Goal: Transaction & Acquisition: Purchase product/service

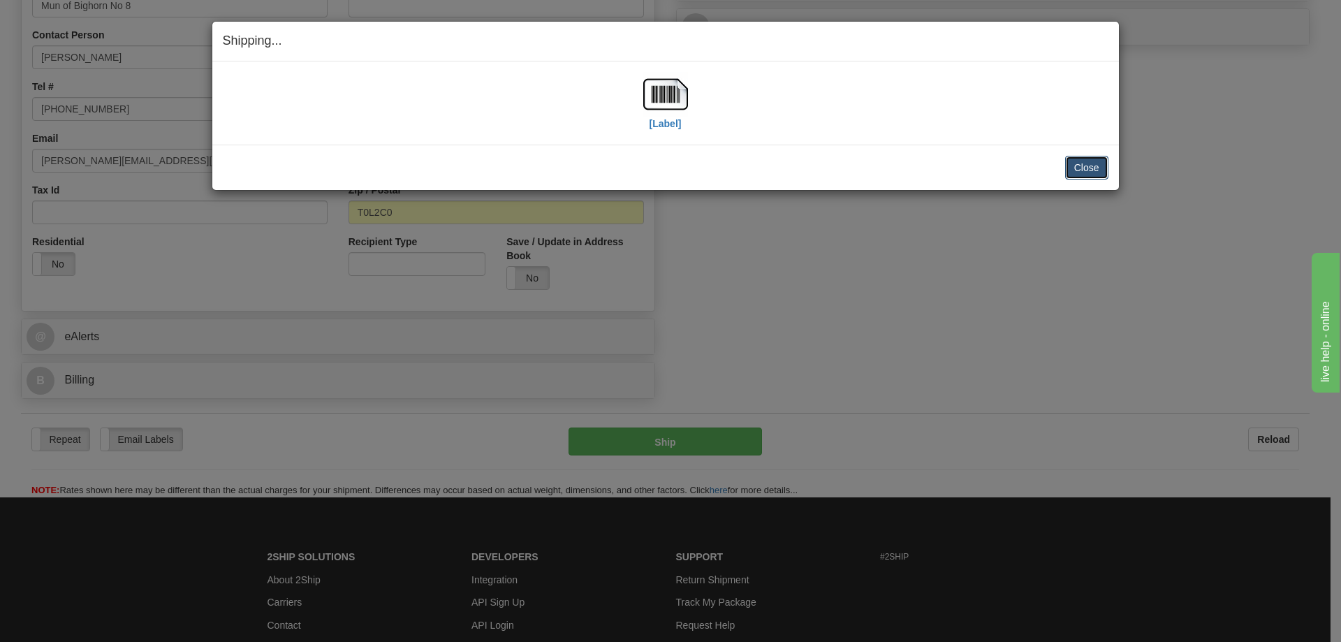
click at [1067, 167] on button "Close" at bounding box center [1086, 168] width 43 height 24
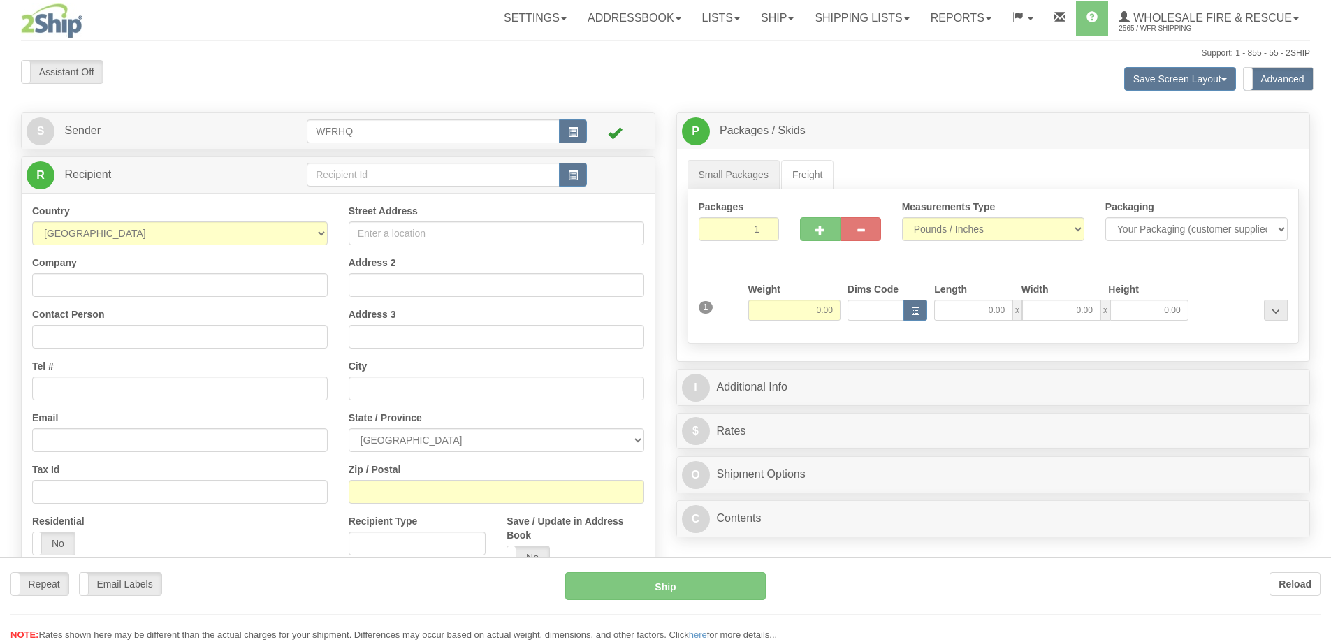
click at [345, 174] on div at bounding box center [665, 321] width 1331 height 642
click at [344, 175] on div "Toggle navigation Settings Shipping Preferences Fields Preferences New" at bounding box center [665, 378] width 1331 height 756
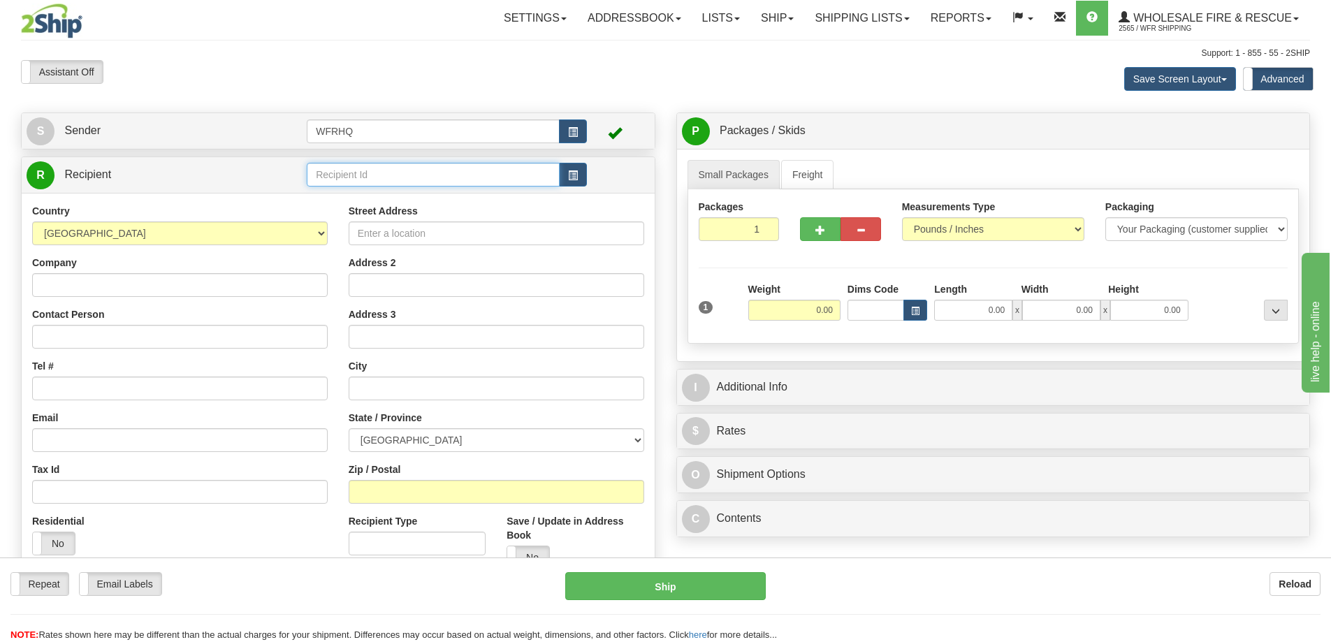
click at [344, 175] on input "text" at bounding box center [433, 175] width 253 height 24
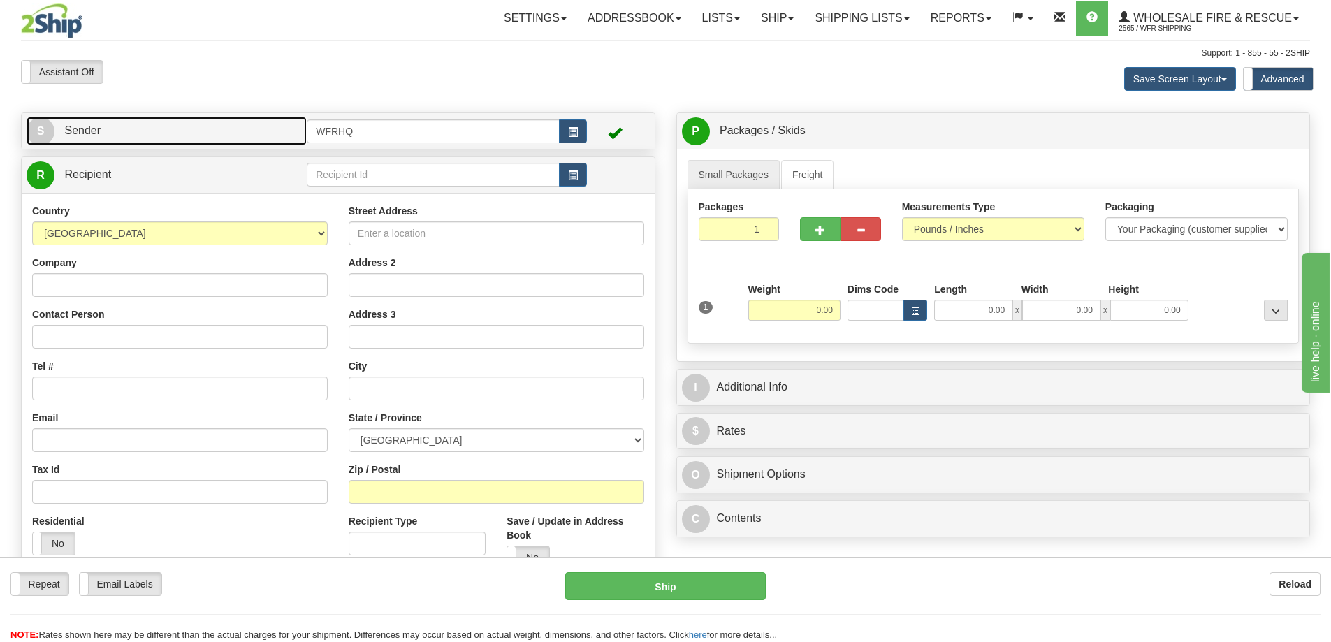
click at [108, 120] on link "S Sender" at bounding box center [167, 131] width 280 height 29
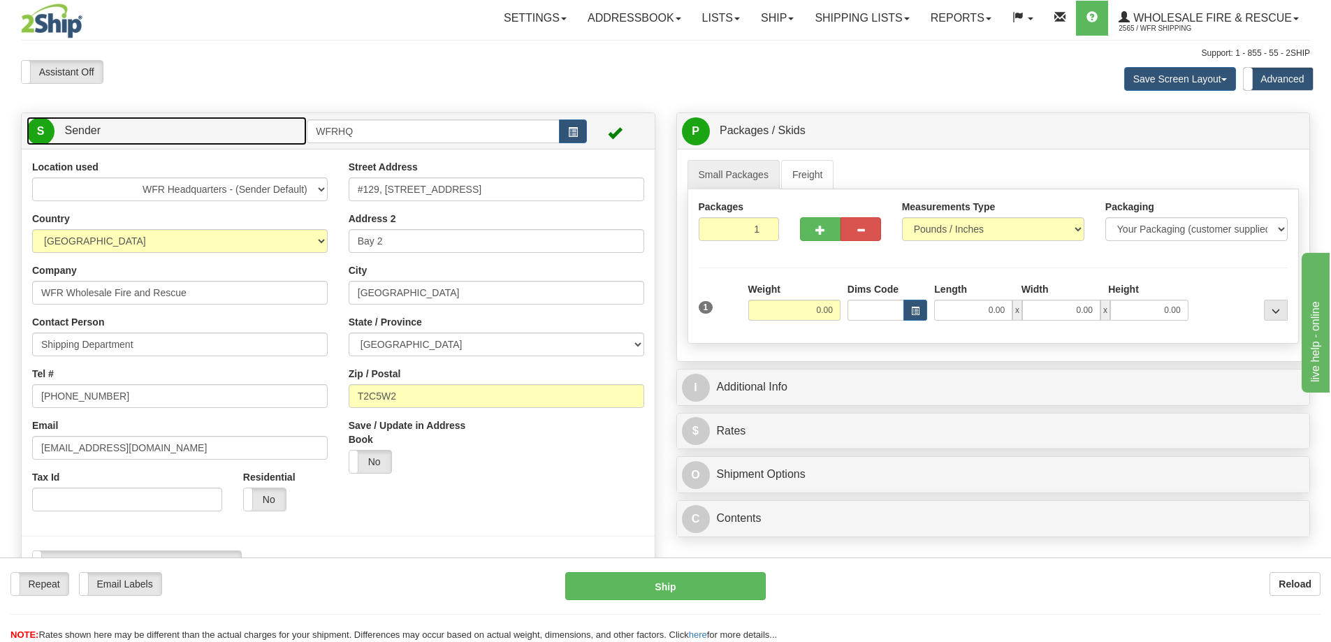
click at [108, 120] on link "S Sender" at bounding box center [167, 131] width 280 height 29
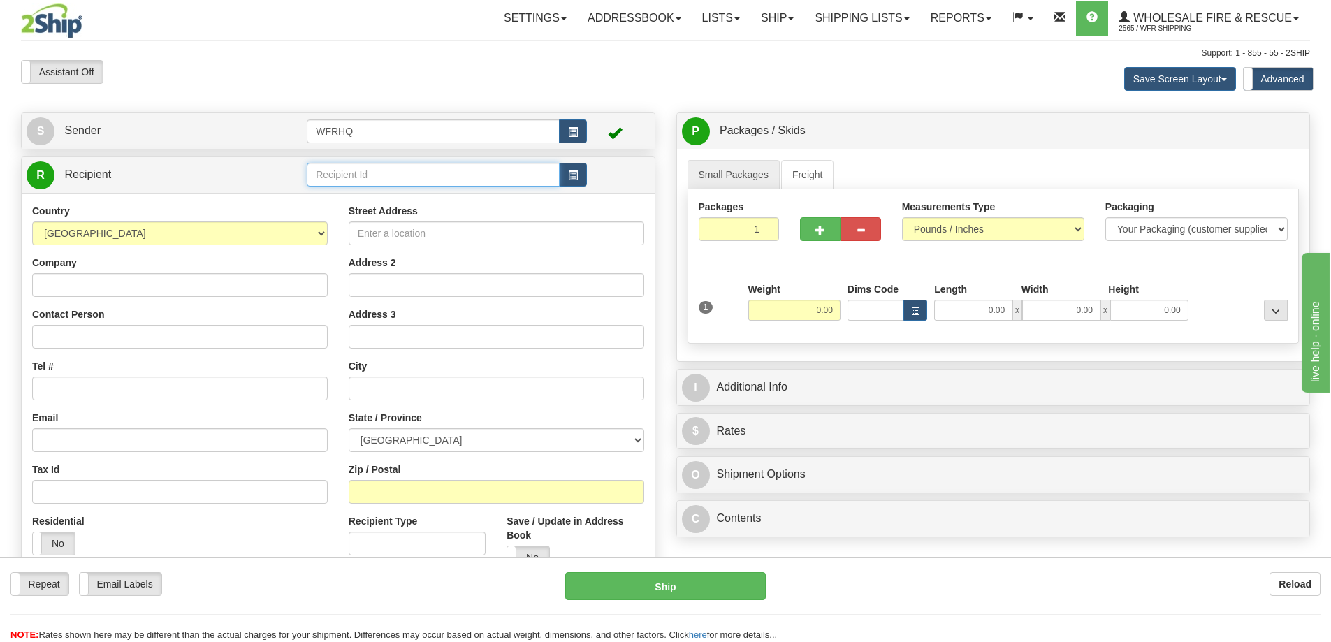
click at [380, 182] on input "text" at bounding box center [433, 175] width 253 height 24
type input "NUTR"
click at [580, 168] on button "button" at bounding box center [573, 175] width 28 height 24
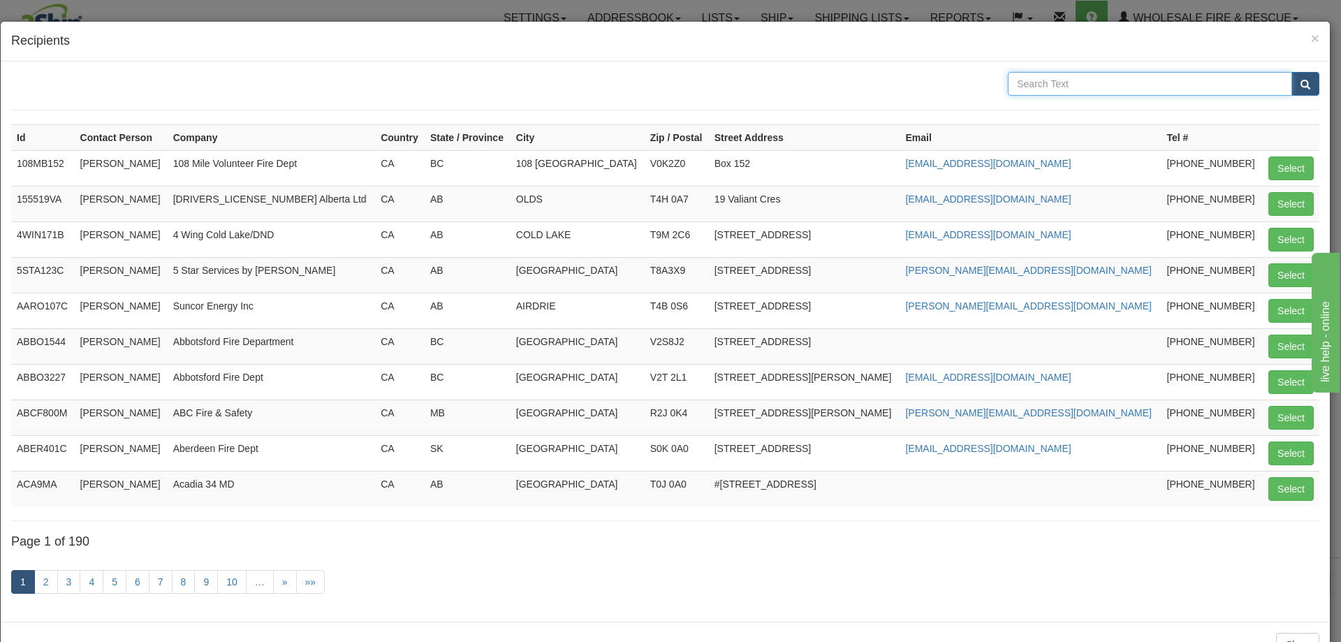
click at [1085, 74] on input "text" at bounding box center [1150, 84] width 284 height 24
type input "Nutrien"
click at [1291, 72] on button "submit" at bounding box center [1305, 84] width 28 height 24
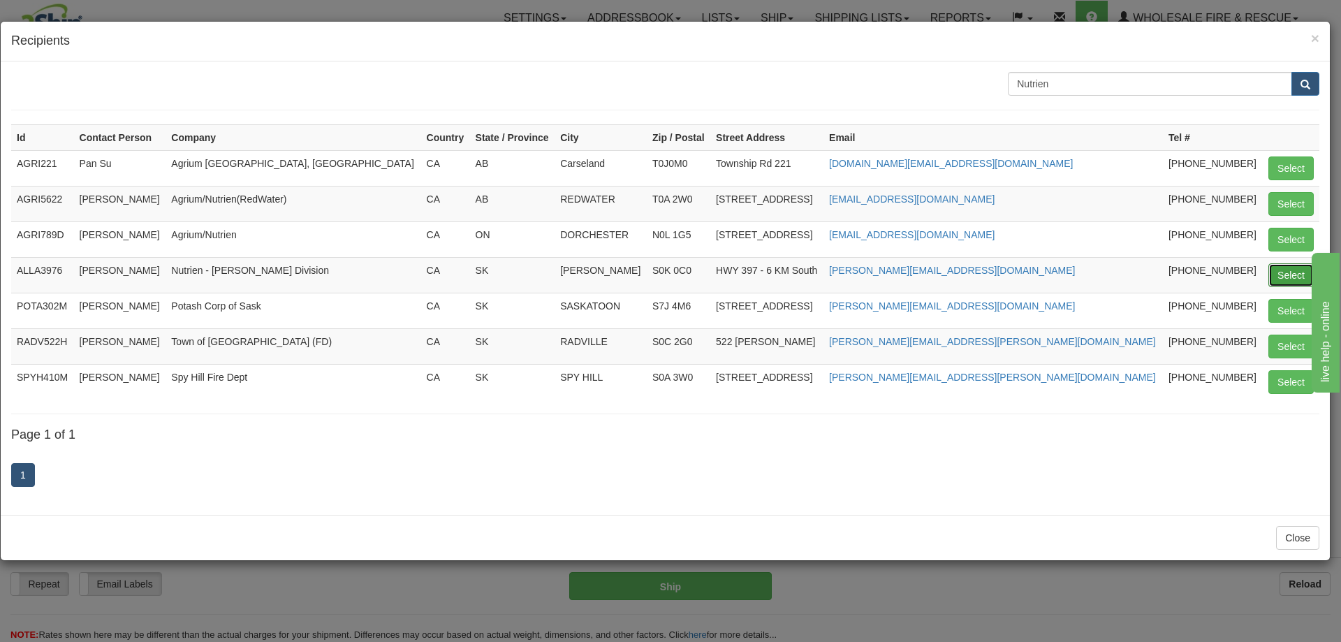
click at [1277, 272] on button "Select" at bounding box center [1290, 275] width 45 height 24
type input "ALLA3976"
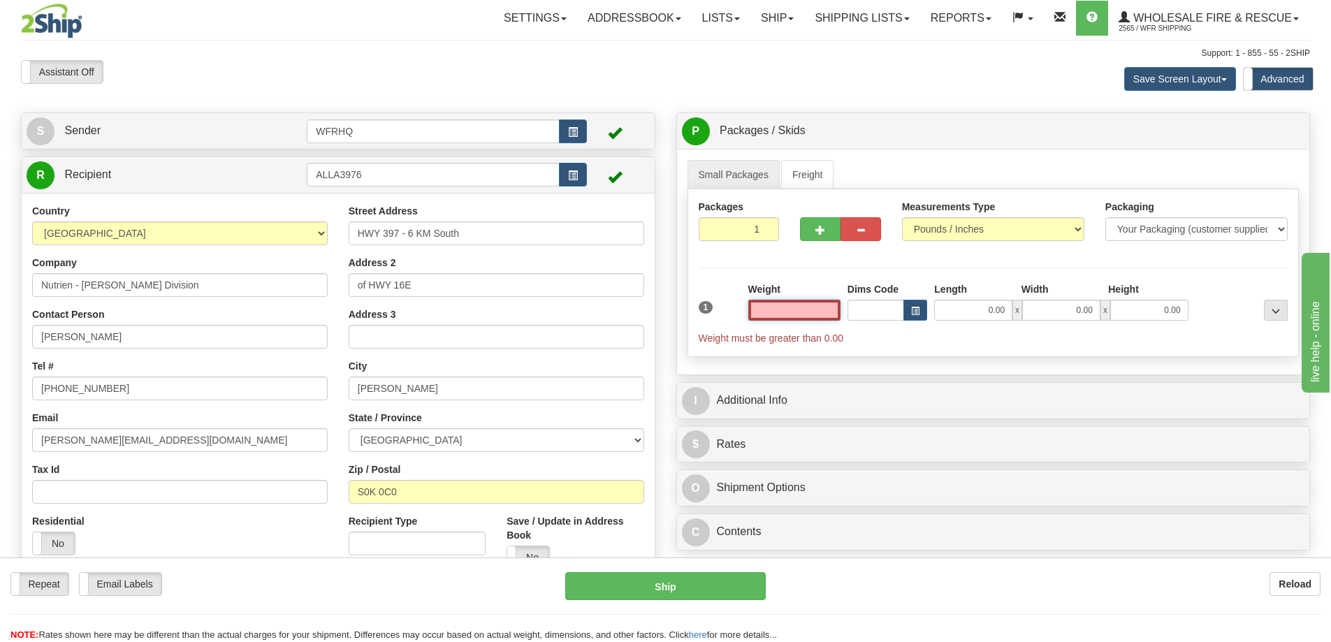
click at [798, 309] on input "text" at bounding box center [794, 310] width 92 height 21
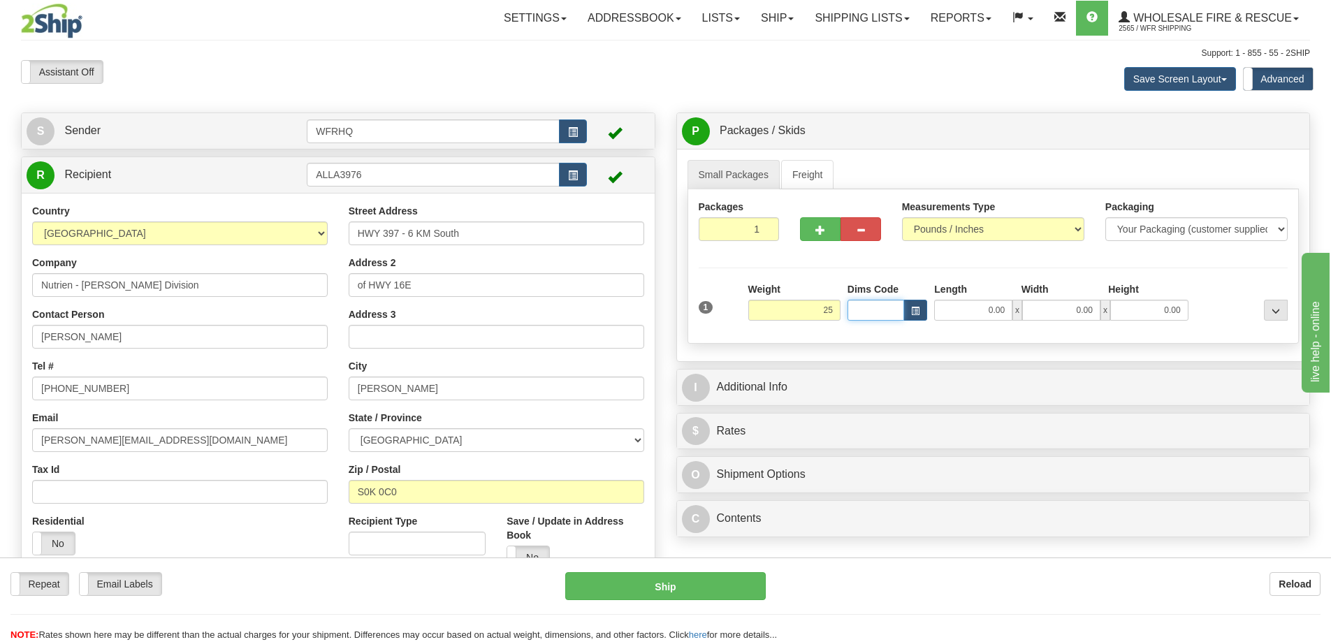
type input "25.00"
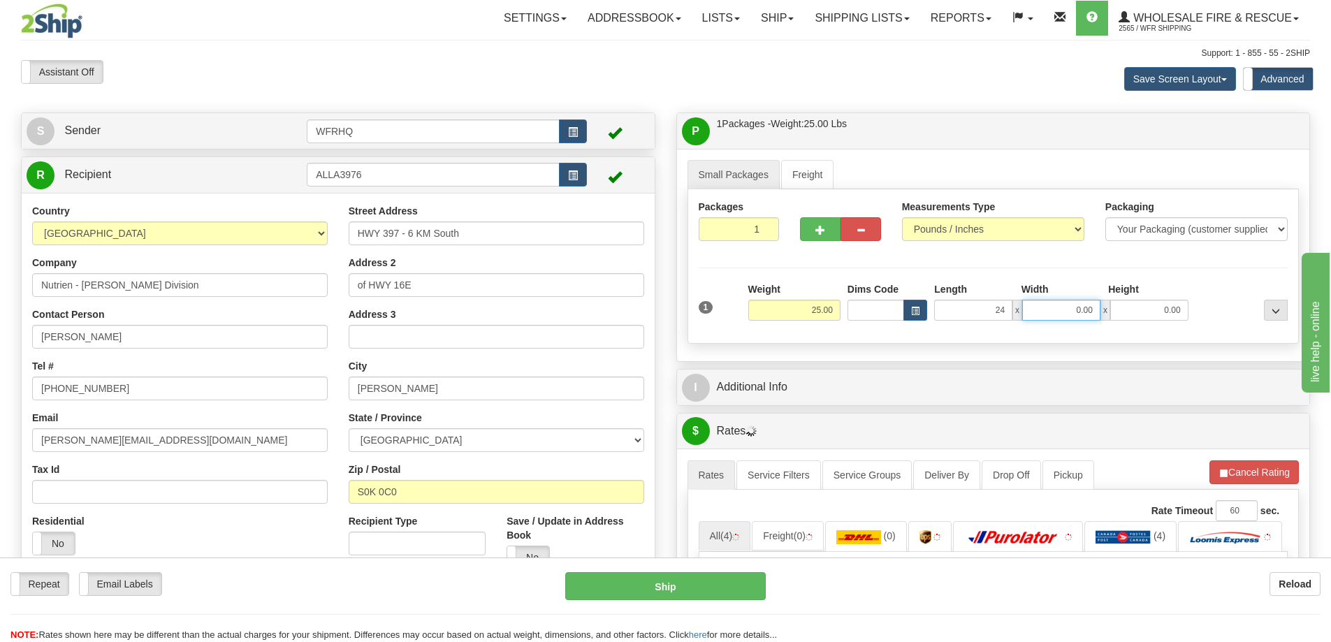
type input "24.00"
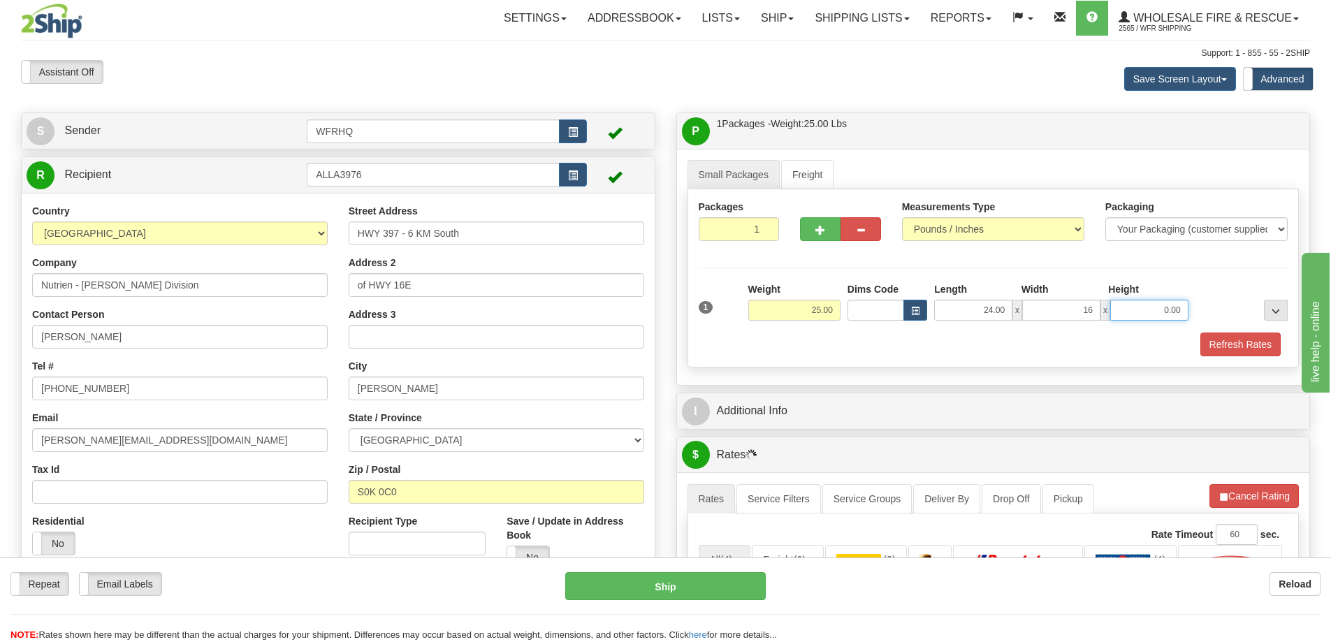
type input "16.00"
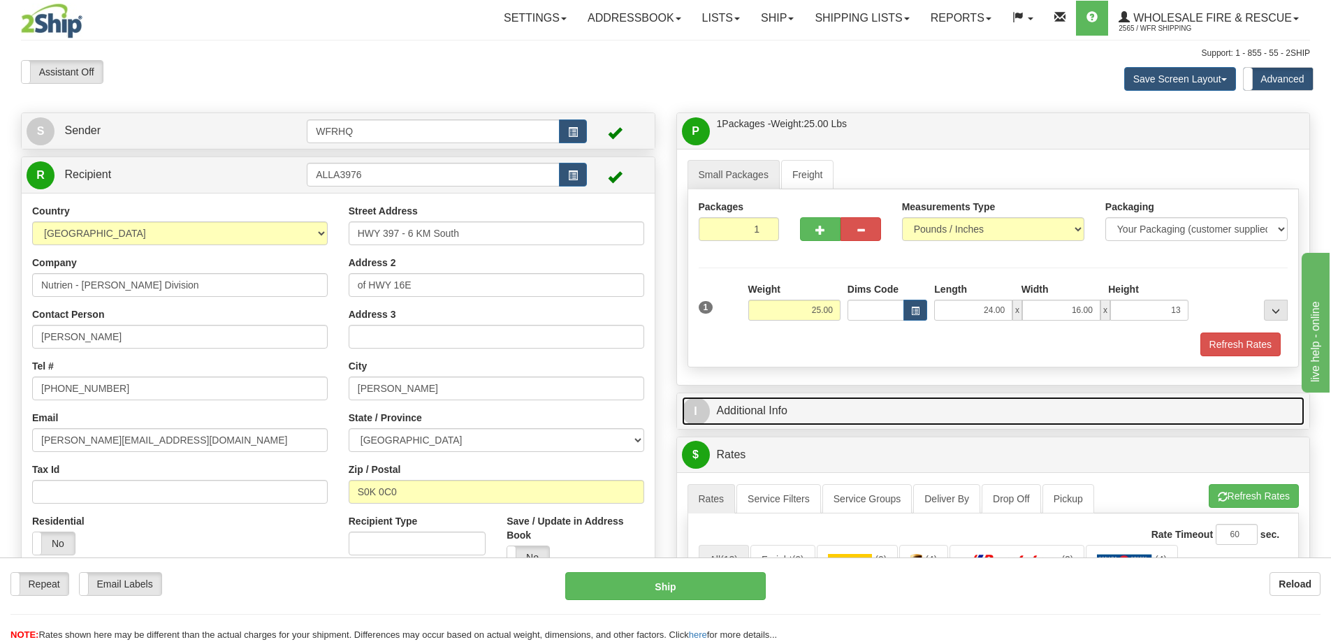
type input "13.00"
click at [796, 413] on link "I Additional Info" at bounding box center [993, 411] width 623 height 29
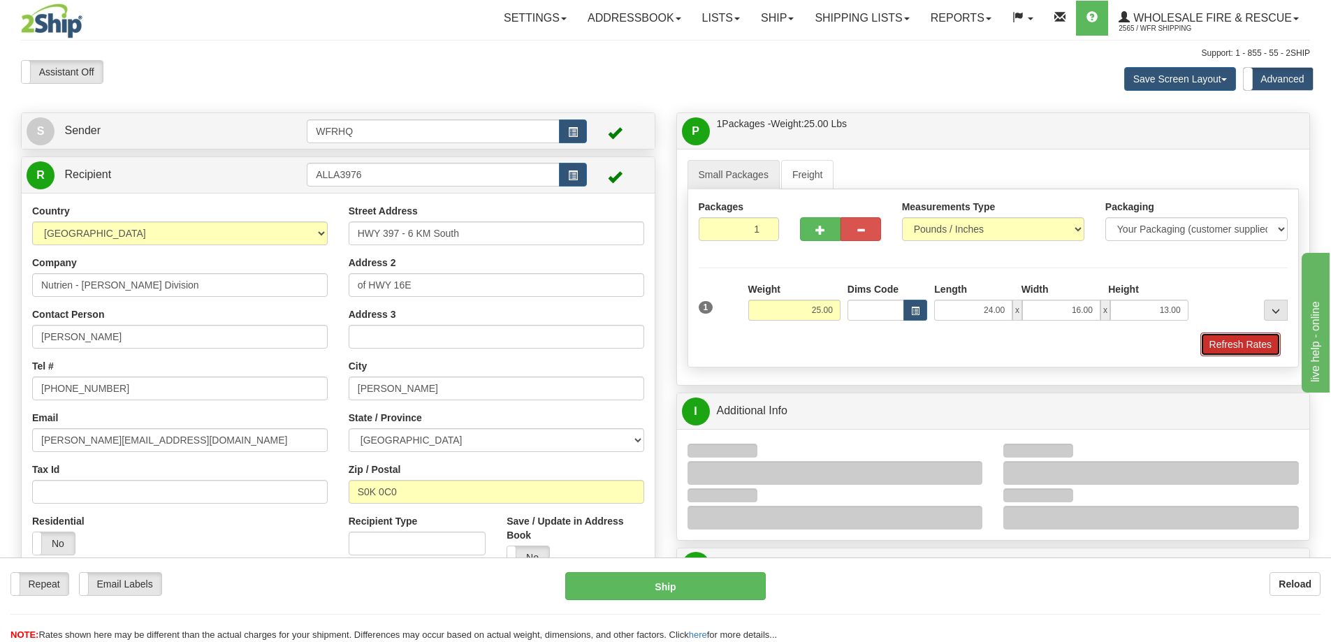
click at [1205, 349] on button "Refresh Rates" at bounding box center [1240, 344] width 80 height 24
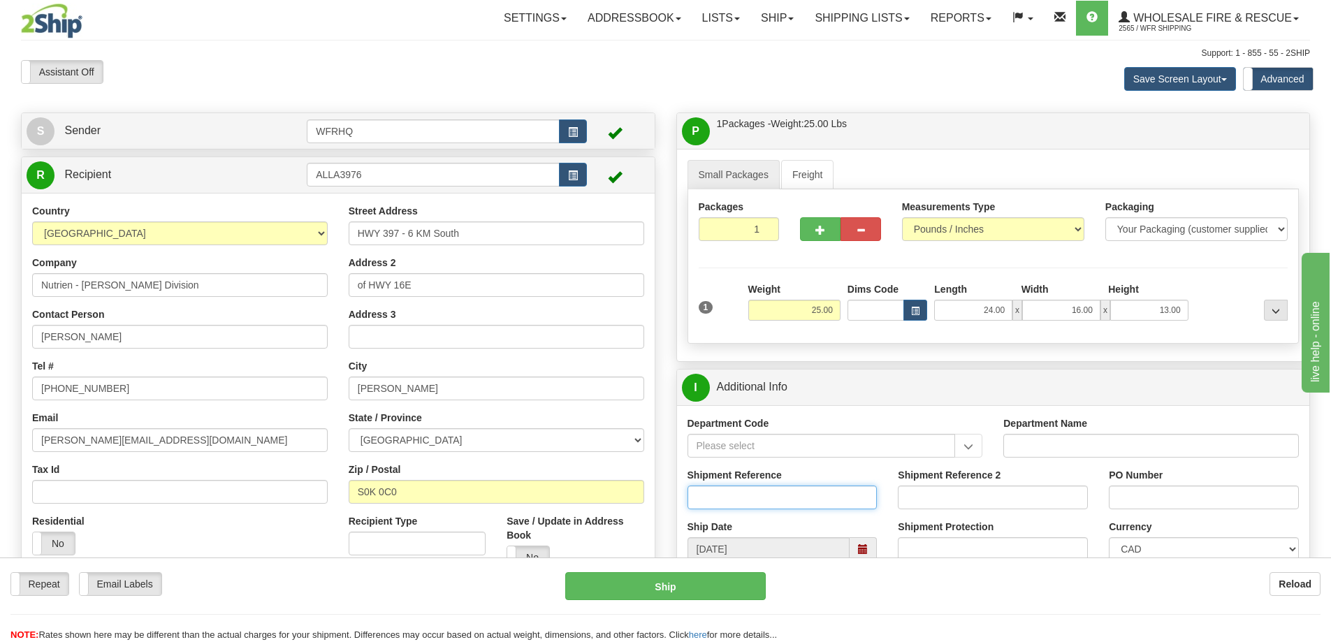
click at [766, 506] on input "Shipment Reference" at bounding box center [782, 497] width 190 height 24
type input "S45641-30226"
type input "1031113293"
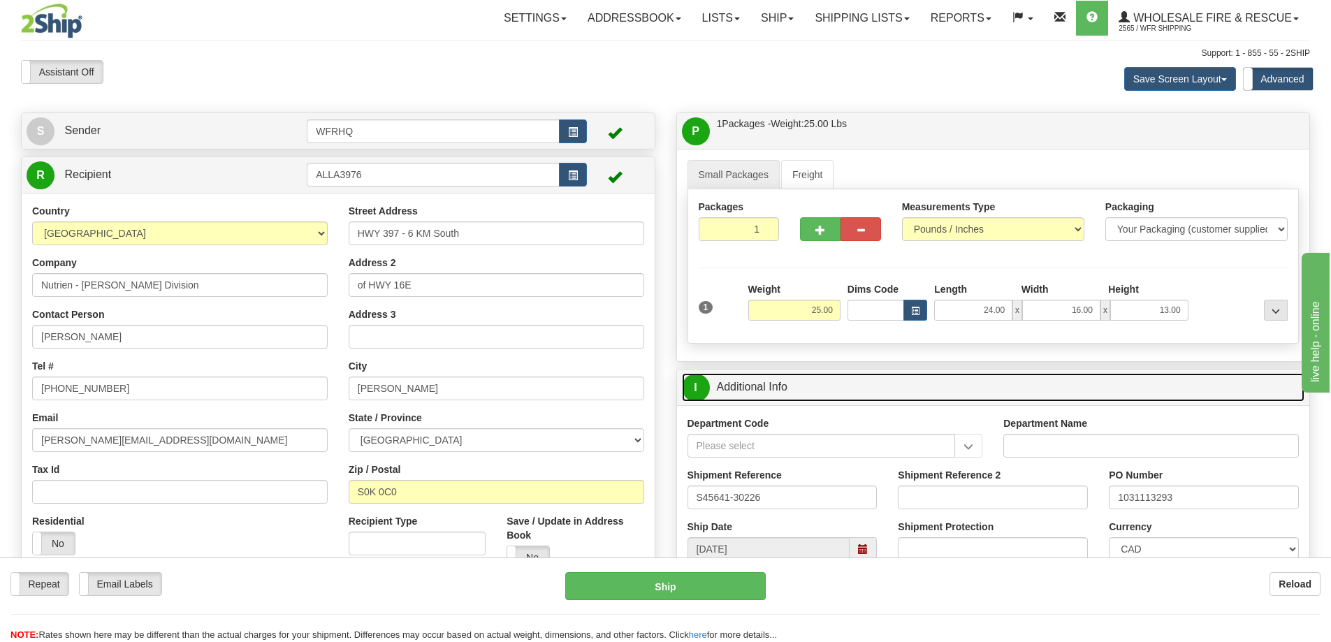
click at [840, 390] on link "I Additional Info" at bounding box center [993, 387] width 623 height 29
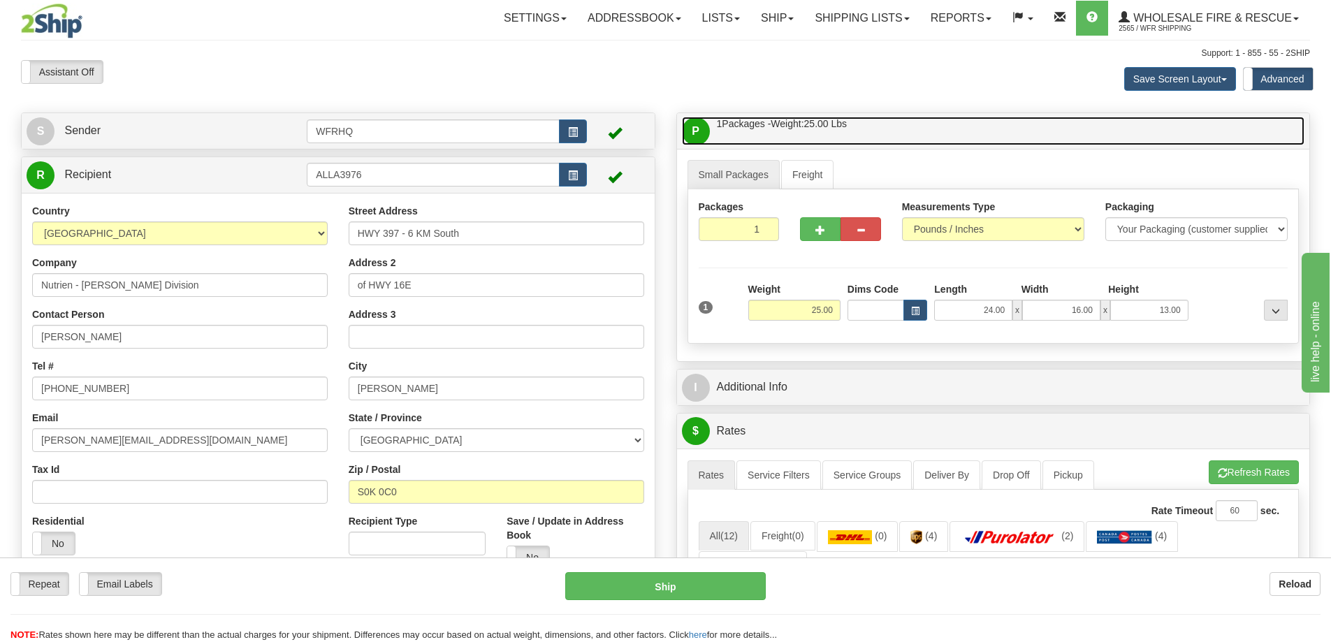
click at [874, 120] on link "P Packages / Skids 1 Packages - Weight: 25.00 Lbs 1 Skids - Weight: NaN Lbs" at bounding box center [993, 131] width 623 height 29
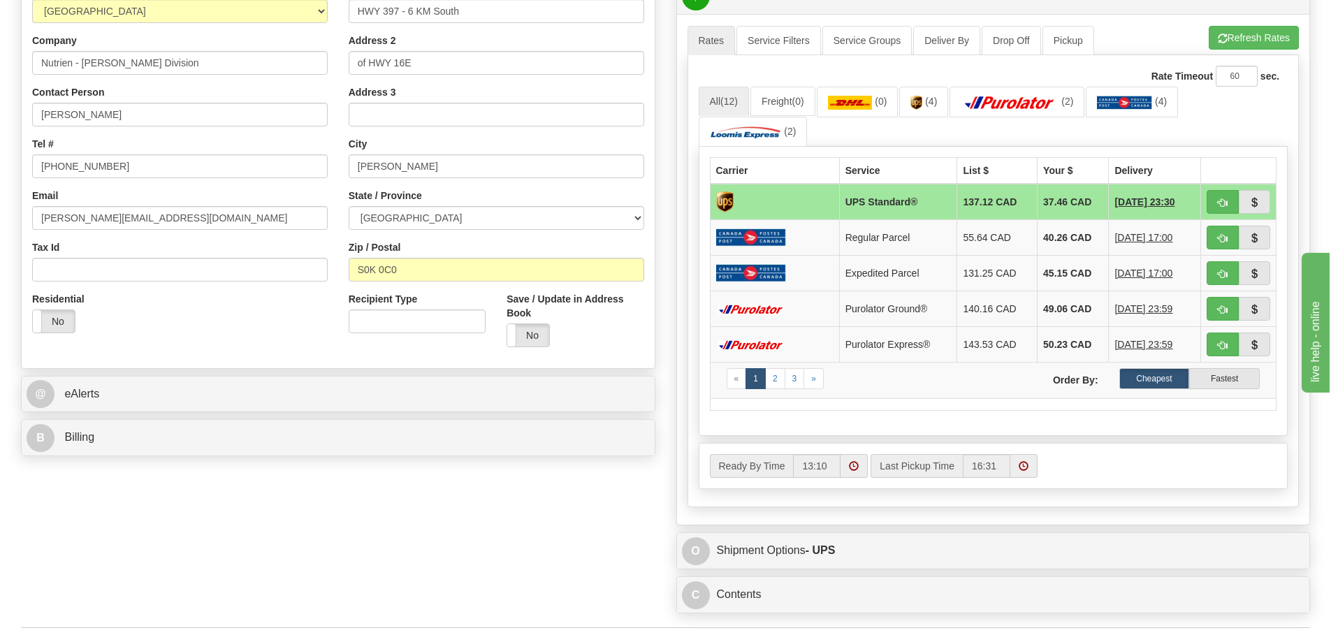
scroll to position [419, 0]
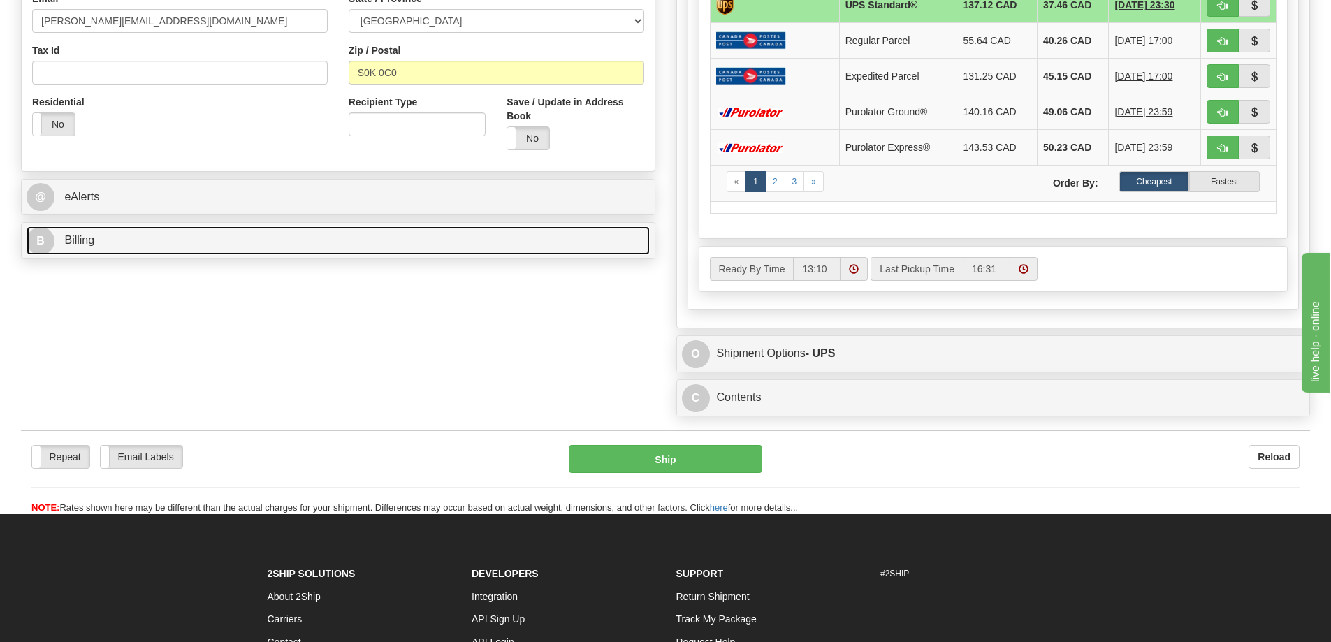
click at [141, 242] on link "B Billing" at bounding box center [338, 240] width 623 height 29
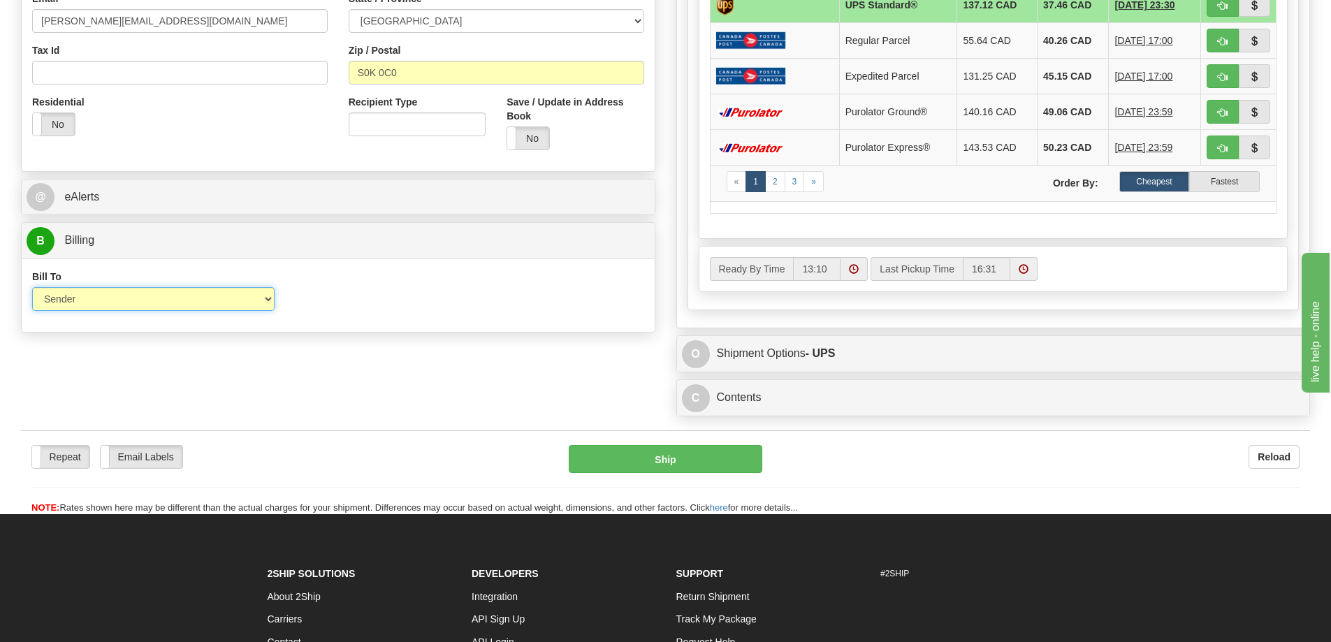
click at [91, 291] on select "Sender Recipient Third Party Collect" at bounding box center [153, 299] width 242 height 24
select select "2"
click at [32, 287] on select "Sender Recipient Third Party Collect" at bounding box center [153, 299] width 242 height 24
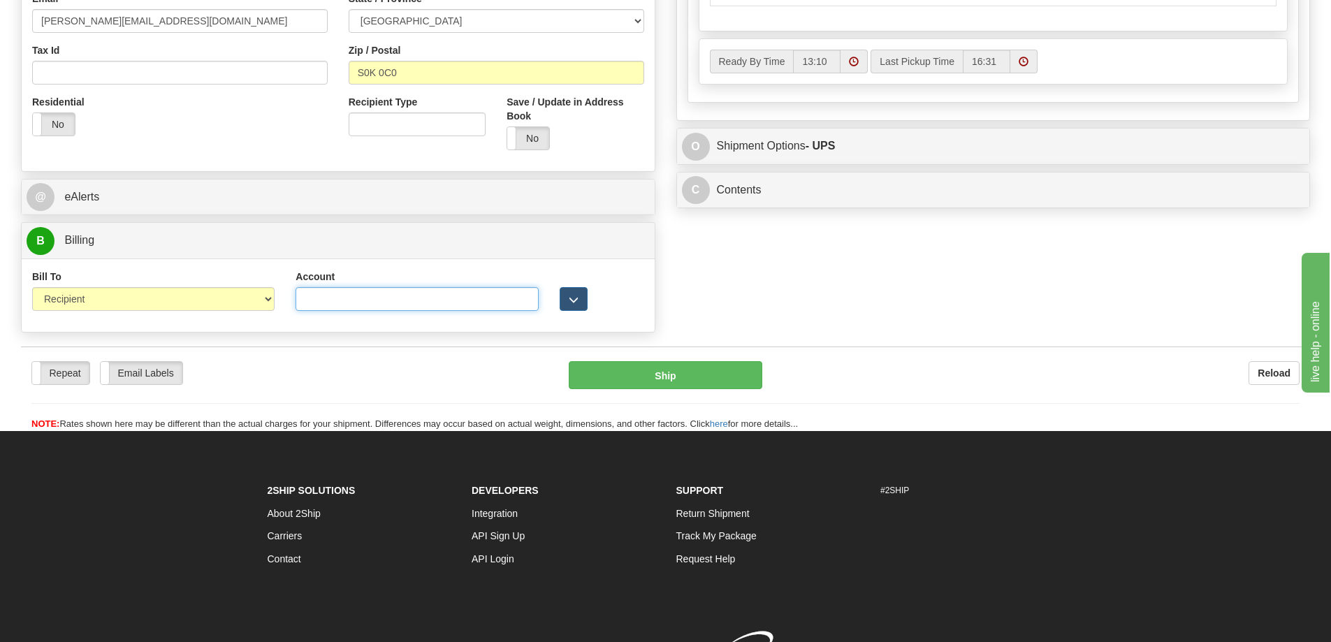
click at [348, 302] on input "Account" at bounding box center [416, 299] width 242 height 24
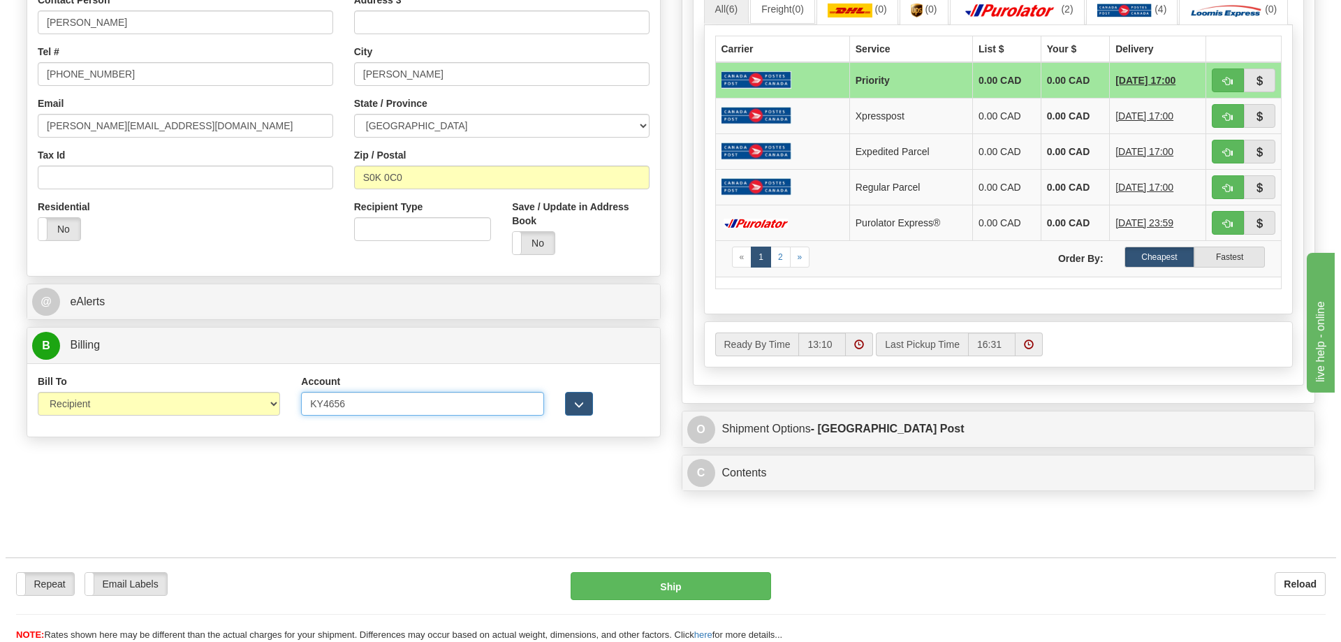
scroll to position [140, 0]
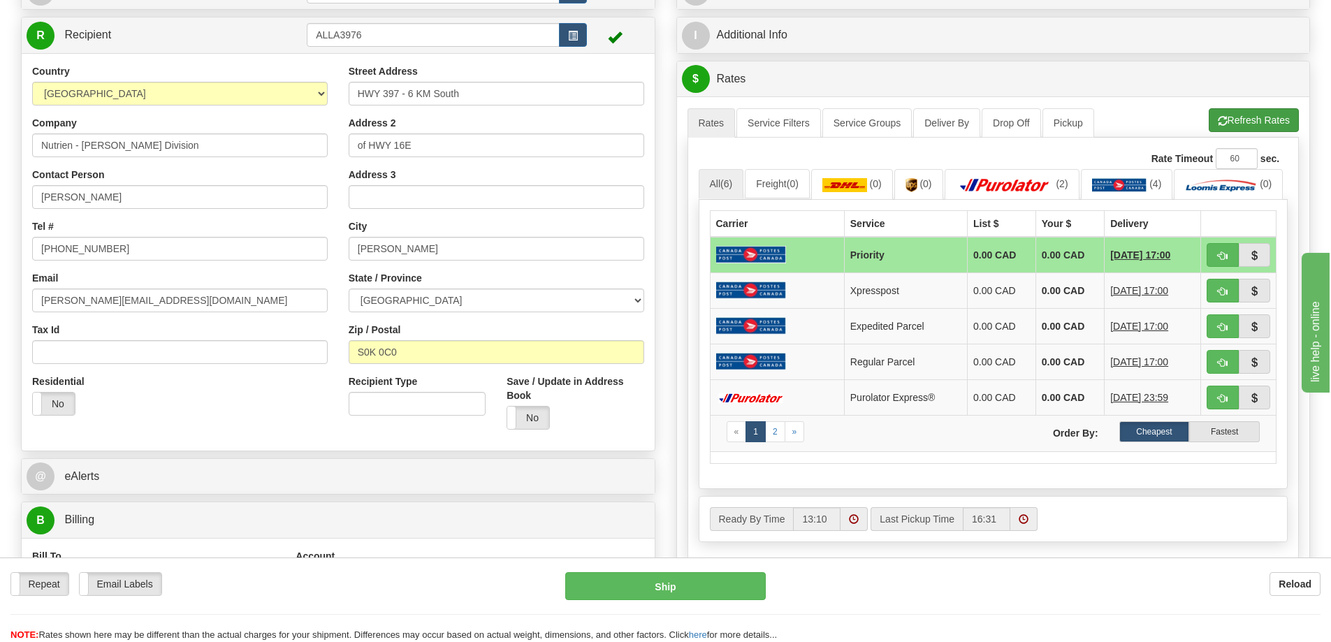
type input "KY4656"
click at [1264, 121] on button "Refresh Rates" at bounding box center [1253, 120] width 90 height 24
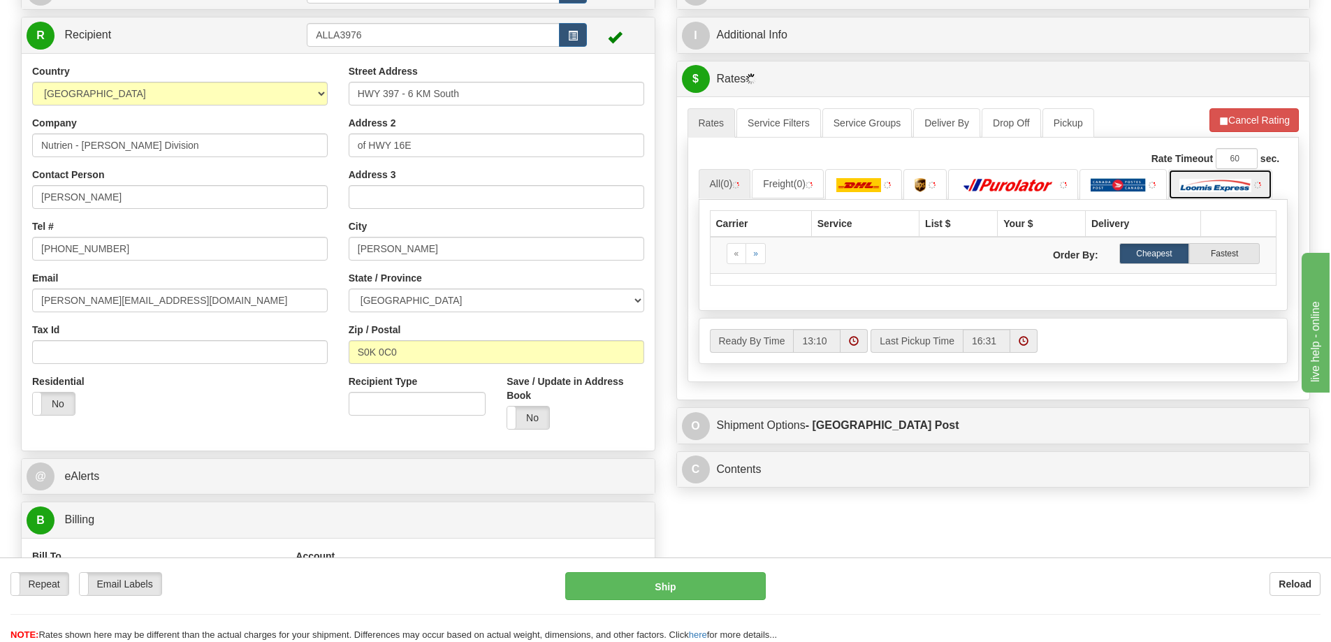
drag, startPoint x: 1210, startPoint y: 197, endPoint x: 1220, endPoint y: 195, distance: 10.0
click at [1211, 197] on link at bounding box center [1220, 184] width 104 height 30
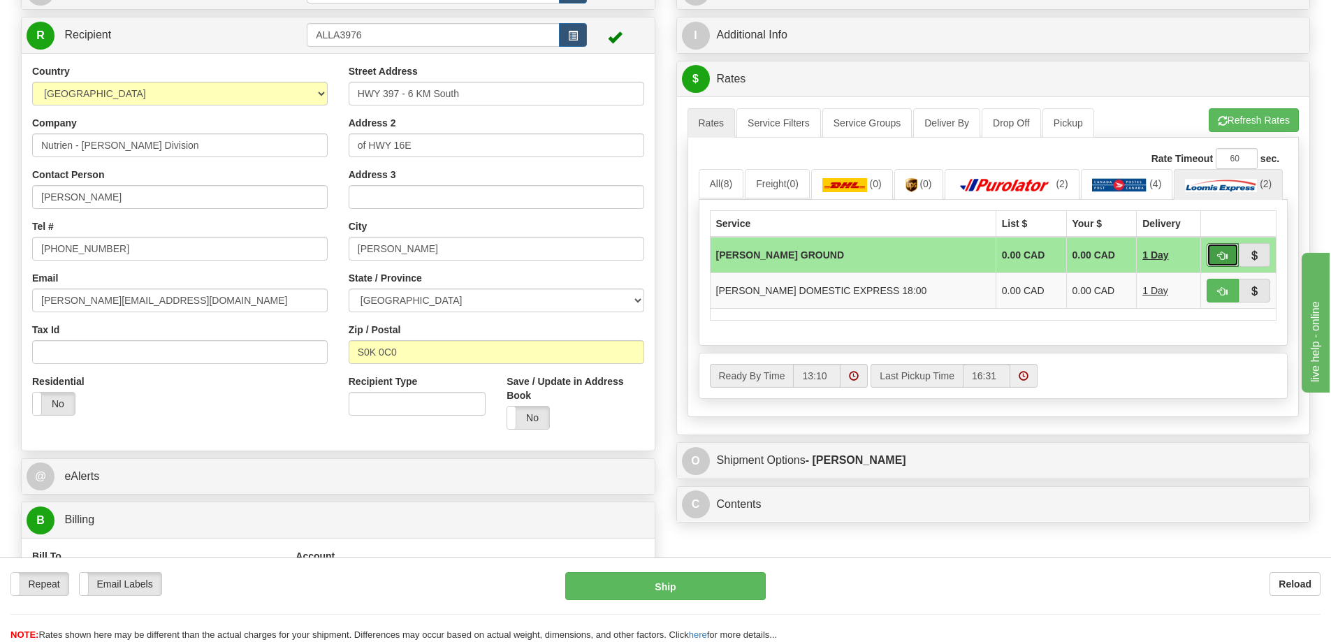
click at [1230, 267] on button "button" at bounding box center [1222, 255] width 32 height 24
type input "DD"
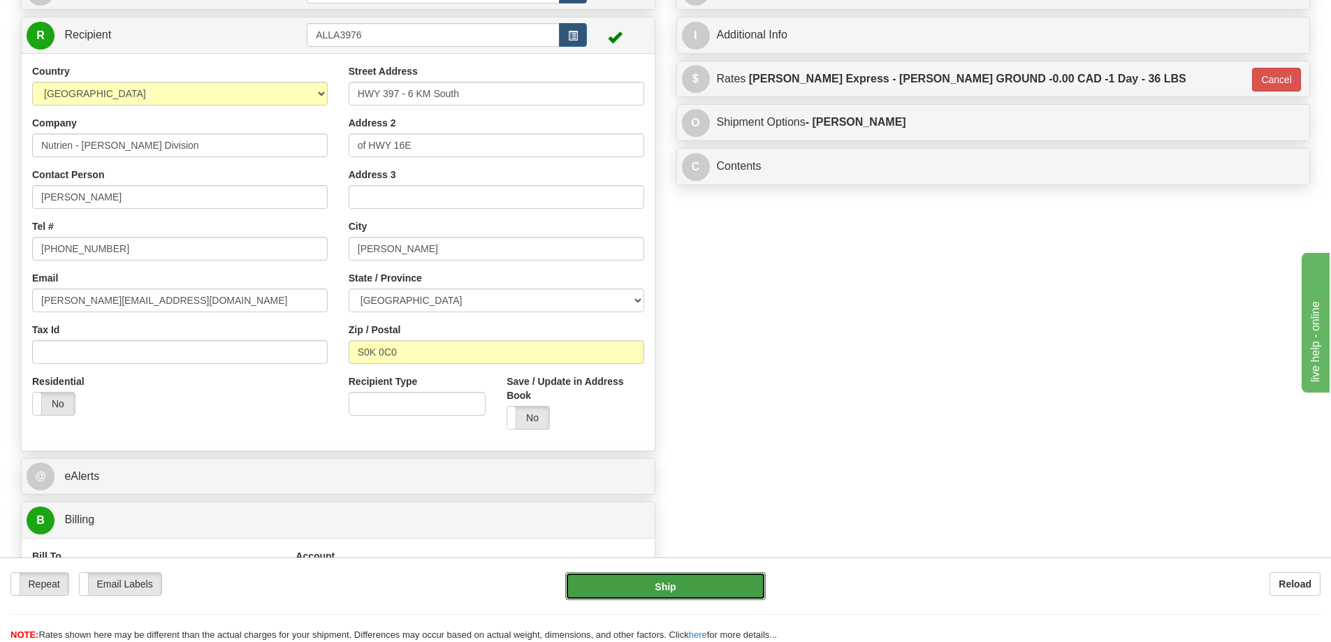
click at [753, 591] on button "Ship" at bounding box center [665, 586] width 200 height 28
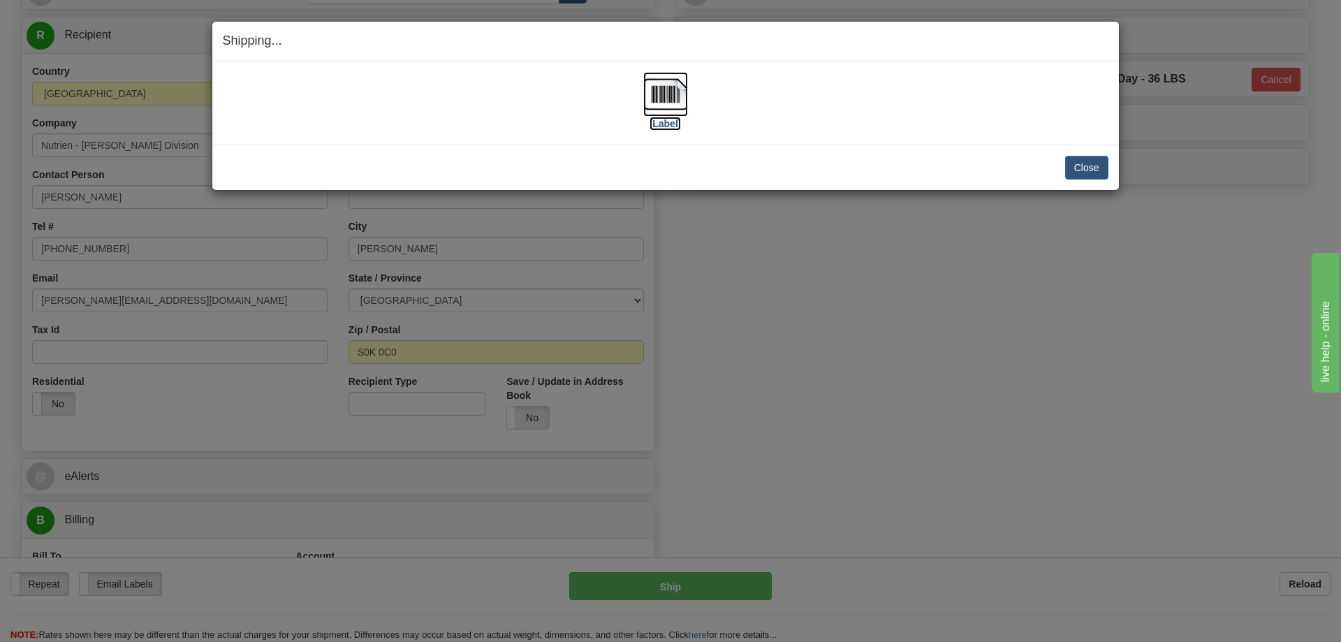
click at [666, 97] on img at bounding box center [665, 94] width 45 height 45
click at [1086, 171] on button "Close" at bounding box center [1086, 168] width 43 height 24
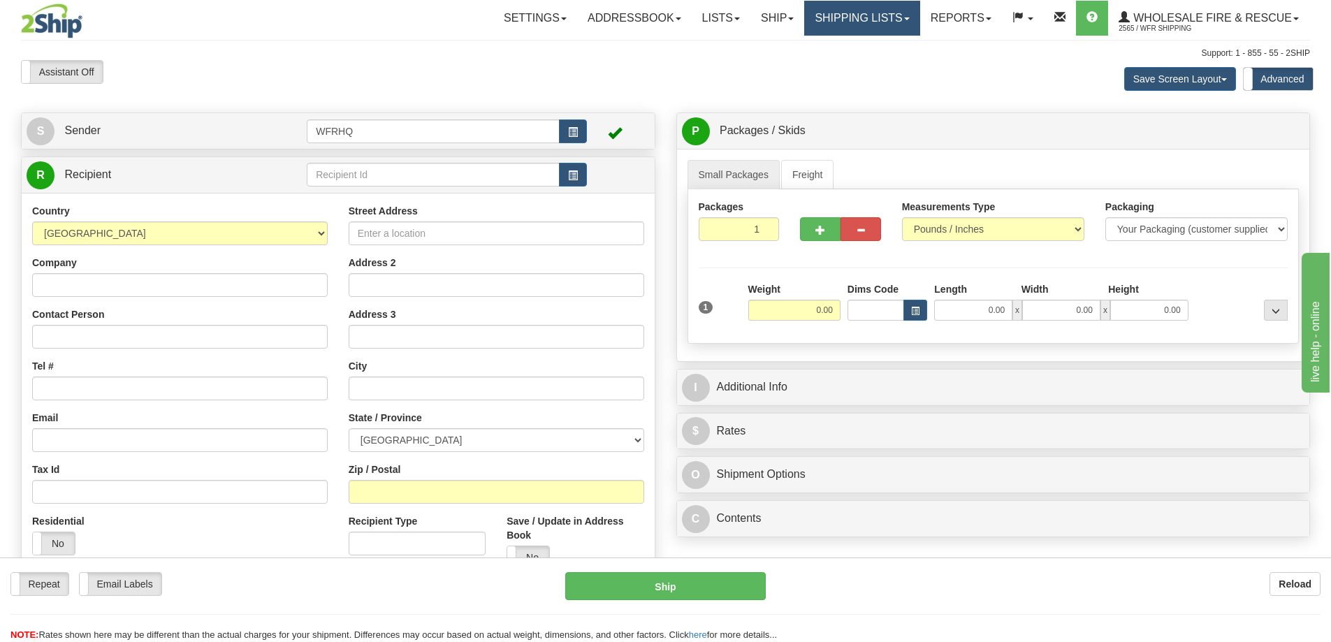
click at [840, 17] on link "Shipping lists" at bounding box center [861, 18] width 115 height 35
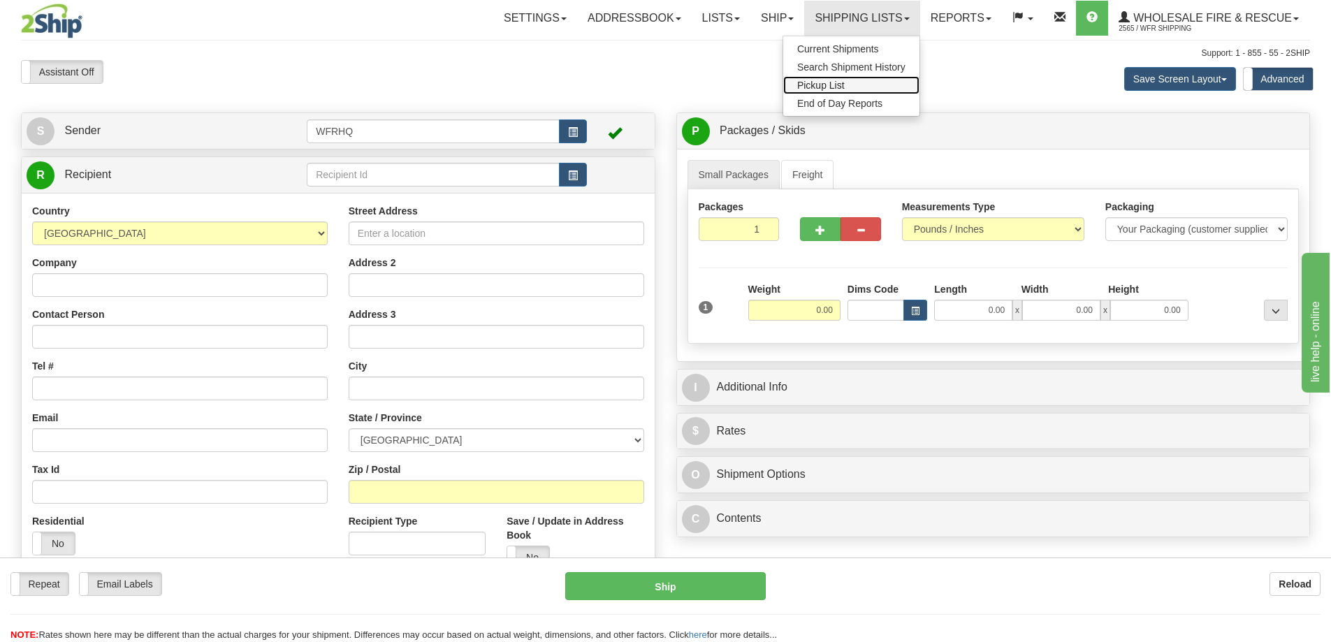
click at [825, 85] on span "Pickup List" at bounding box center [820, 85] width 47 height 11
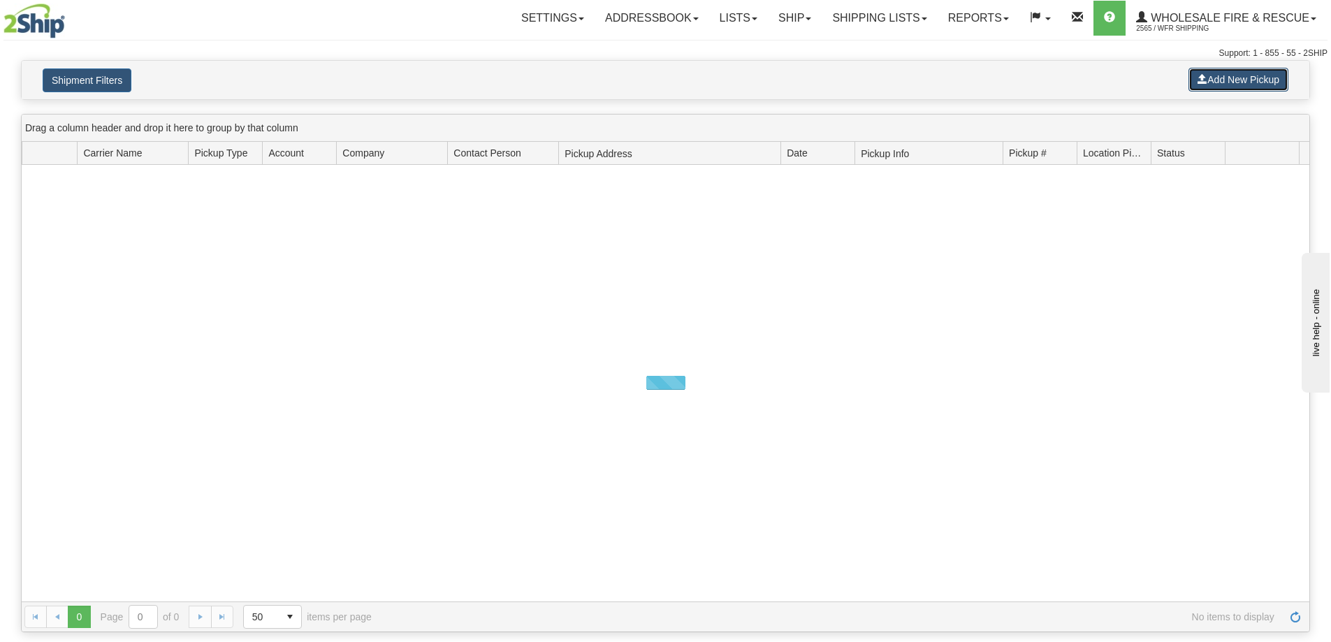
click at [1252, 84] on button "Add New Pickup" at bounding box center [1238, 80] width 100 height 24
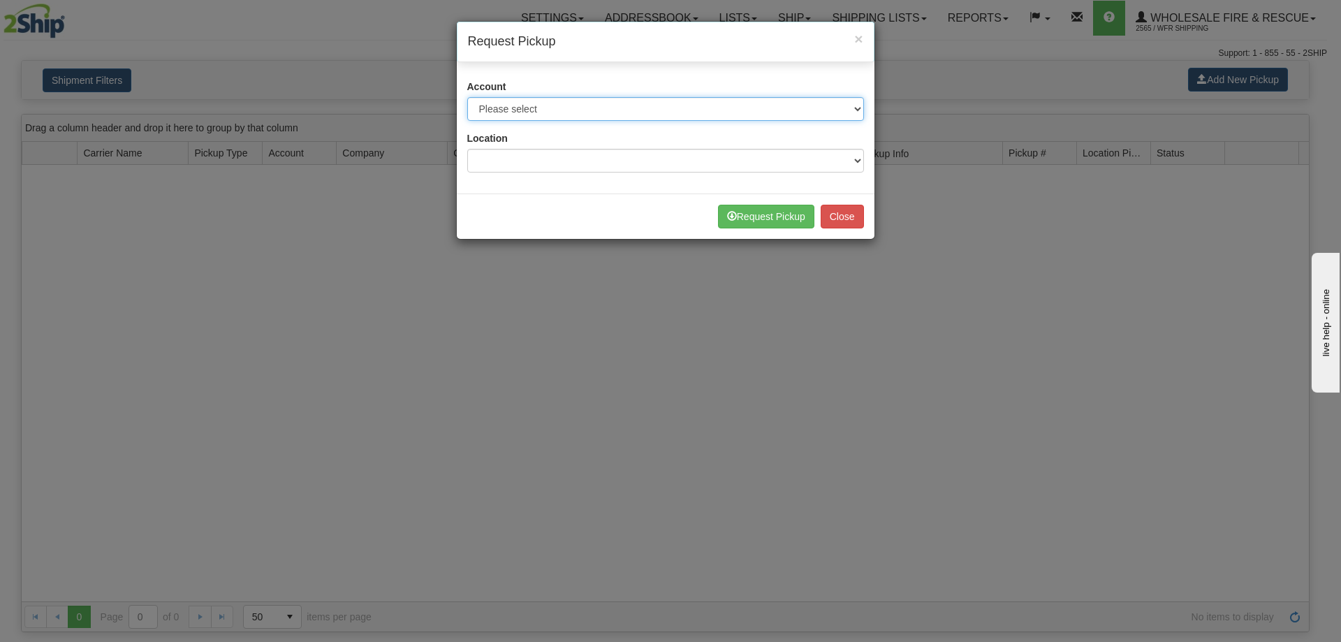
click at [591, 100] on select "Please select Buffalo Air - 5016 (Buffalo Air) Canada Post - 1681670 (Canada Po…" at bounding box center [665, 109] width 397 height 24
select select "30"
click at [467, 97] on select "Please select Buffalo Air - 5016 (Buffalo Air) Canada Post - 1681670 (Canada Po…" at bounding box center [665, 109] width 397 height 24
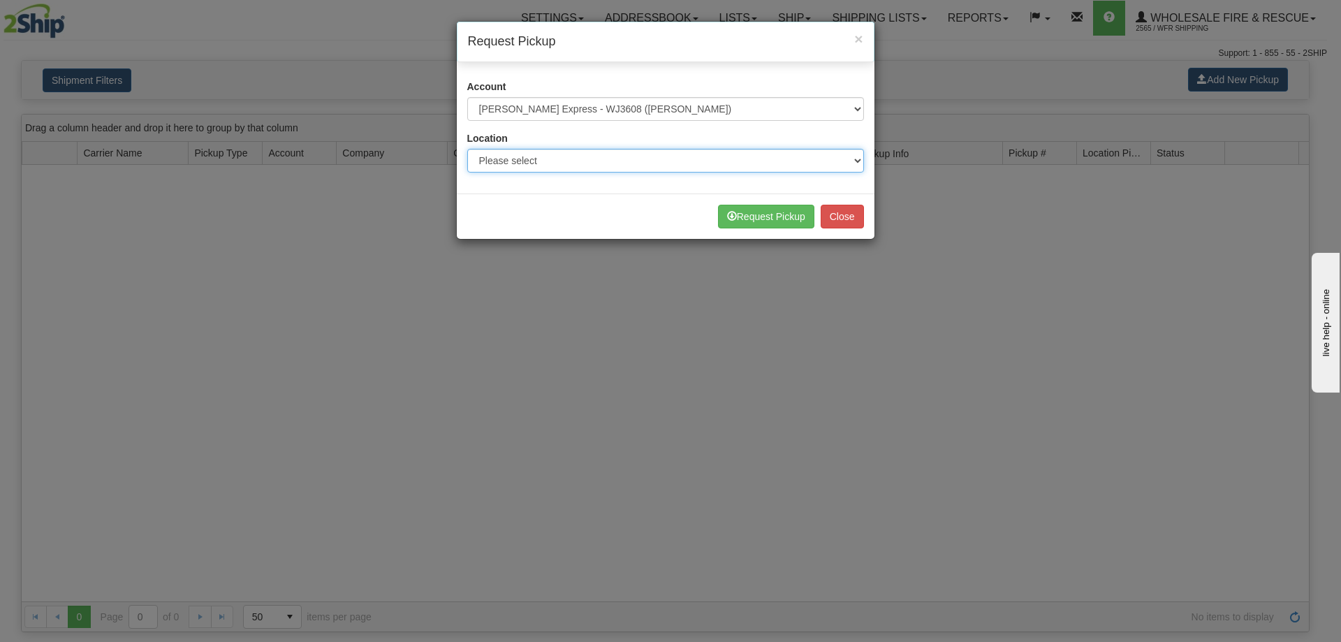
click at [541, 154] on select "Please select WFR Headquarters" at bounding box center [665, 161] width 397 height 24
select select "7352"
click at [467, 149] on select "Please select WFR Headquarters" at bounding box center [665, 161] width 397 height 24
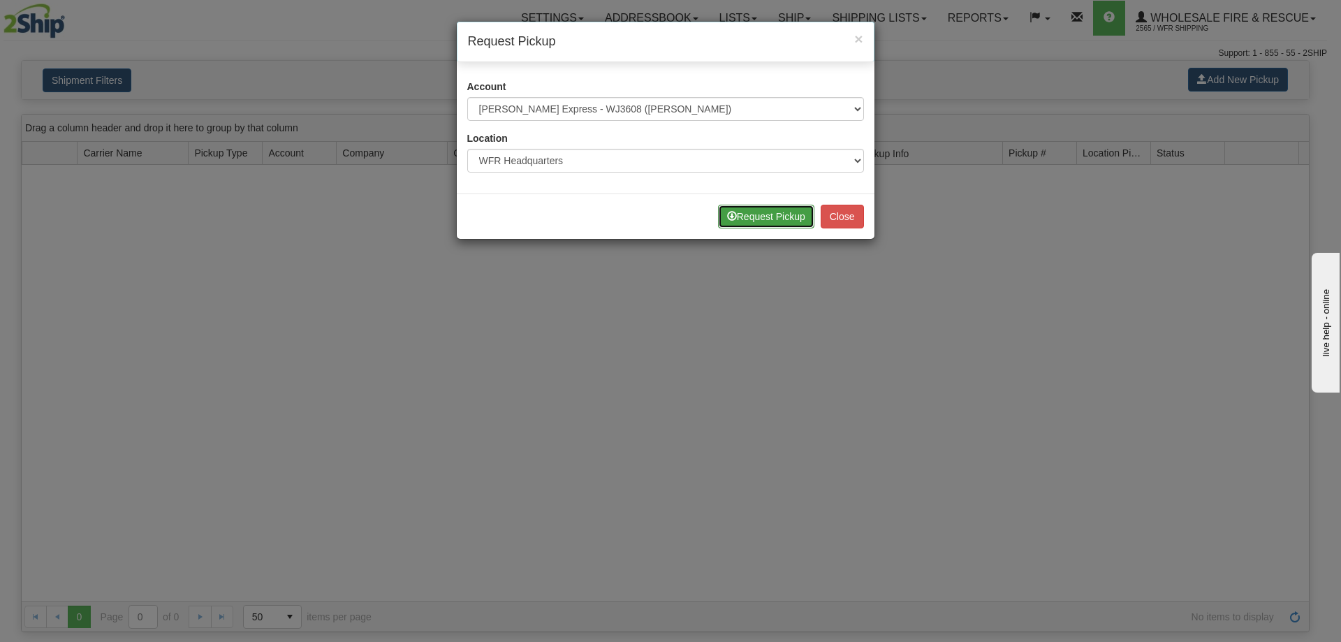
click at [738, 210] on button "Request Pickup" at bounding box center [766, 217] width 96 height 24
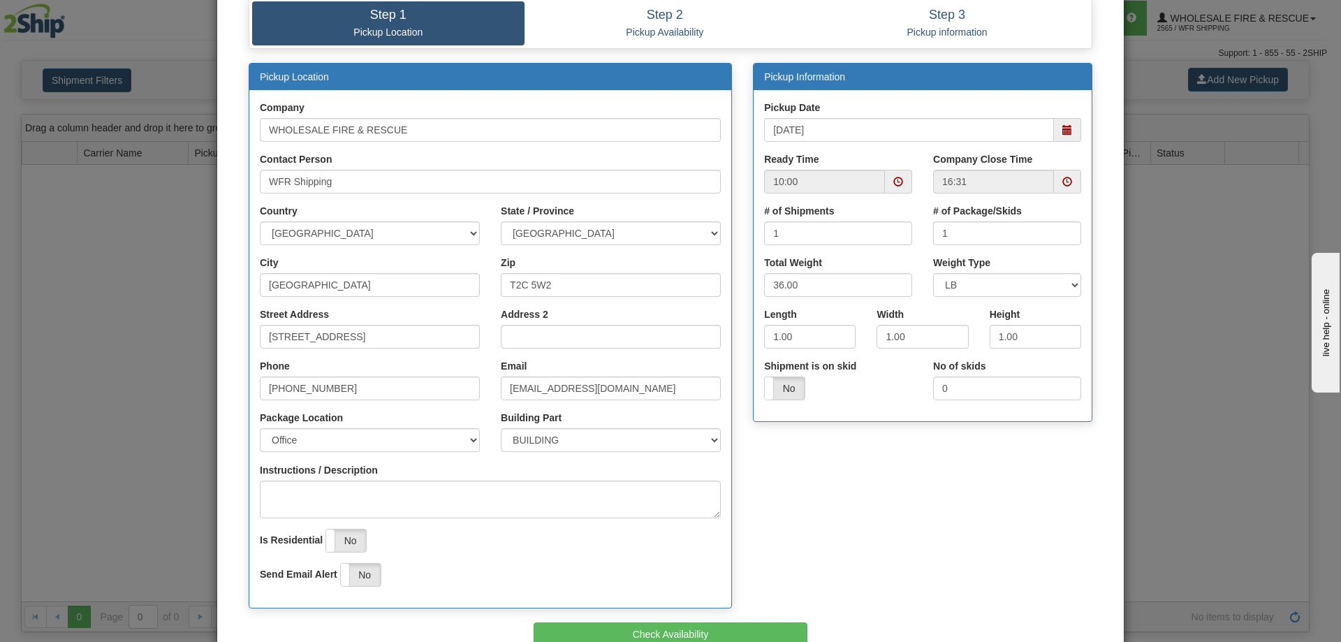
scroll to position [163, 0]
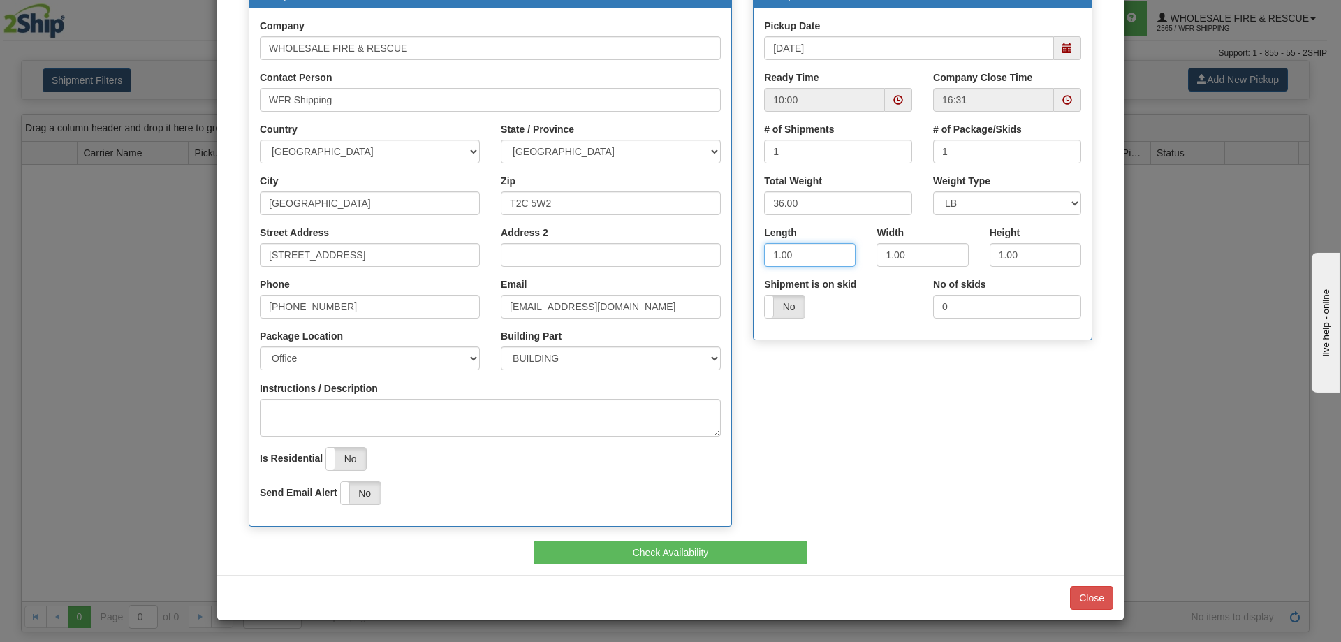
drag, startPoint x: 775, startPoint y: 258, endPoint x: 691, endPoint y: 276, distance: 85.1
click at [691, 276] on div "Pickup Location Company WHOLESALE FIRE & RESCUE Contact Person WFR Shipping Cou…" at bounding box center [670, 261] width 865 height 560
type input "24"
type input "16"
type input "13"
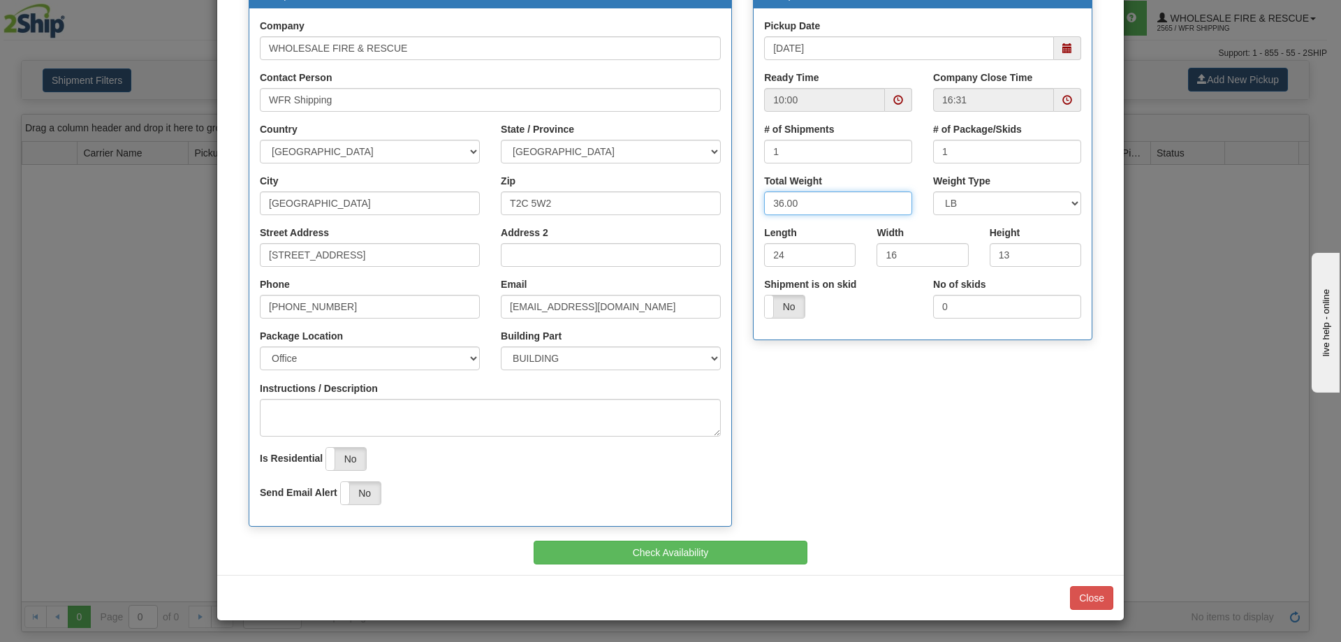
drag, startPoint x: 800, startPoint y: 201, endPoint x: 692, endPoint y: 196, distance: 108.4
click at [692, 196] on div "Pickup Location Company WHOLESALE FIRE & RESCUE Contact Person WFR Shipping Cou…" at bounding box center [670, 261] width 865 height 560
type input "25"
drag, startPoint x: 805, startPoint y: 376, endPoint x: 789, endPoint y: 379, distance: 16.3
click at [806, 376] on div "Pickup Location Company WHOLESALE FIRE & RESCUE Contact Person WFR Shipping Cou…" at bounding box center [670, 261] width 865 height 560
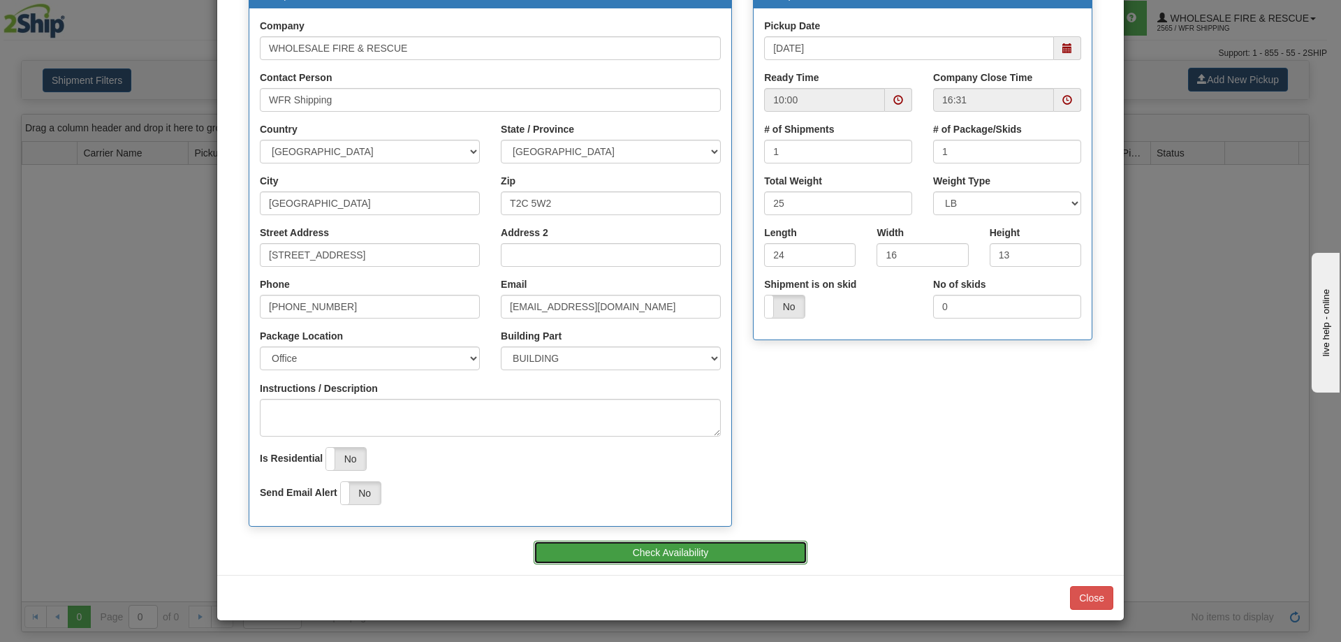
click at [710, 563] on button "Check Availability" at bounding box center [671, 553] width 274 height 24
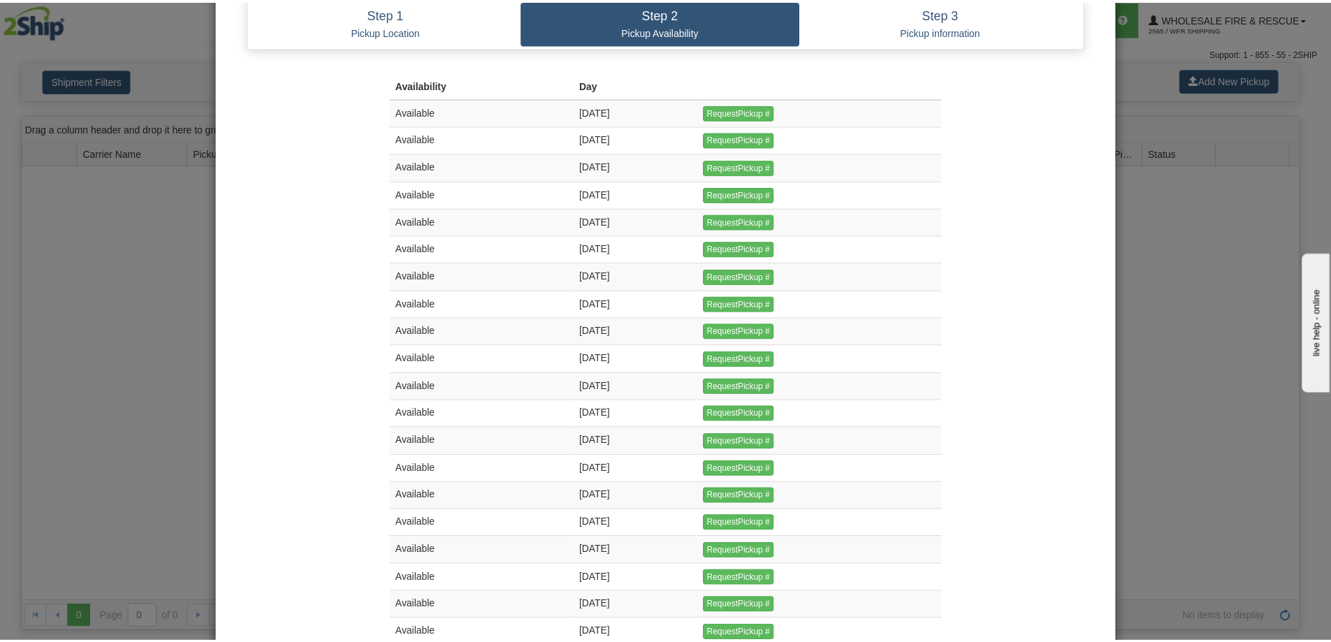
scroll to position [0, 0]
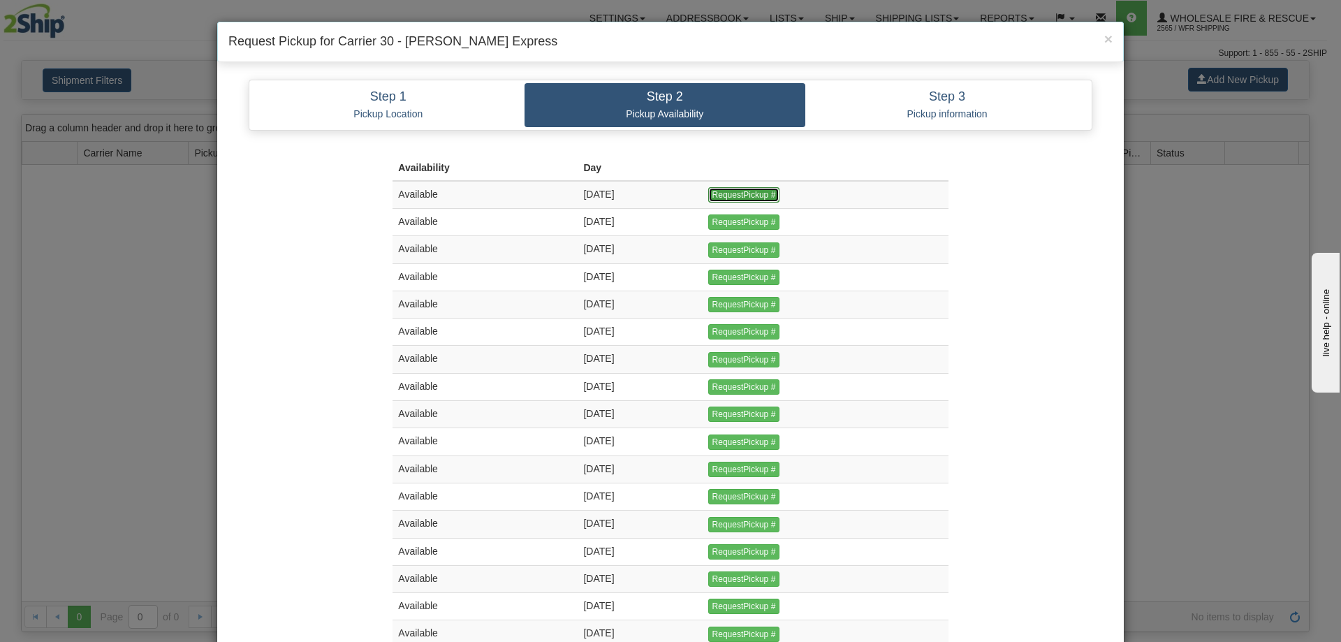
click at [766, 195] on input "RequestPickup #" at bounding box center [744, 194] width 72 height 15
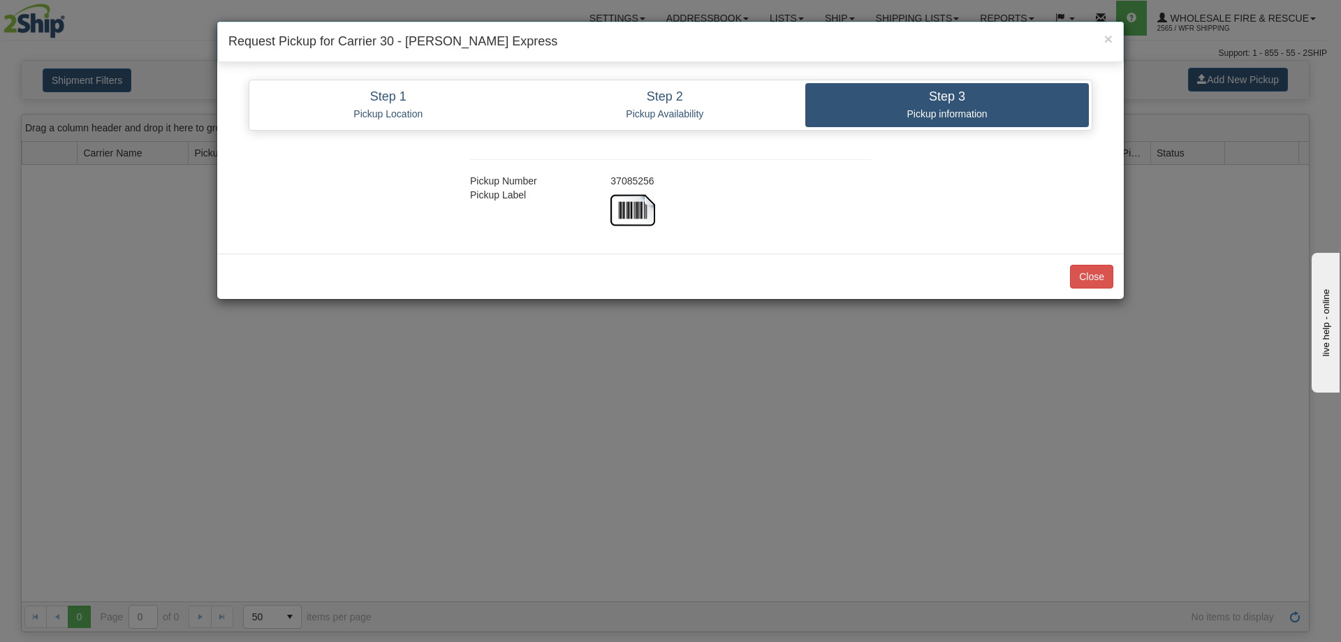
click at [629, 182] on div "37085256" at bounding box center [740, 181] width 281 height 14
click at [628, 184] on div "37085256" at bounding box center [740, 181] width 281 height 14
copy div "37085256"
click at [1092, 268] on button "Close" at bounding box center [1091, 277] width 43 height 24
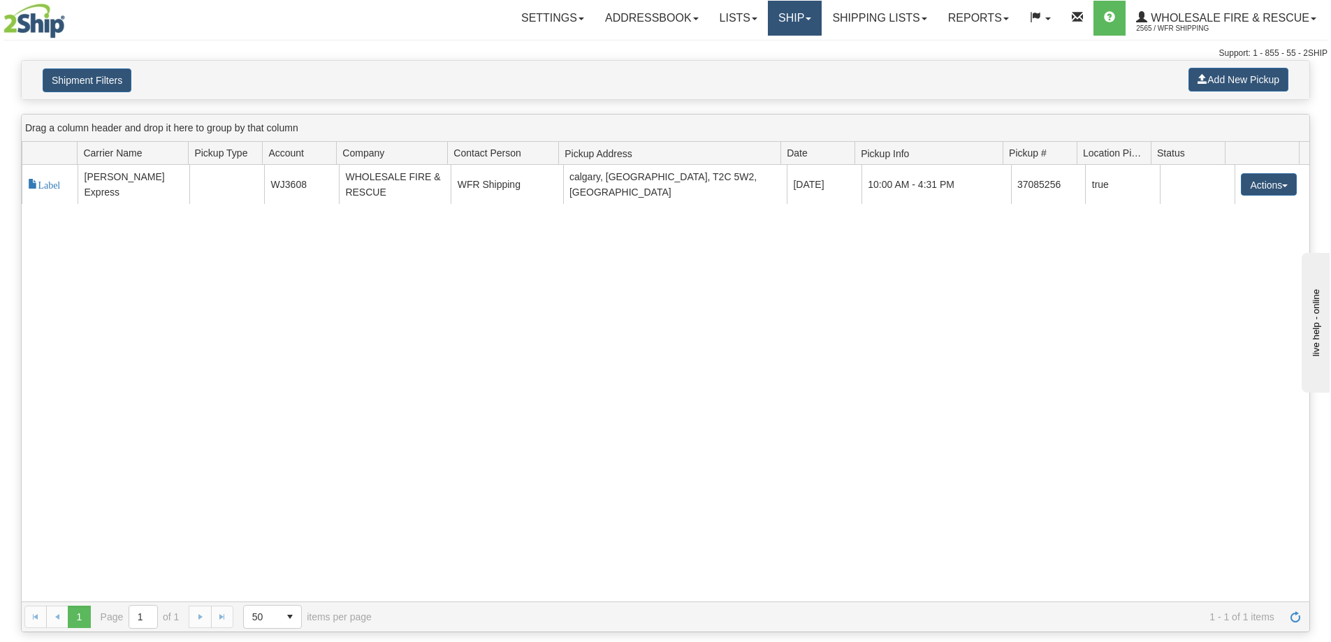
click at [779, 24] on link "Ship" at bounding box center [795, 18] width 54 height 35
click at [769, 50] on span "Ship Screen" at bounding box center [750, 48] width 53 height 11
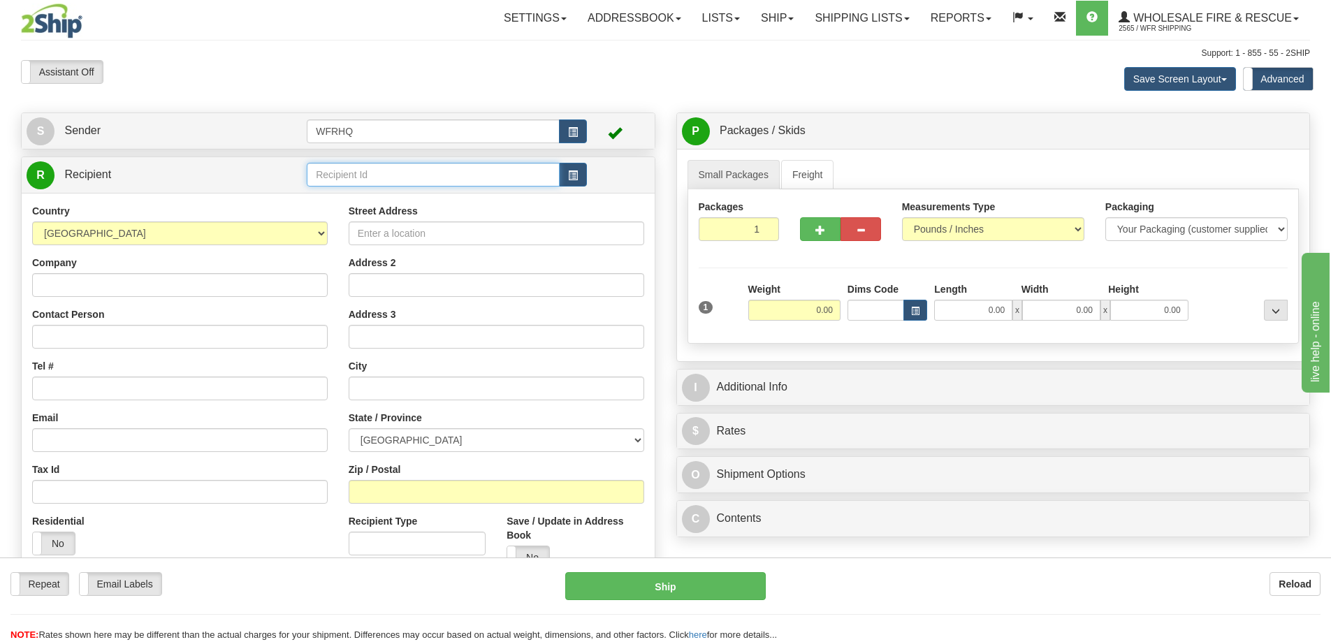
click at [354, 181] on input "text" at bounding box center [433, 175] width 253 height 24
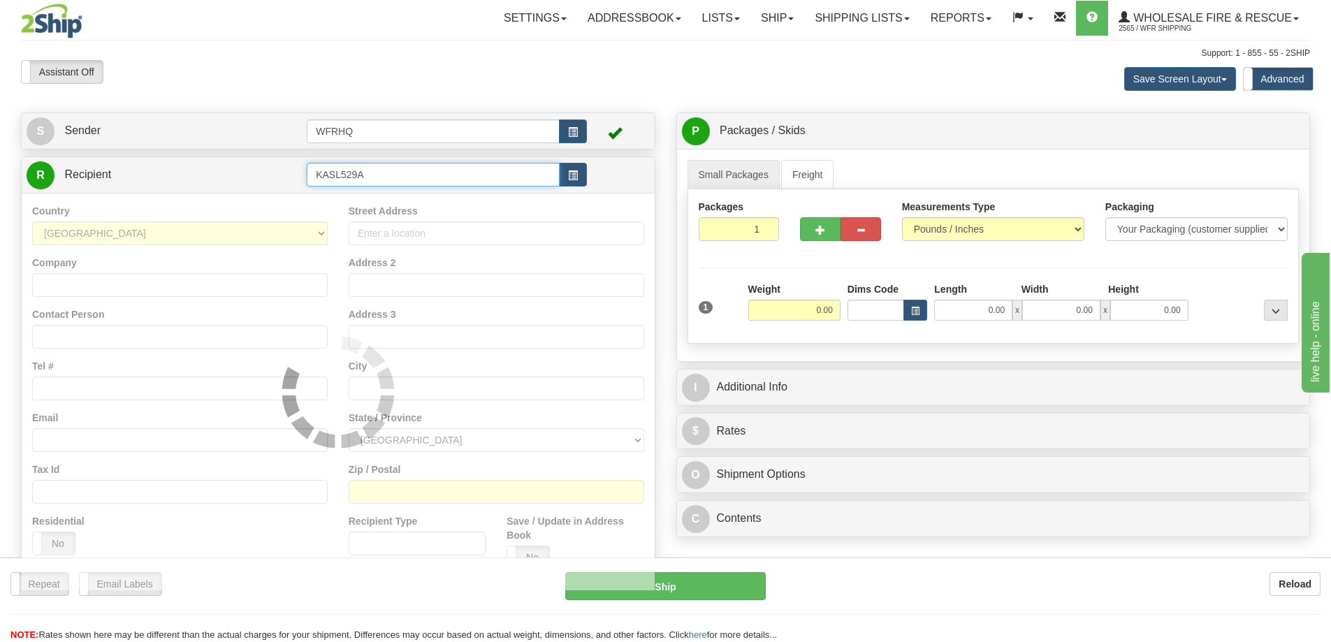
type input "KASL529A"
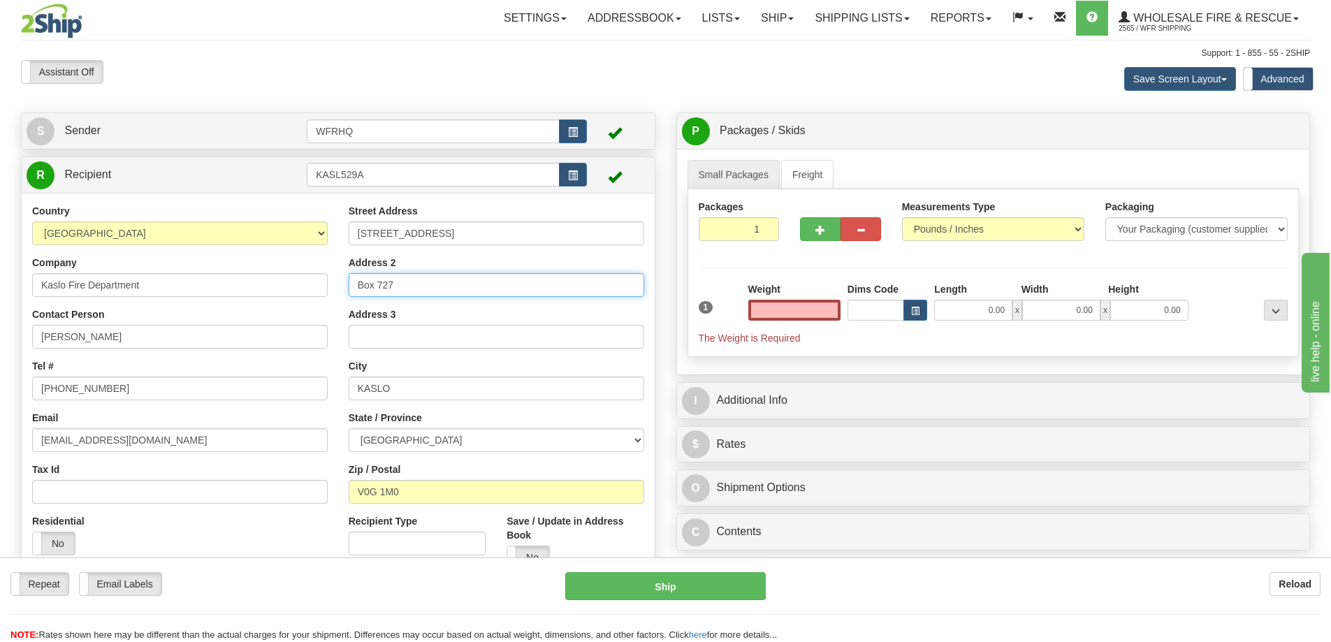
type input "0.00"
drag, startPoint x: 266, startPoint y: 287, endPoint x: 152, endPoint y: 292, distance: 114.7
click at [152, 292] on div "Country AFGHANISTAN ALAND ISLANDS ALBANIA ALGERIA AMERICAN SAMOA ANDORRA ANGOLA…" at bounding box center [338, 392] width 633 height 376
click at [779, 300] on input "0.00" at bounding box center [794, 310] width 92 height 21
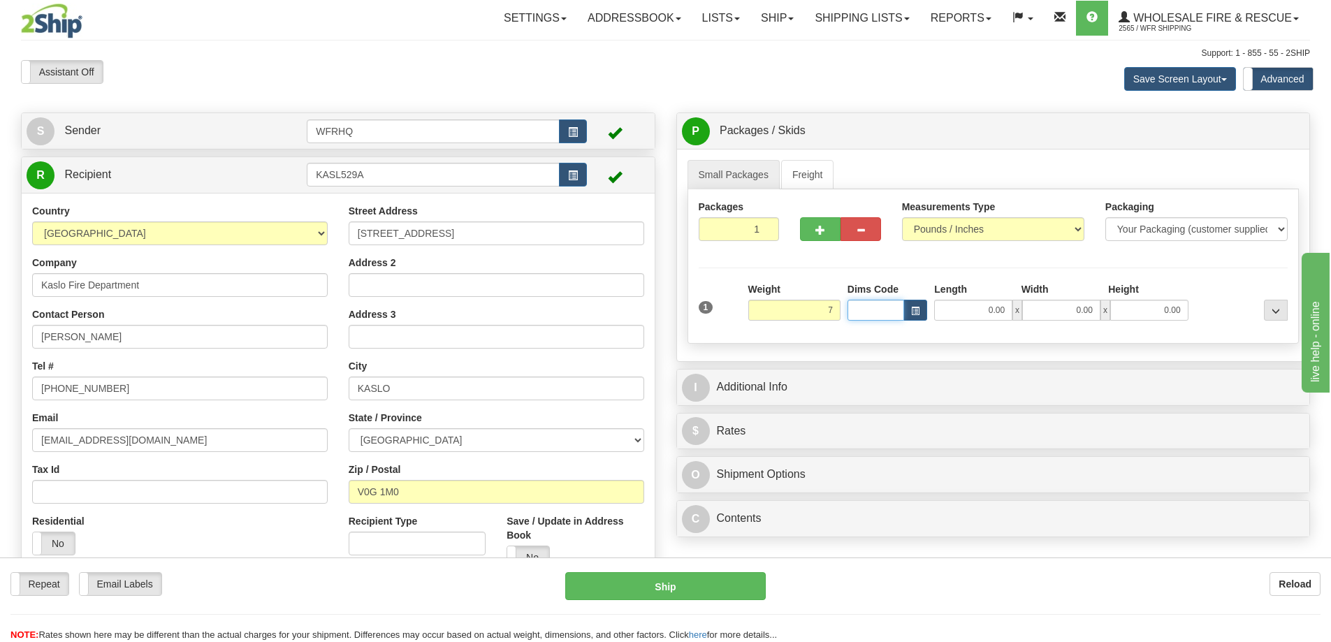
type input "7.00"
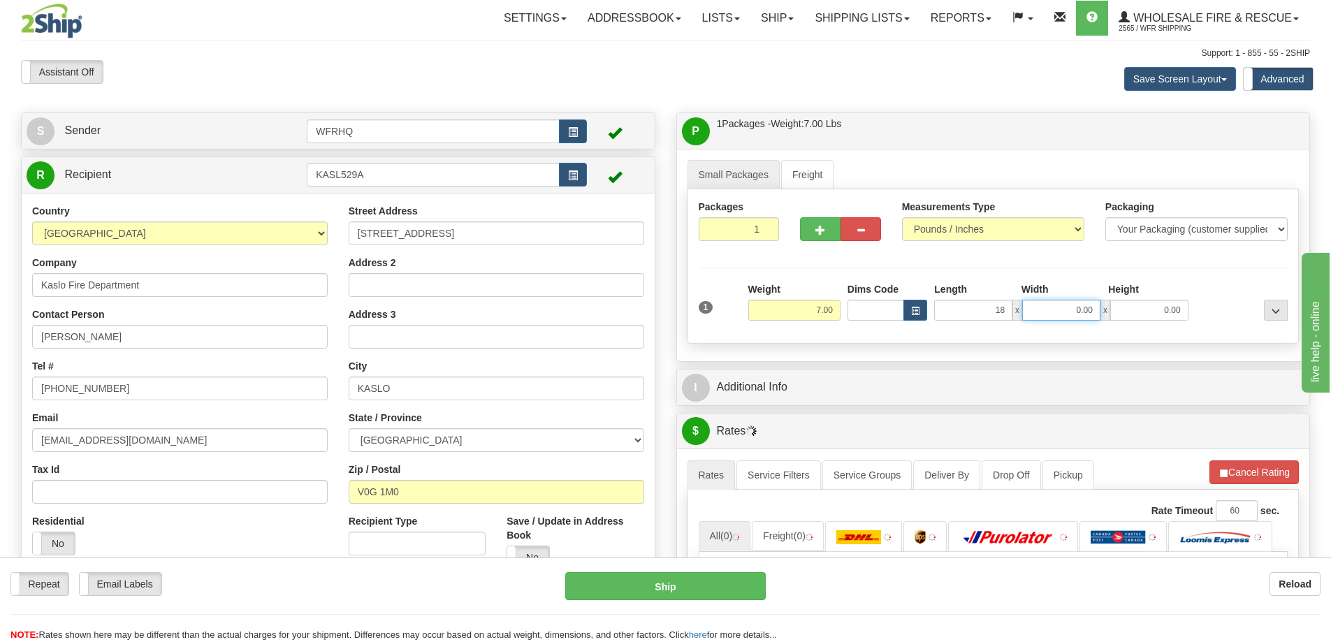
type input "18.00"
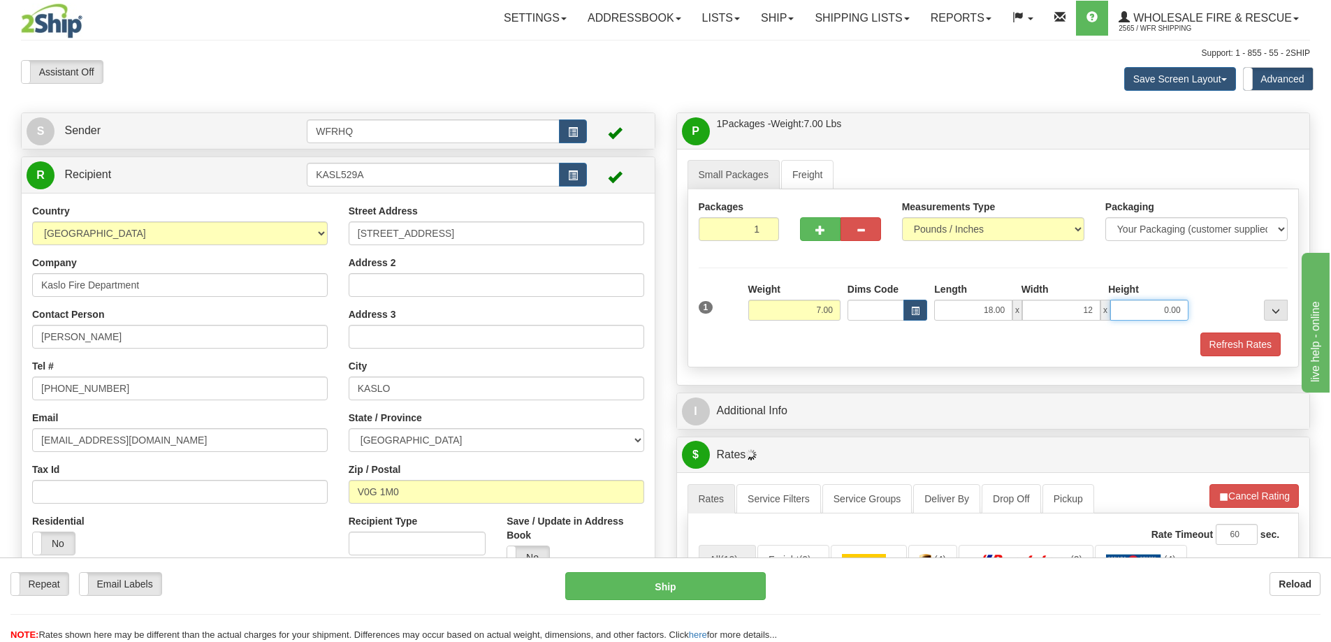
type input "12.00"
type input "10.00"
click at [1245, 350] on button "Refresh Rates" at bounding box center [1240, 344] width 80 height 24
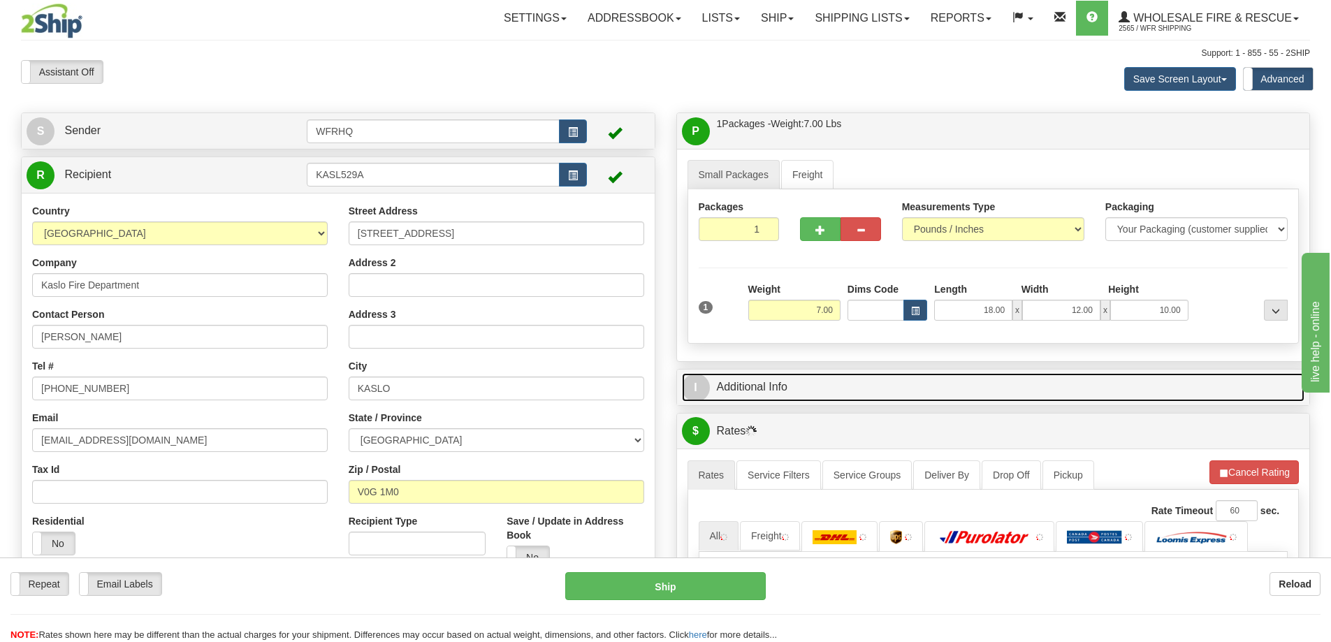
click at [983, 373] on link "I Additional Info" at bounding box center [993, 387] width 623 height 29
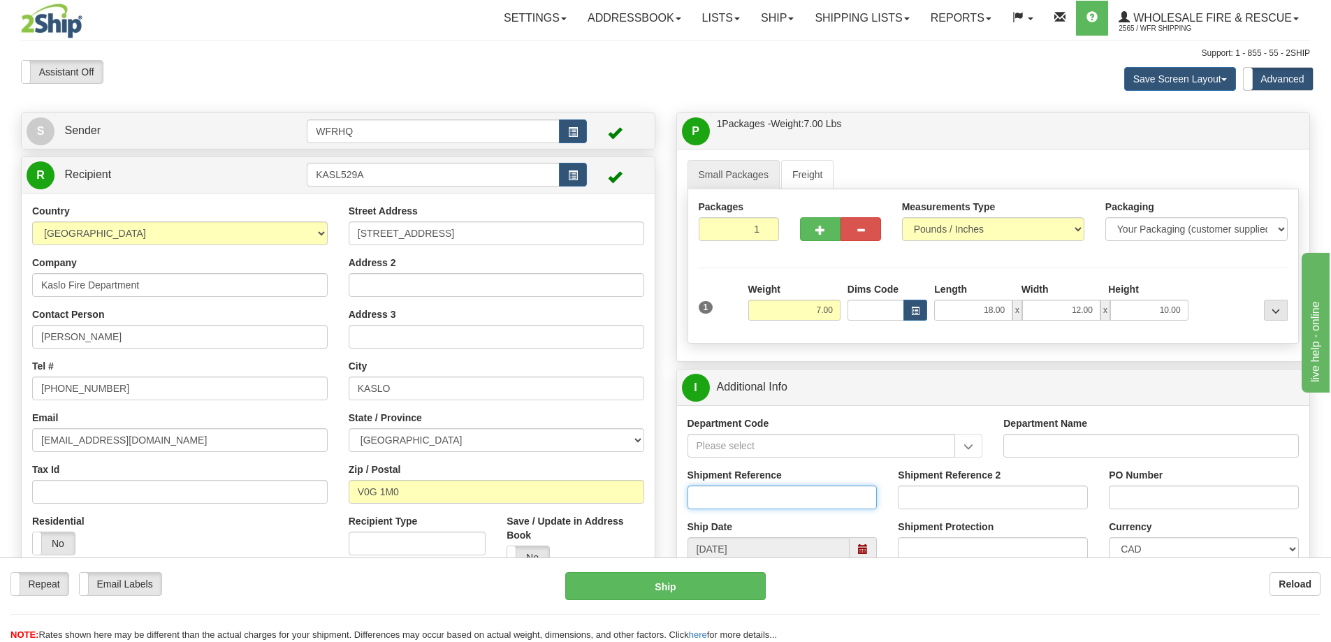
click at [759, 497] on input "Shipment Reference" at bounding box center [782, 497] width 190 height 24
type input "S42229-30543"
type input "Douglas Yee Purchase Order 6, 7"
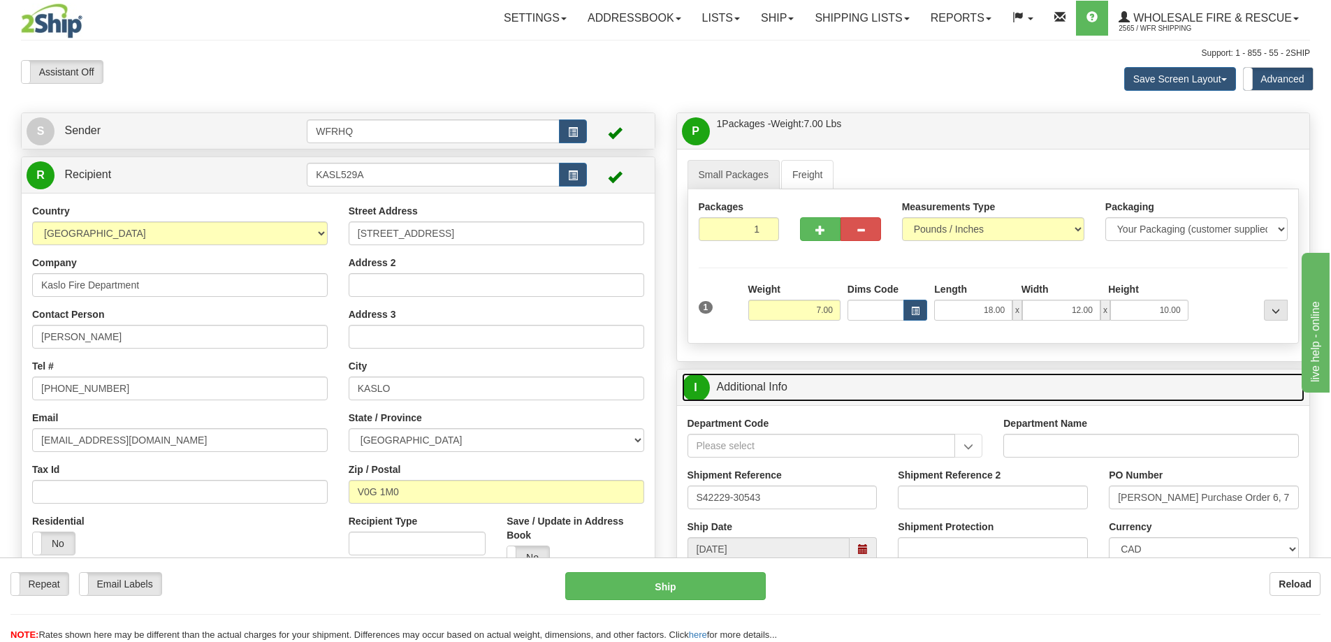
click at [956, 381] on link "I Additional Info" at bounding box center [993, 387] width 623 height 29
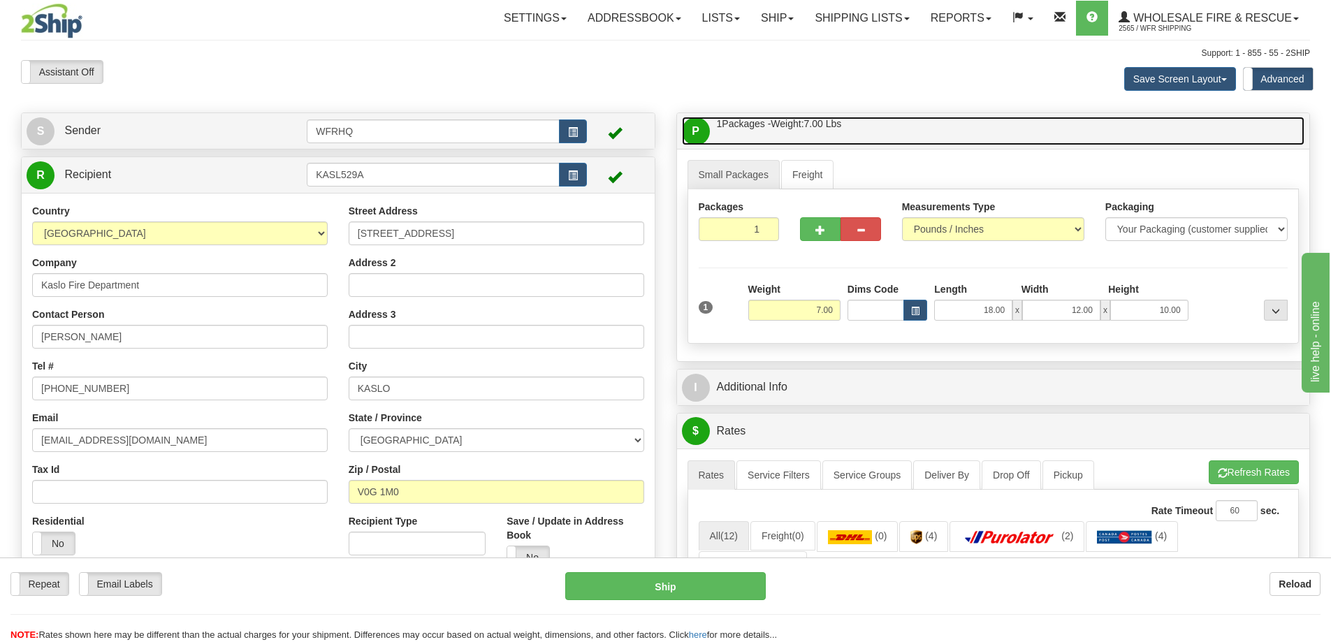
click at [914, 130] on link "P Packages / Skids 1 Packages - Weight: 7.00 Lbs 1 Skids - Weight: NaN Lbs" at bounding box center [993, 131] width 623 height 29
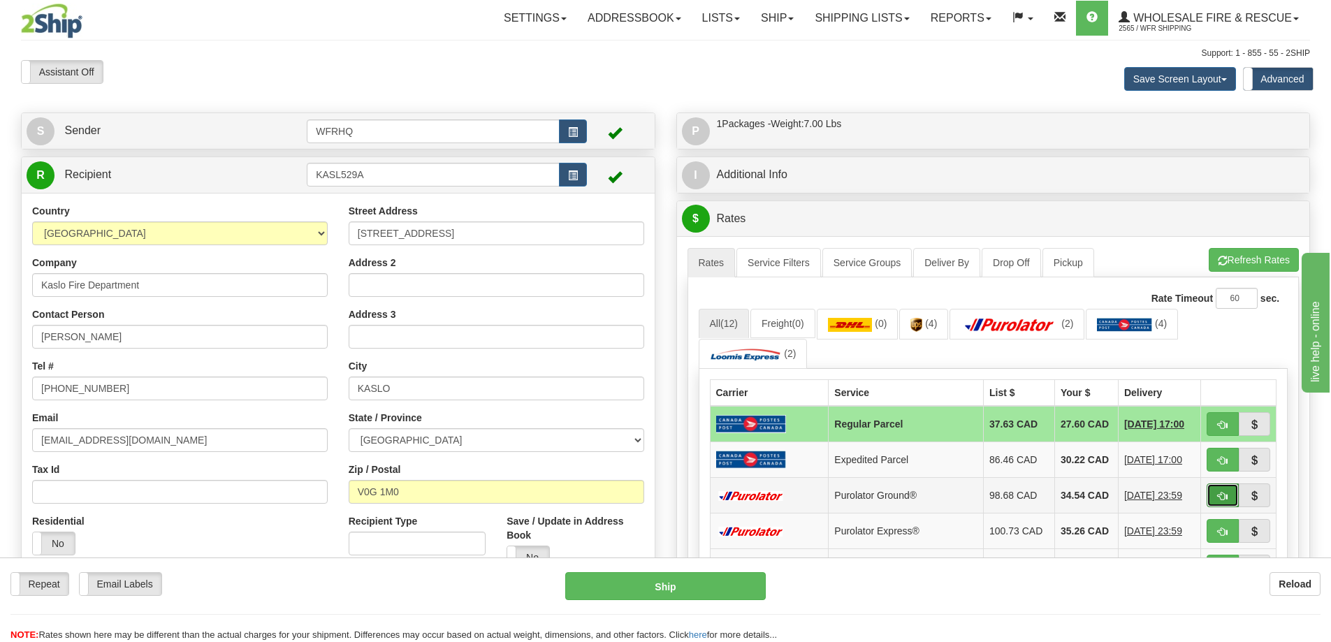
click at [1211, 503] on button "button" at bounding box center [1222, 495] width 32 height 24
type input "260"
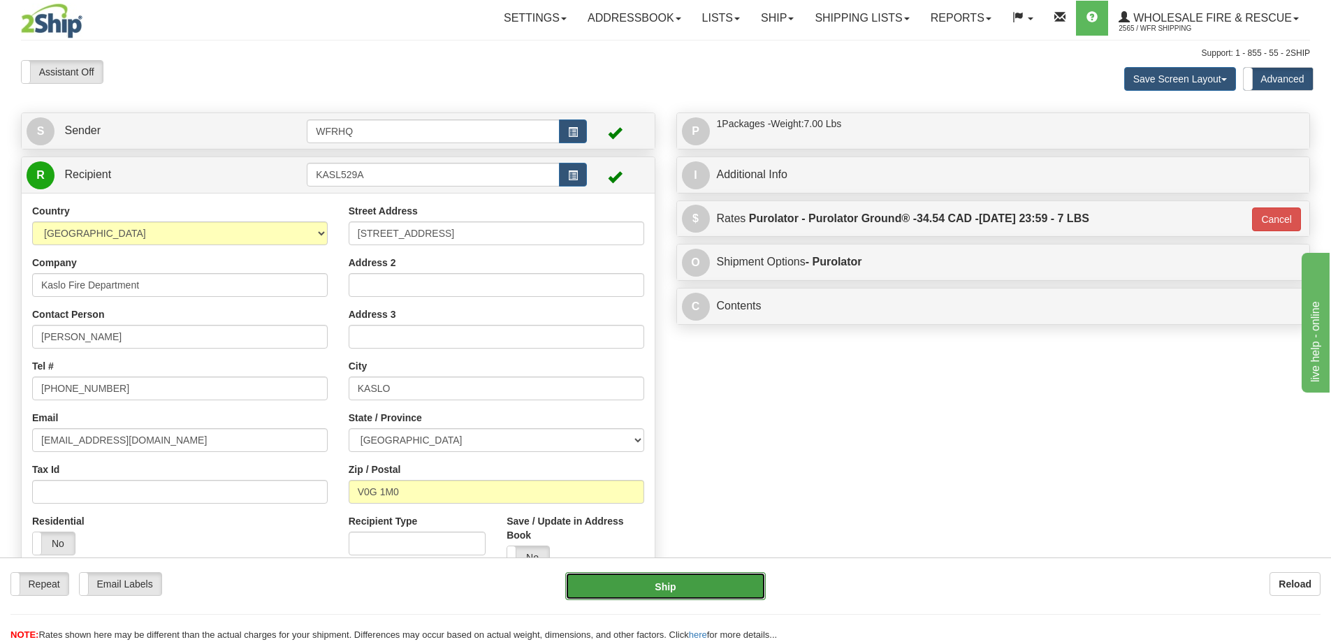
click at [654, 597] on button "Ship" at bounding box center [665, 586] width 200 height 28
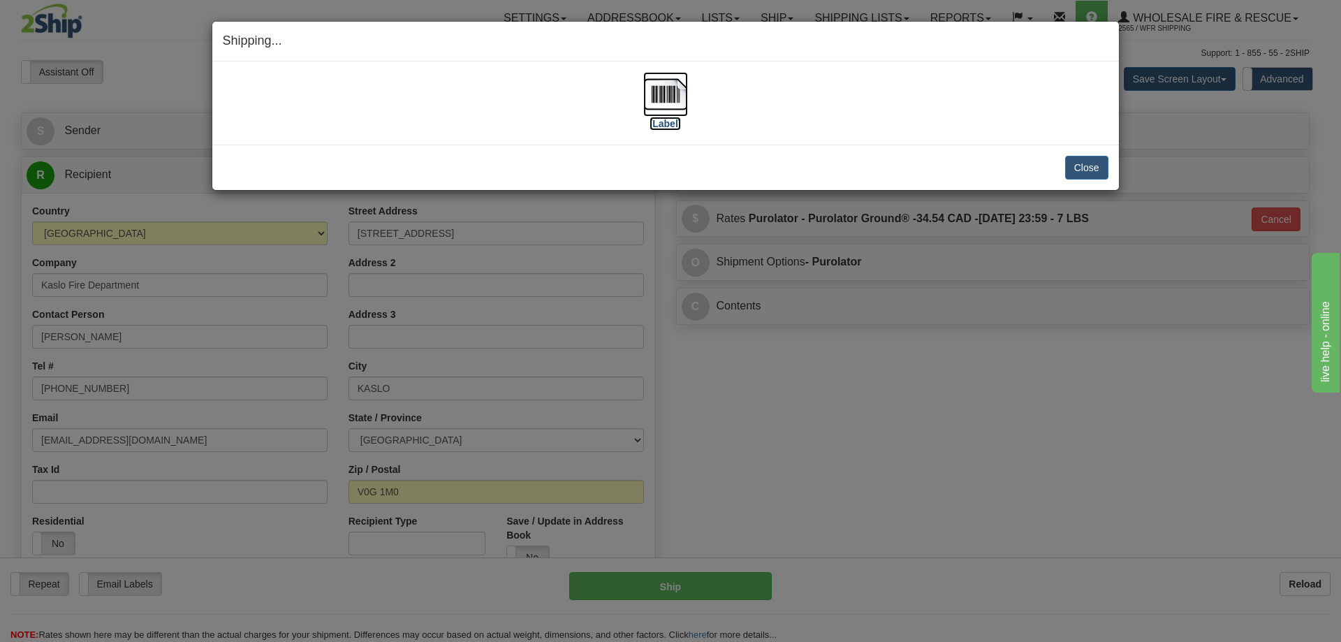
click at [671, 100] on img at bounding box center [665, 94] width 45 height 45
click at [1092, 180] on div "Close Cancel Cancel Shipment and Quit Pickup Quit Pickup ONLY" at bounding box center [665, 167] width 907 height 45
click at [1092, 174] on button "Close" at bounding box center [1086, 168] width 43 height 24
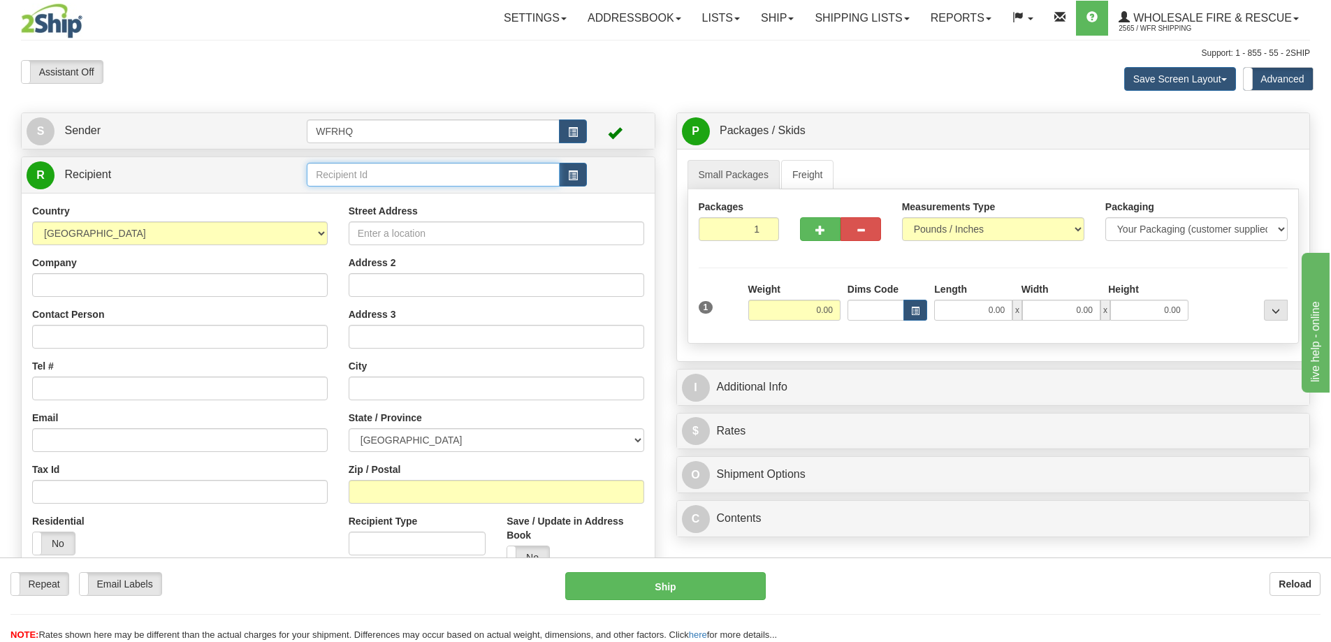
click at [352, 168] on input "text" at bounding box center [433, 175] width 253 height 24
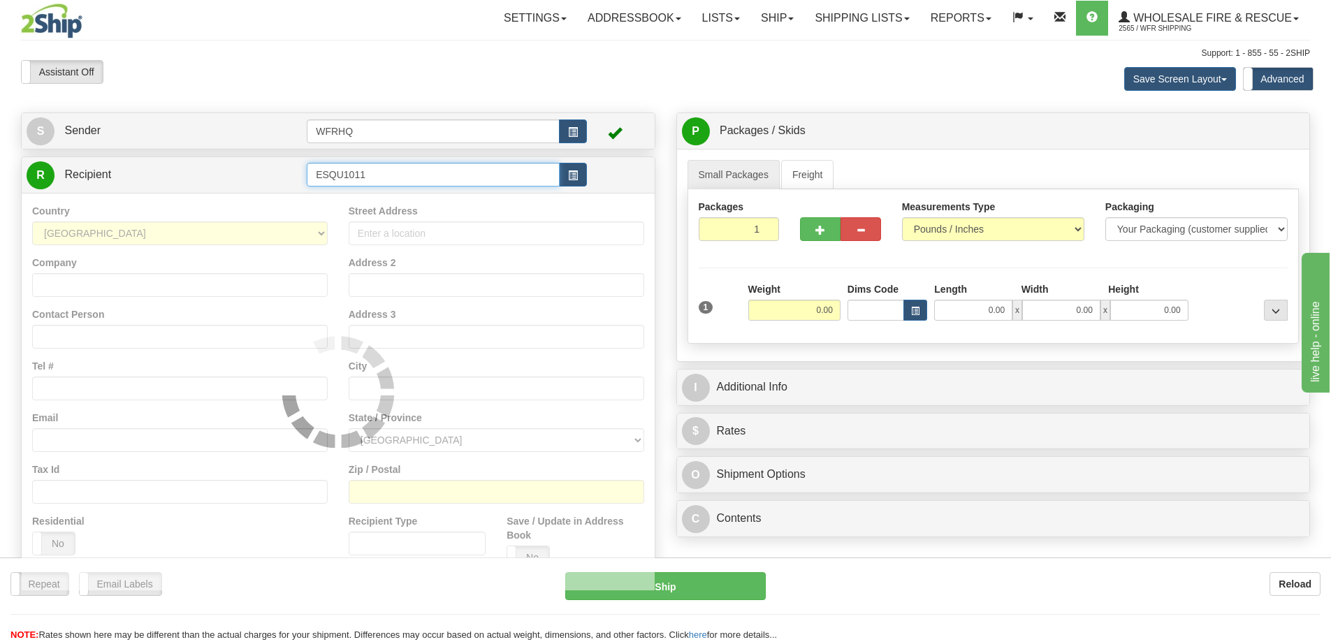
type input "ESQU1011"
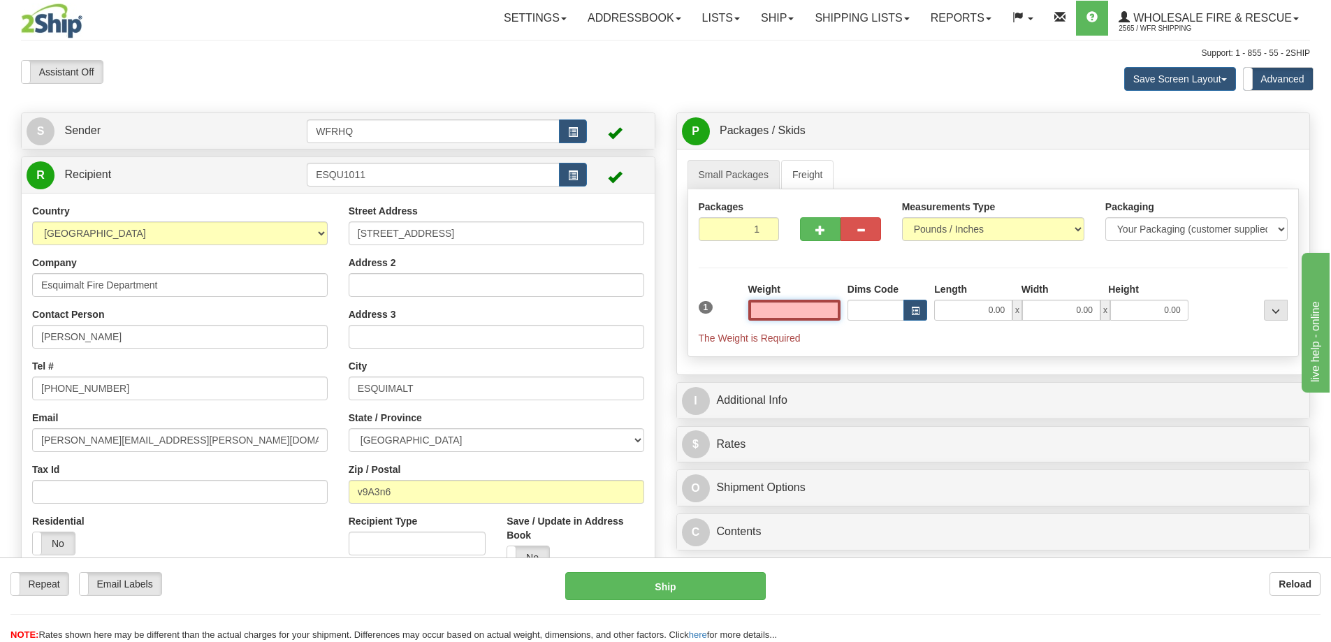
click at [825, 302] on input "text" at bounding box center [794, 310] width 92 height 21
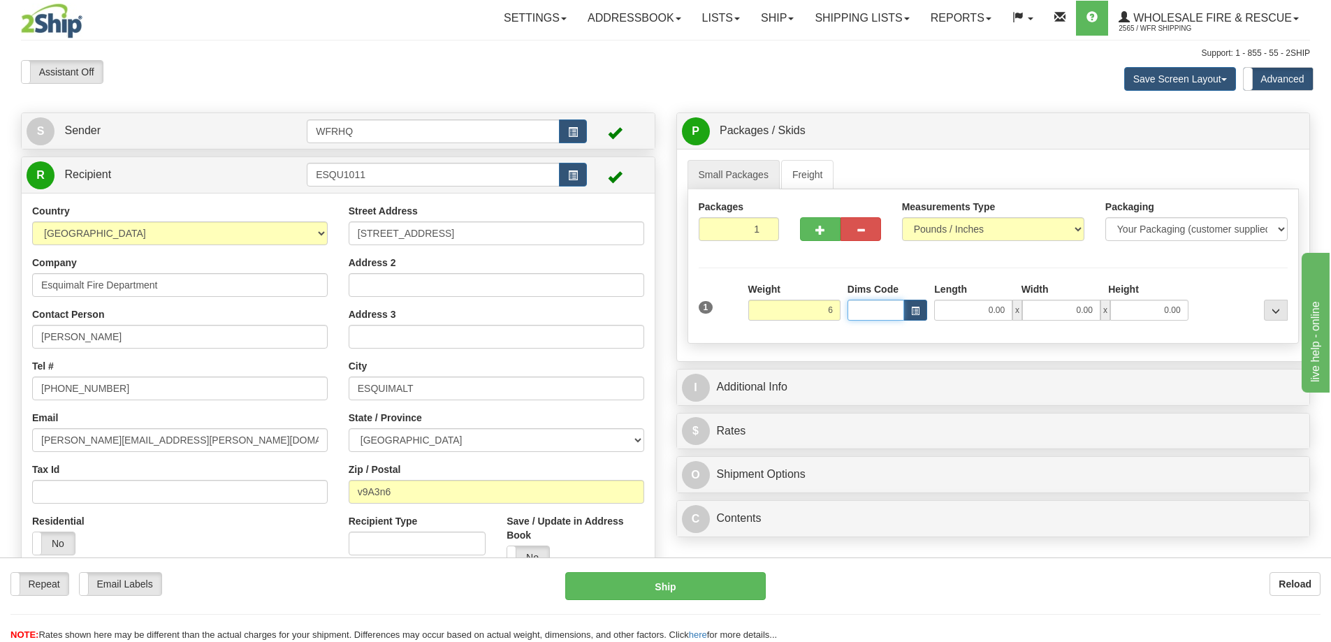
type input "6.00"
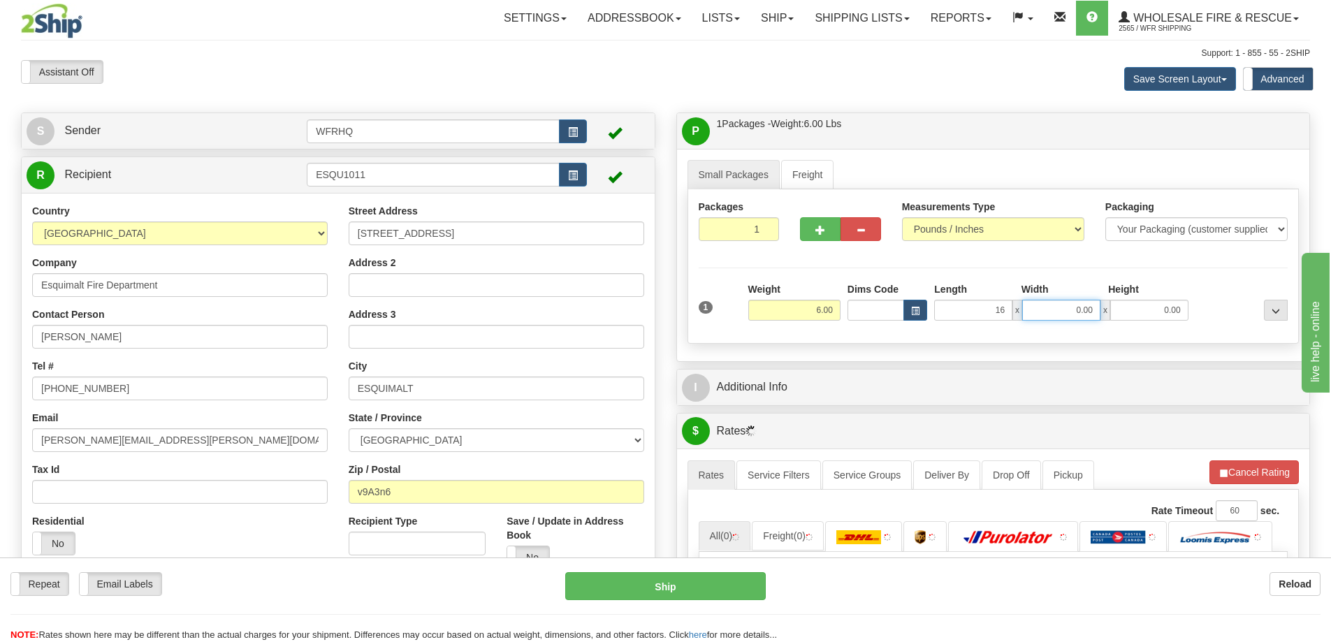
type input "16.00"
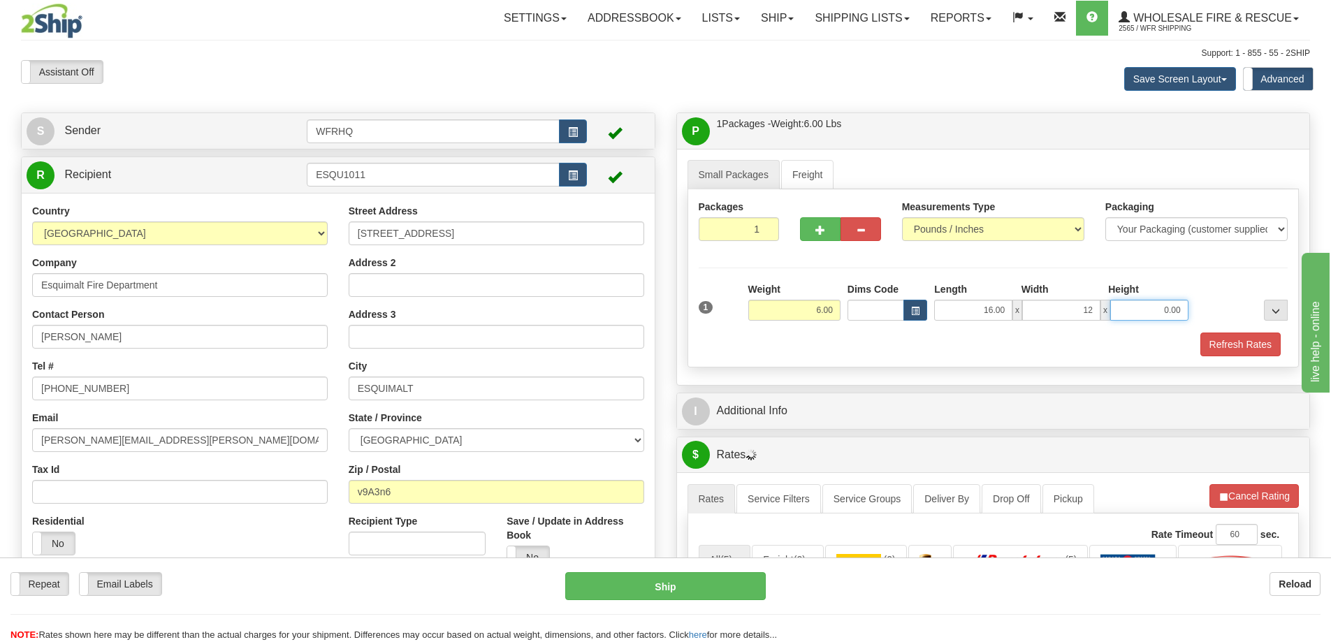
type input "12.00"
type input "9.00"
click at [1244, 349] on button "Refresh Rates" at bounding box center [1240, 344] width 80 height 24
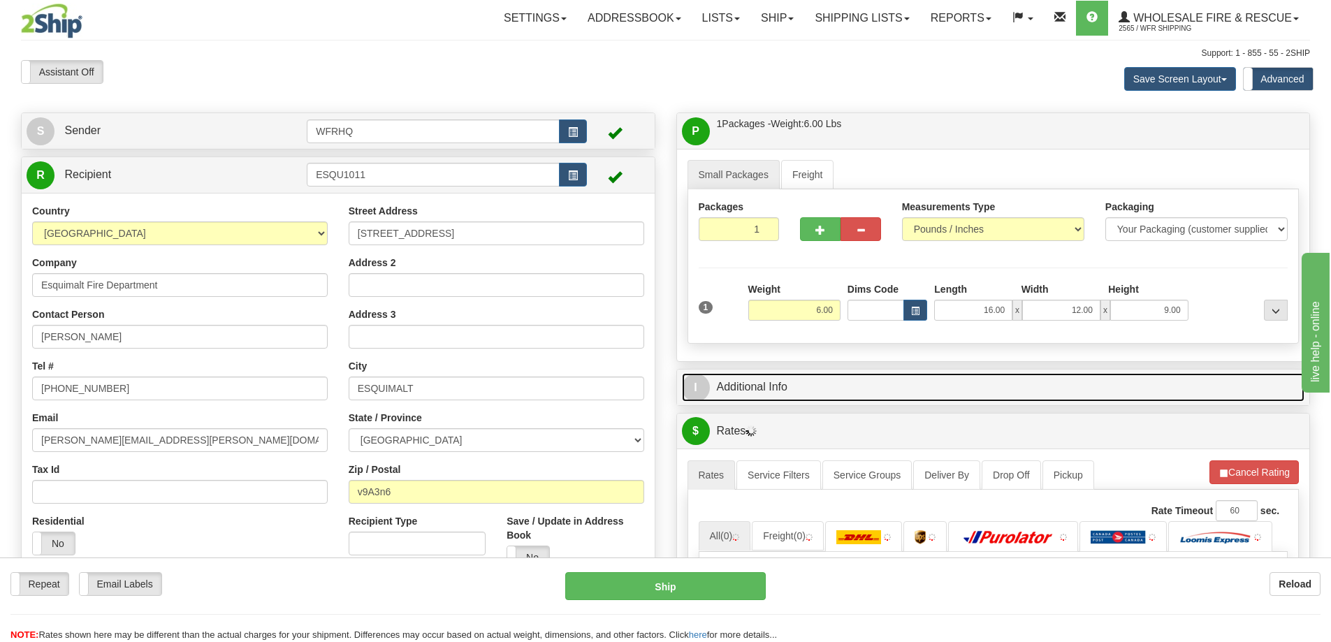
click at [898, 388] on link "I Additional Info" at bounding box center [993, 387] width 623 height 29
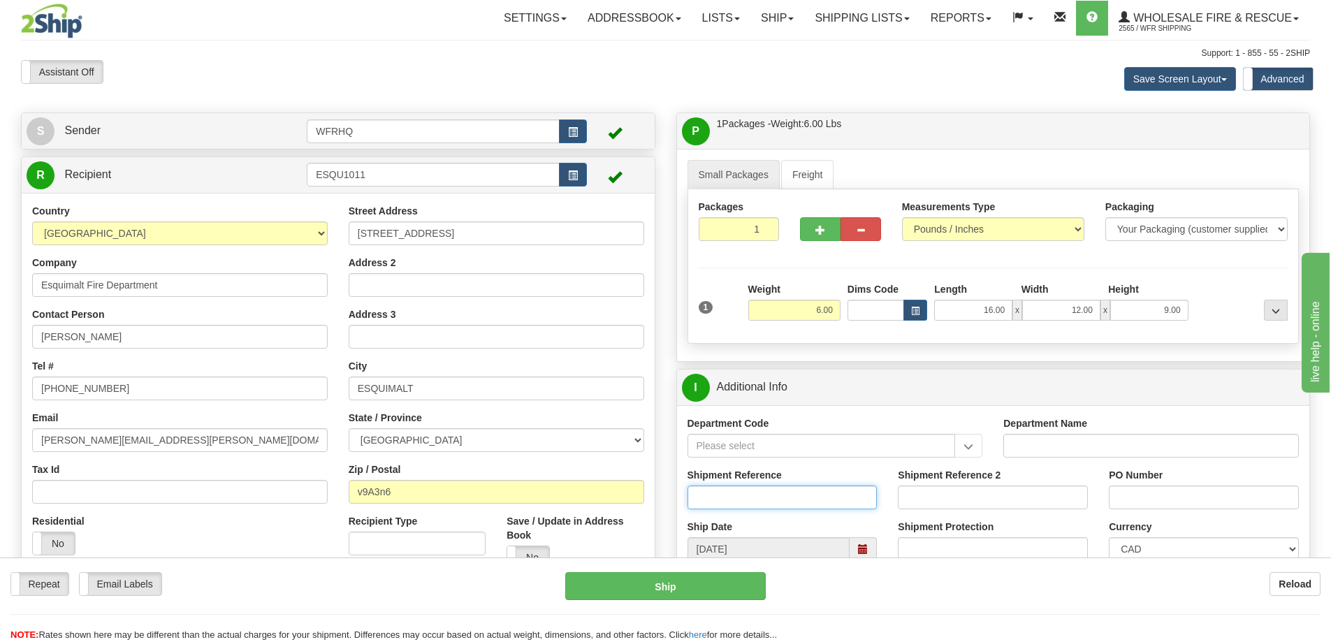
click at [745, 499] on input "Shipment Reference" at bounding box center [782, 497] width 190 height 24
type input "S46436-30655"
type input "Neal Widdifield"
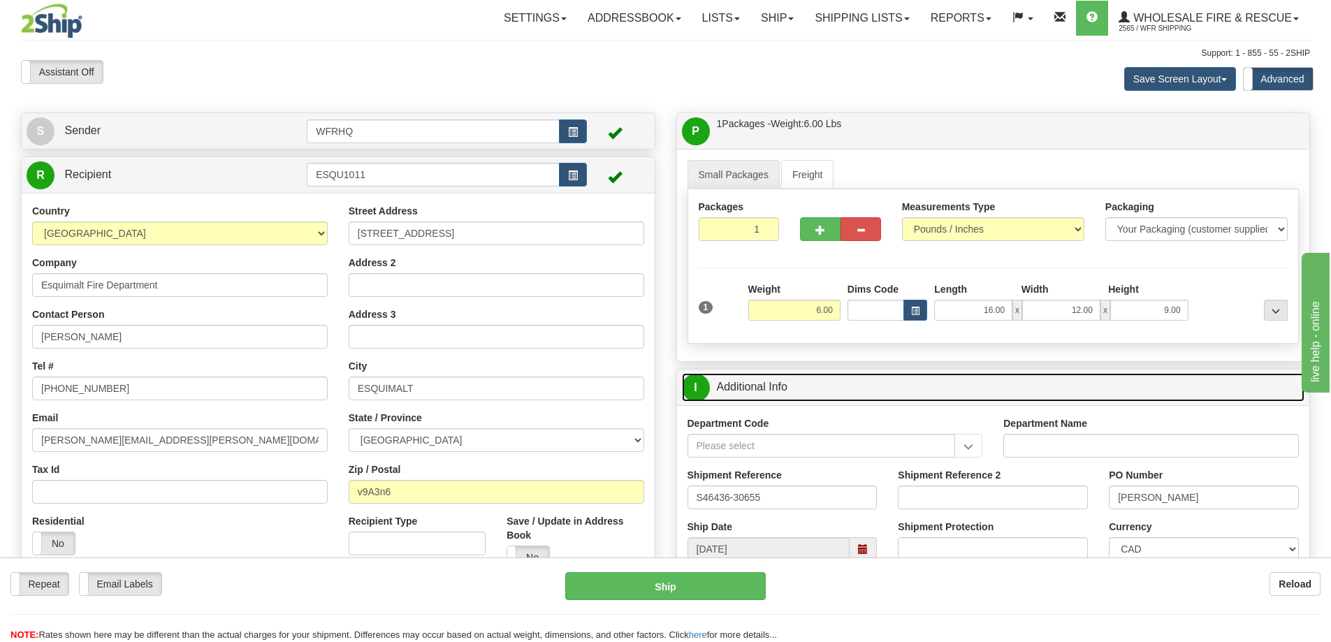
click at [909, 383] on link "I Additional Info" at bounding box center [993, 387] width 623 height 29
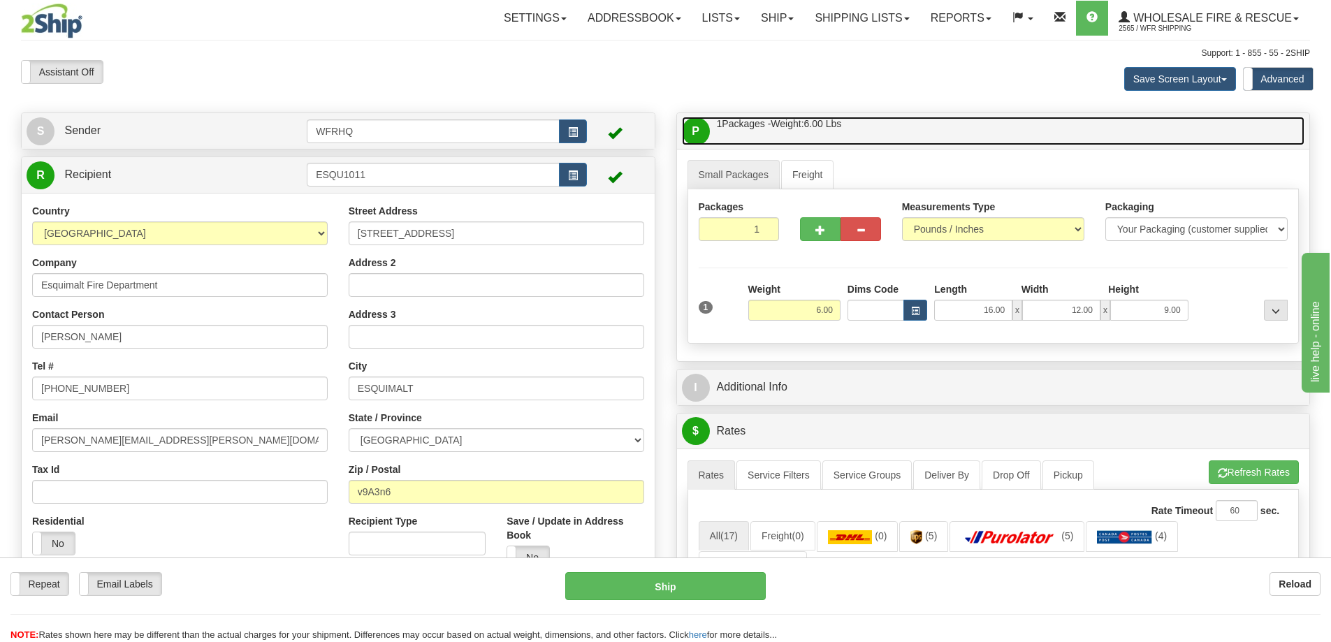
click at [926, 136] on link "P Packages / Skids 1 Packages - Weight: 6.00 Lbs 1 Skids - Weight: NaN Lbs" at bounding box center [993, 131] width 623 height 29
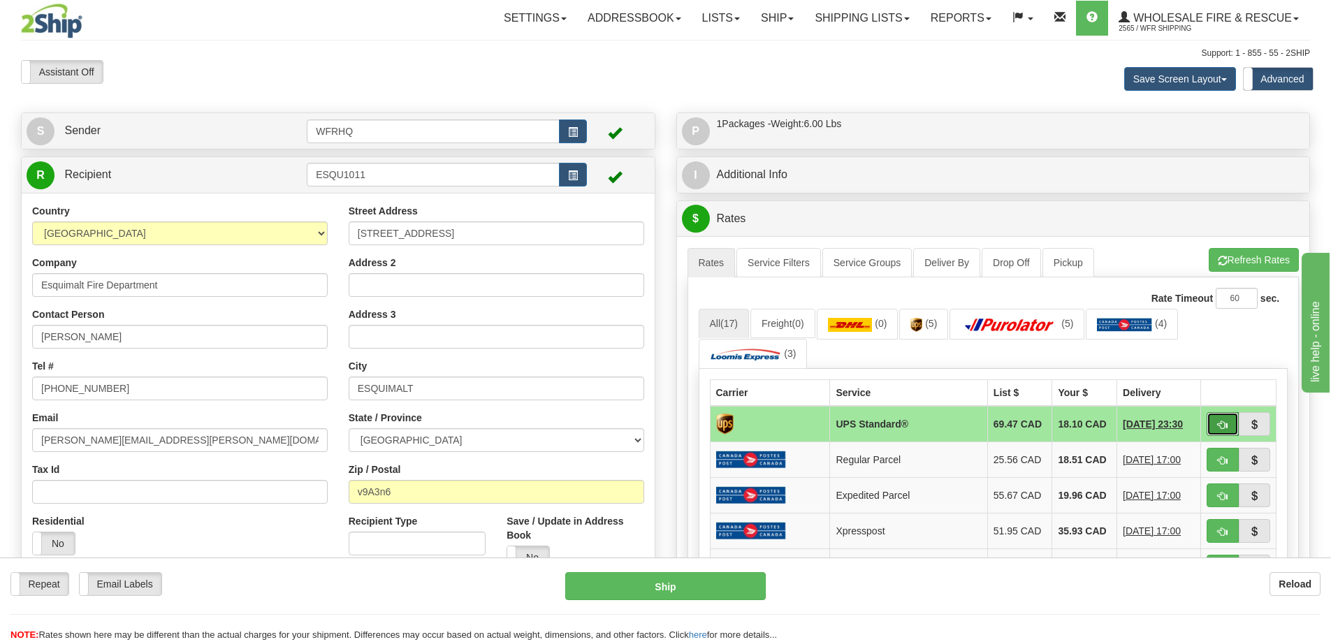
click at [1226, 430] on button "button" at bounding box center [1222, 424] width 32 height 24
type input "11"
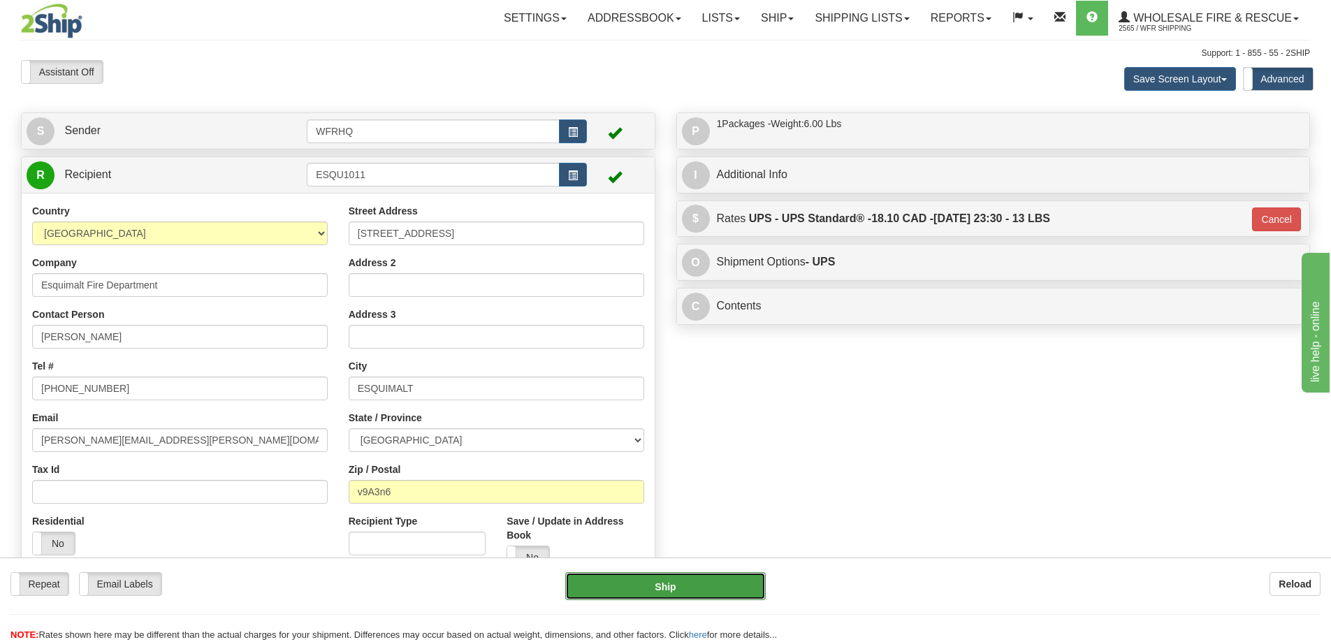
click at [607, 587] on button "Ship" at bounding box center [665, 586] width 200 height 28
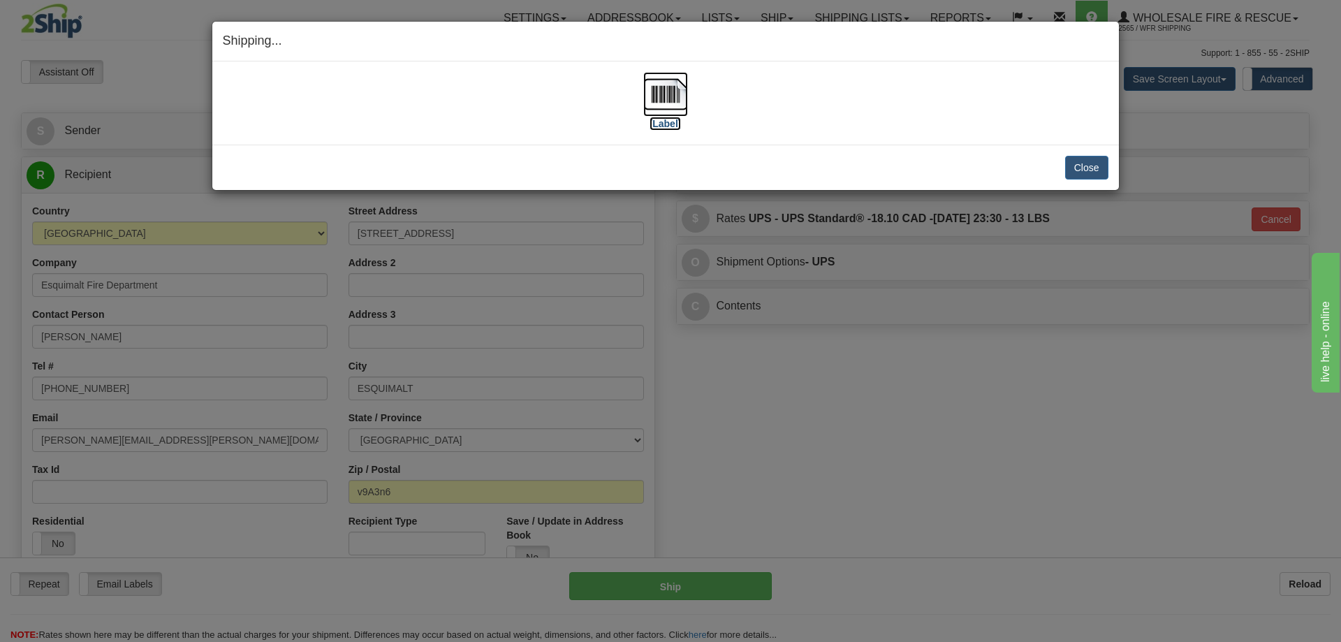
click at [668, 88] on img at bounding box center [665, 94] width 45 height 45
click at [1071, 168] on button "Close" at bounding box center [1086, 168] width 43 height 24
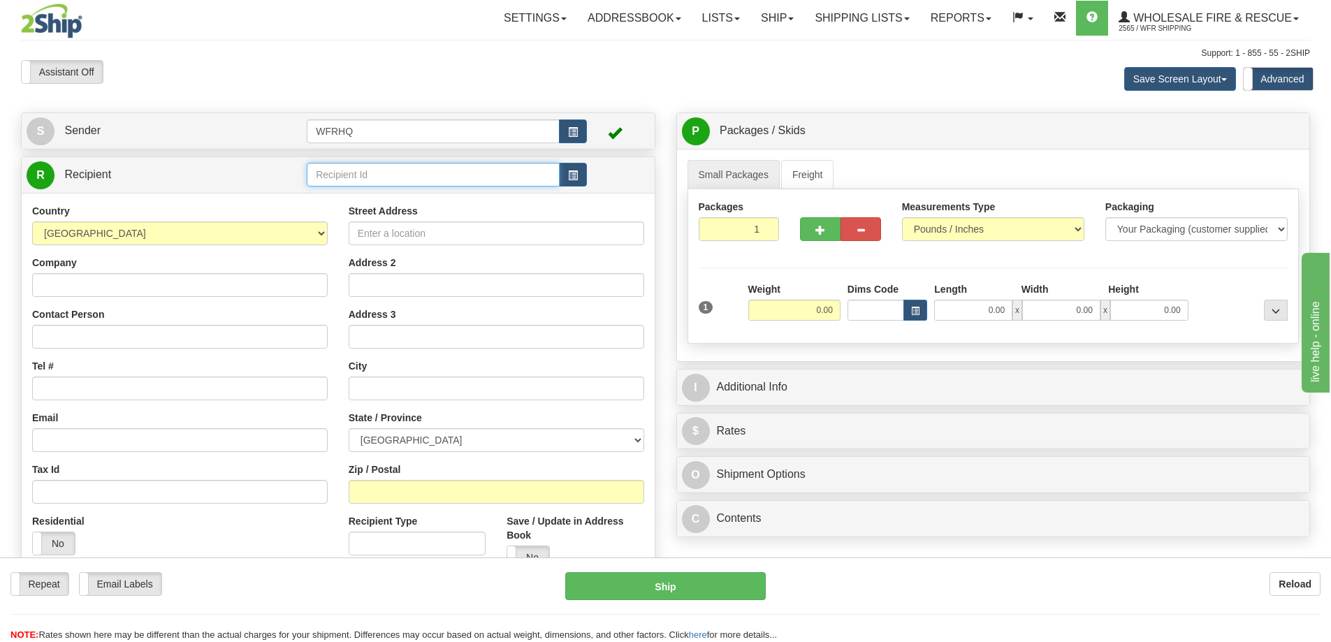
click at [393, 175] on input "text" at bounding box center [433, 175] width 253 height 24
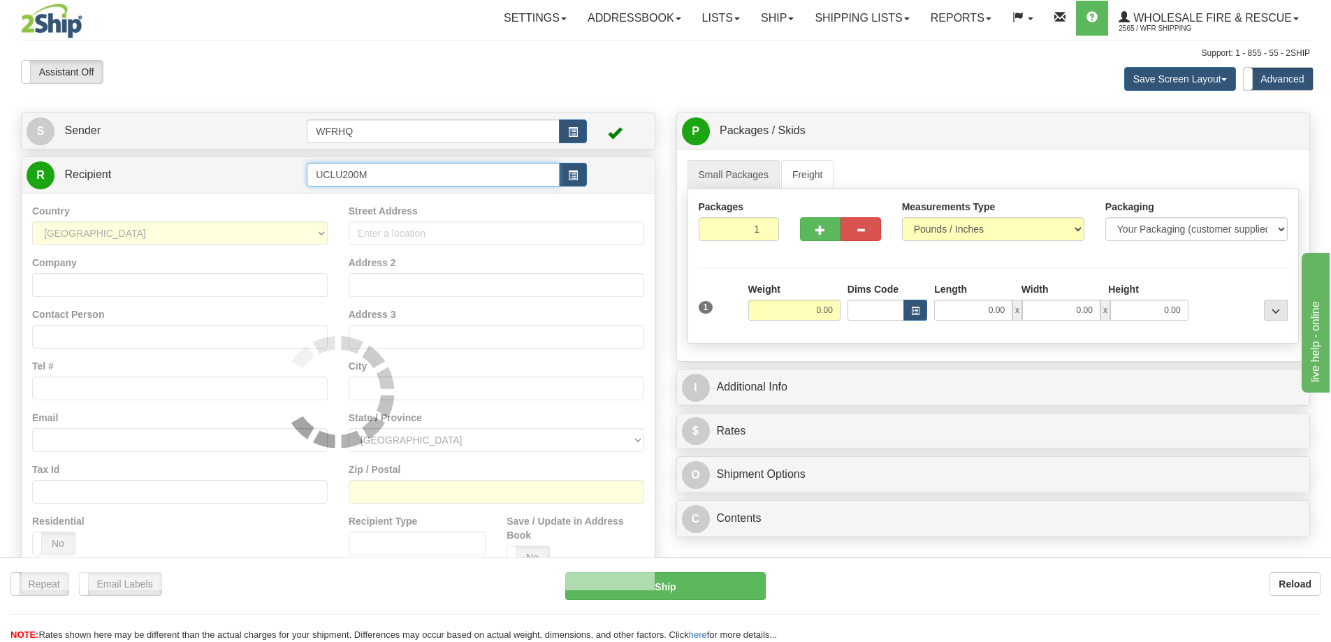
type input "UCLU200M"
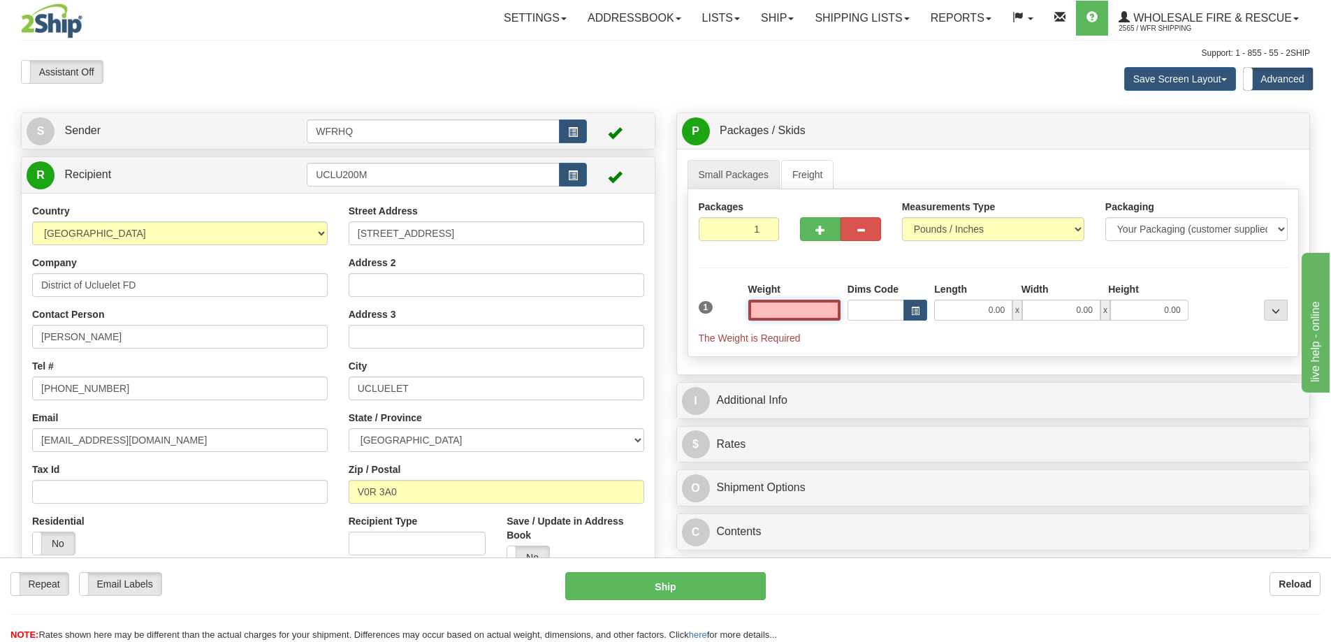
click at [791, 311] on input "text" at bounding box center [794, 310] width 92 height 21
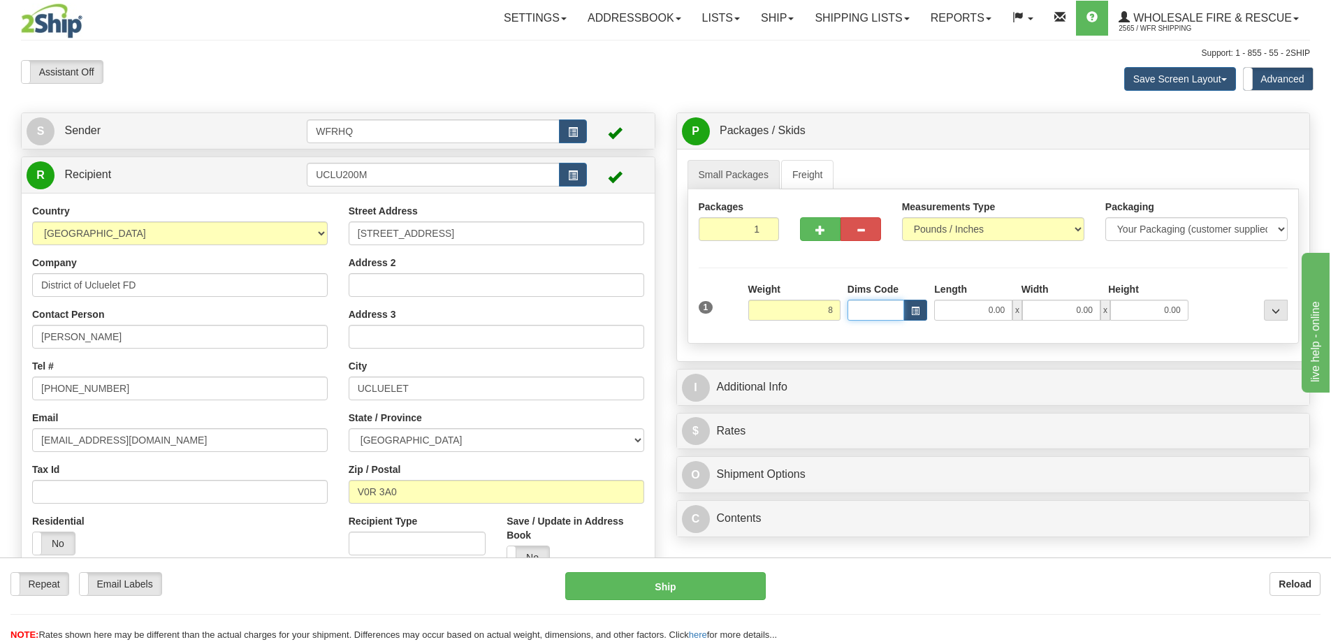
type input "8.00"
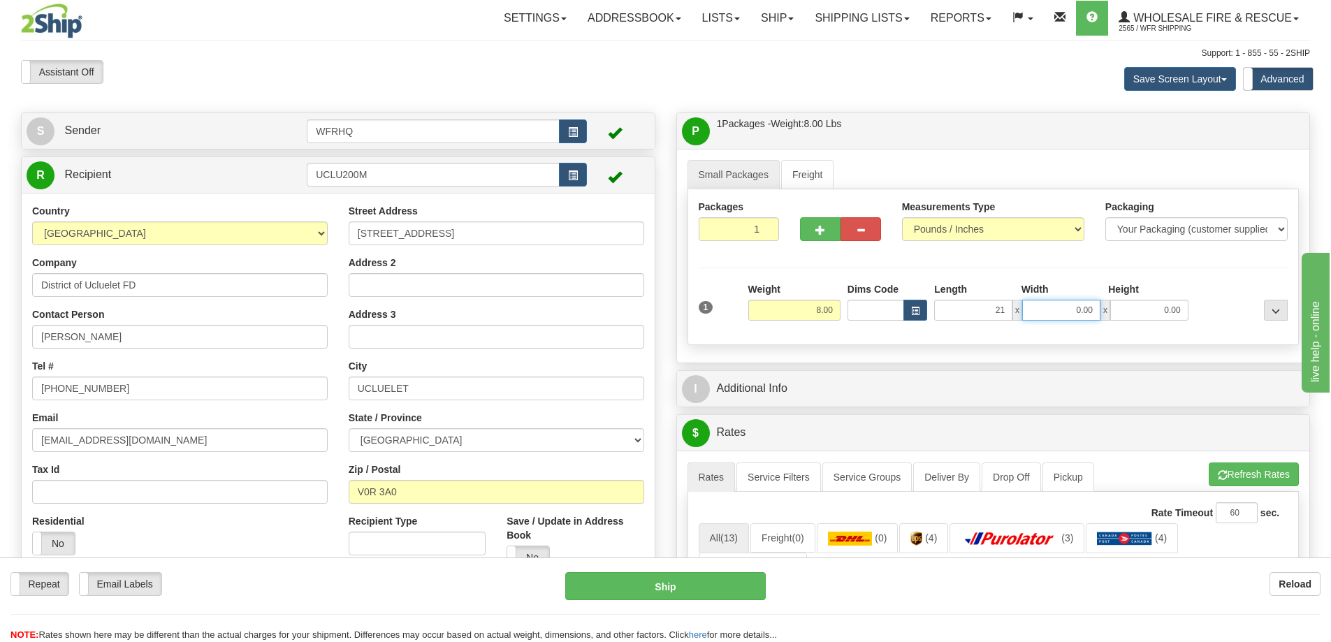
type input "21.00"
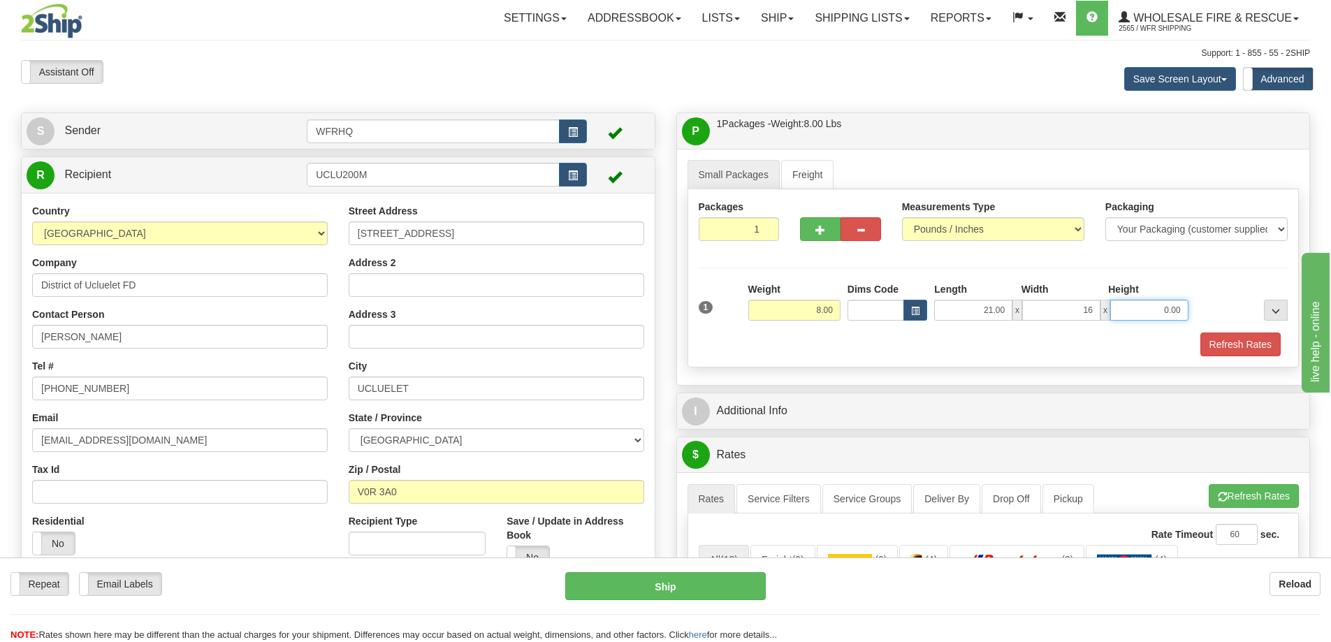
type input "16.00"
type input "10.00"
click at [813, 240] on button "button" at bounding box center [820, 229] width 41 height 24
radio input "true"
type input "2"
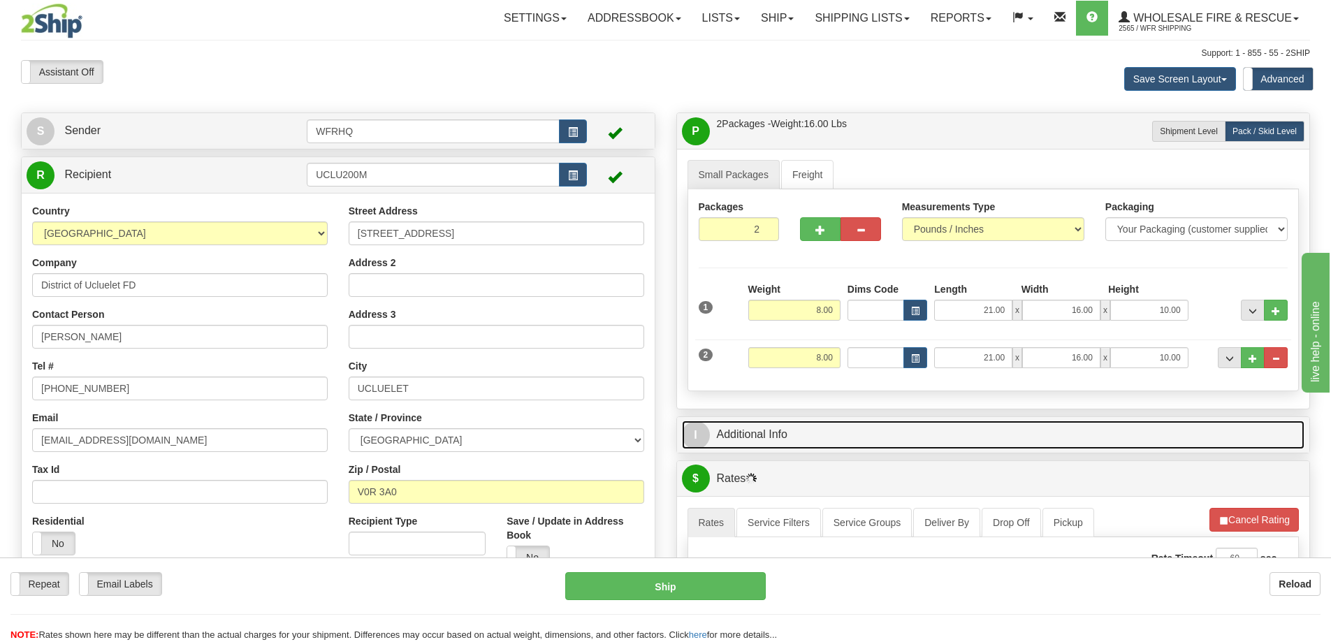
click at [805, 432] on link "I Additional Info" at bounding box center [993, 434] width 623 height 29
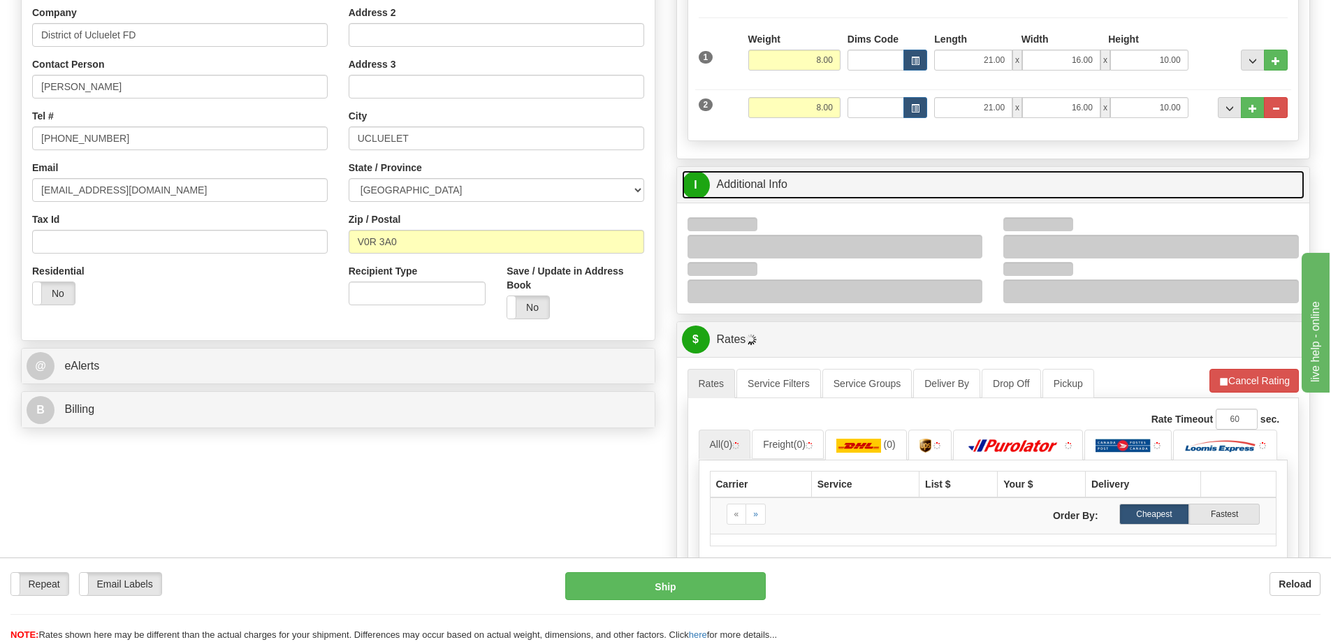
scroll to position [279, 0]
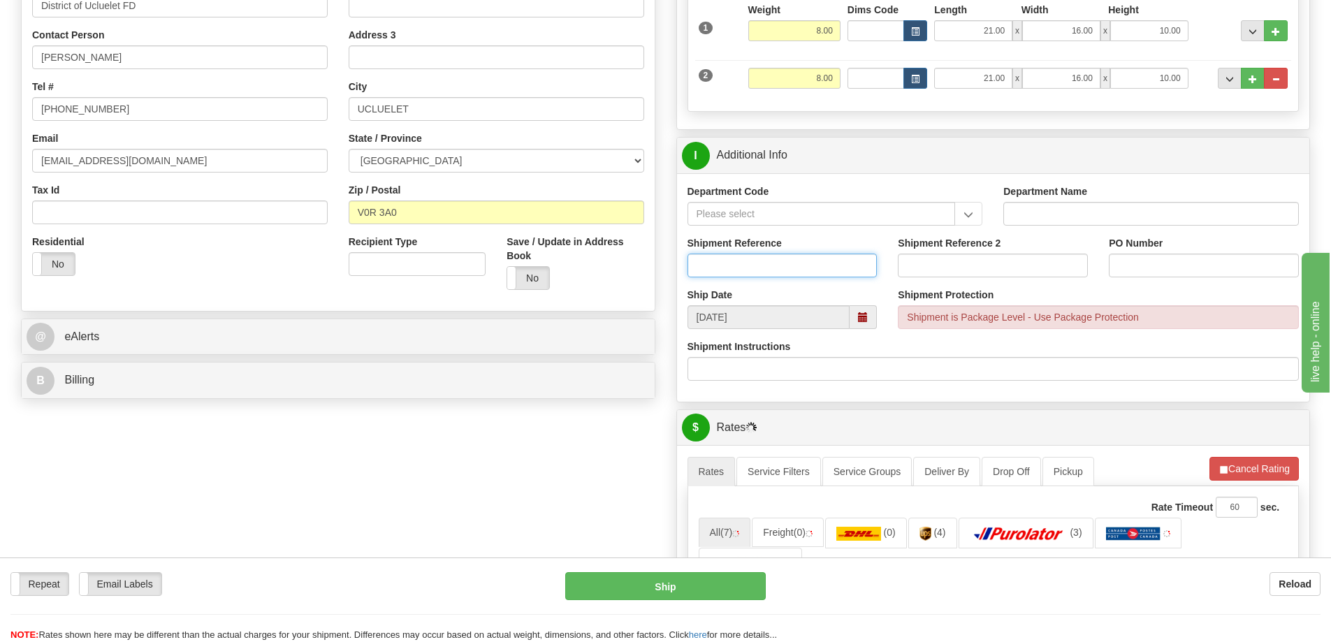
click at [730, 267] on input "Shipment Reference" at bounding box center [782, 266] width 190 height 24
type input "S46363-30629"
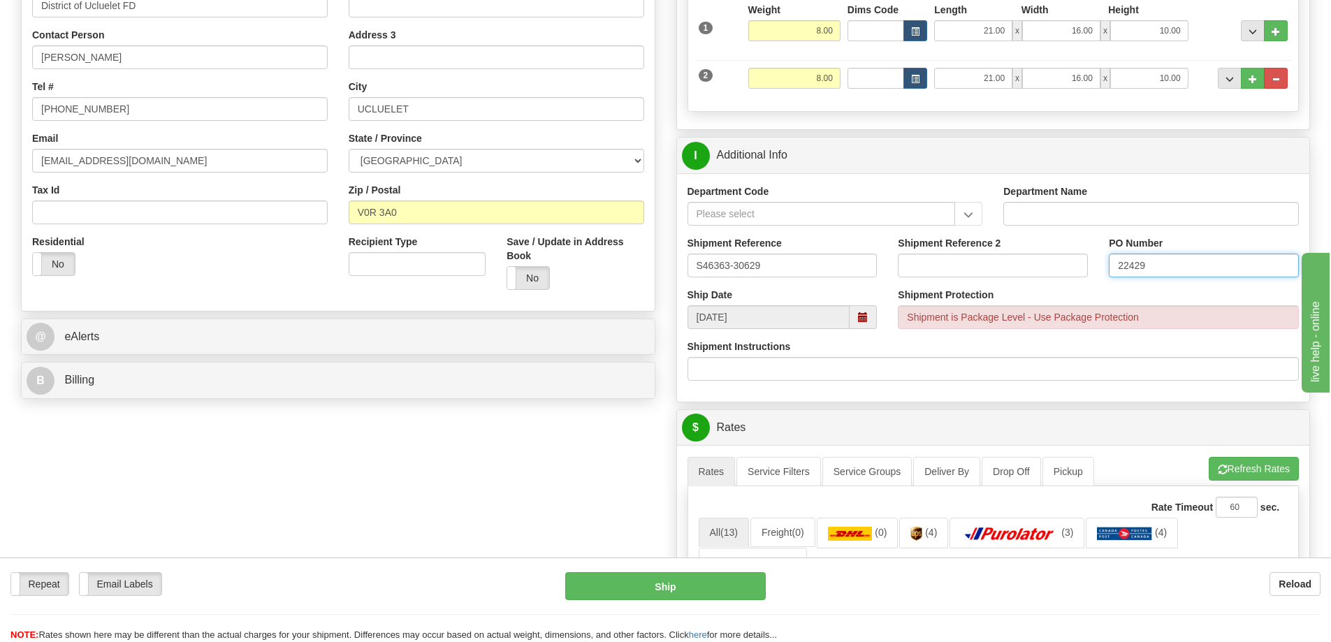
type input "22429"
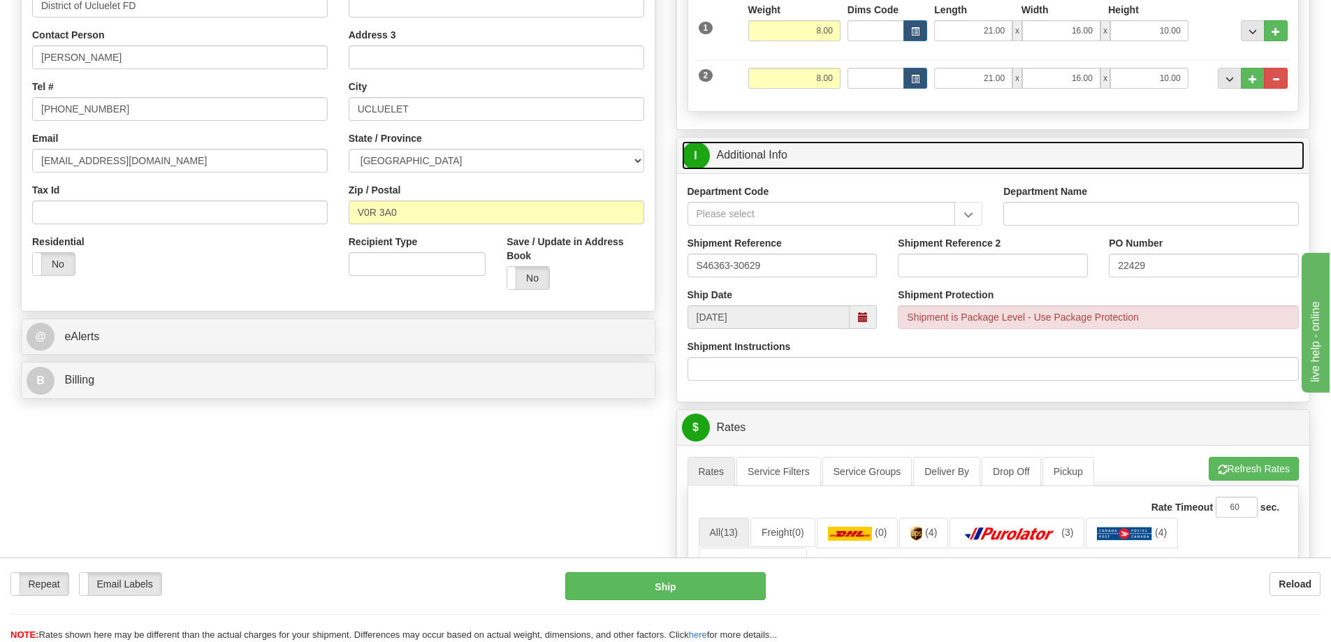
click at [1020, 159] on link "I Additional Info" at bounding box center [993, 155] width 623 height 29
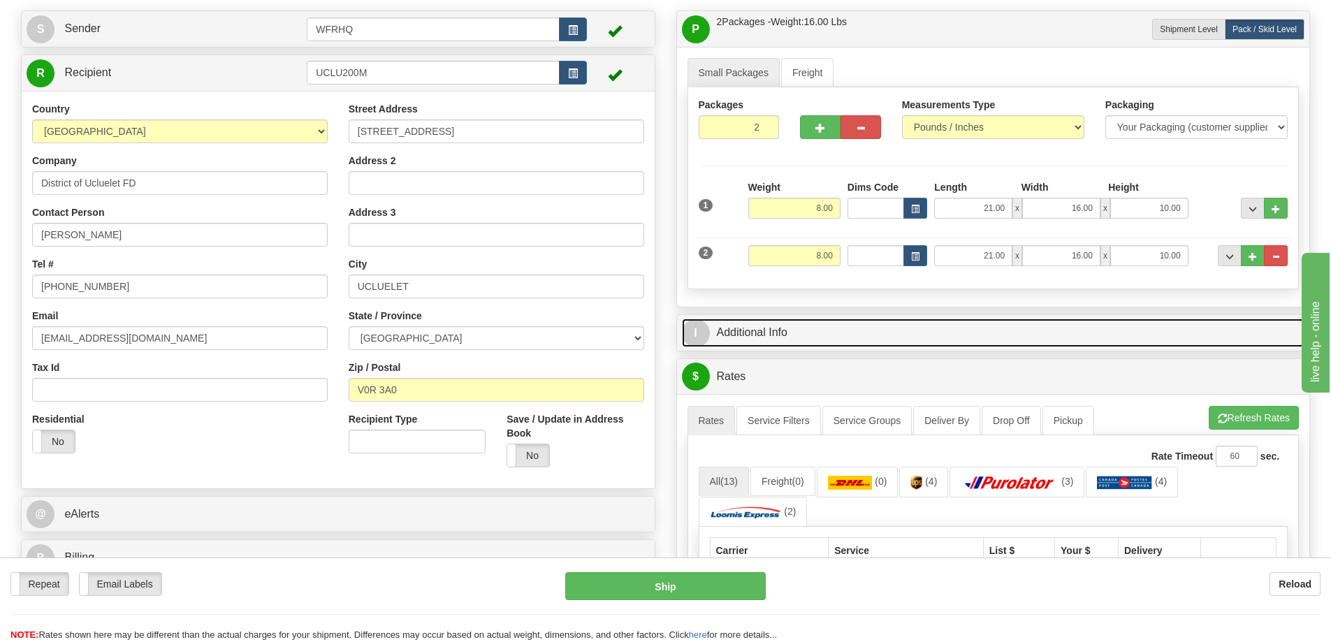
scroll to position [0, 0]
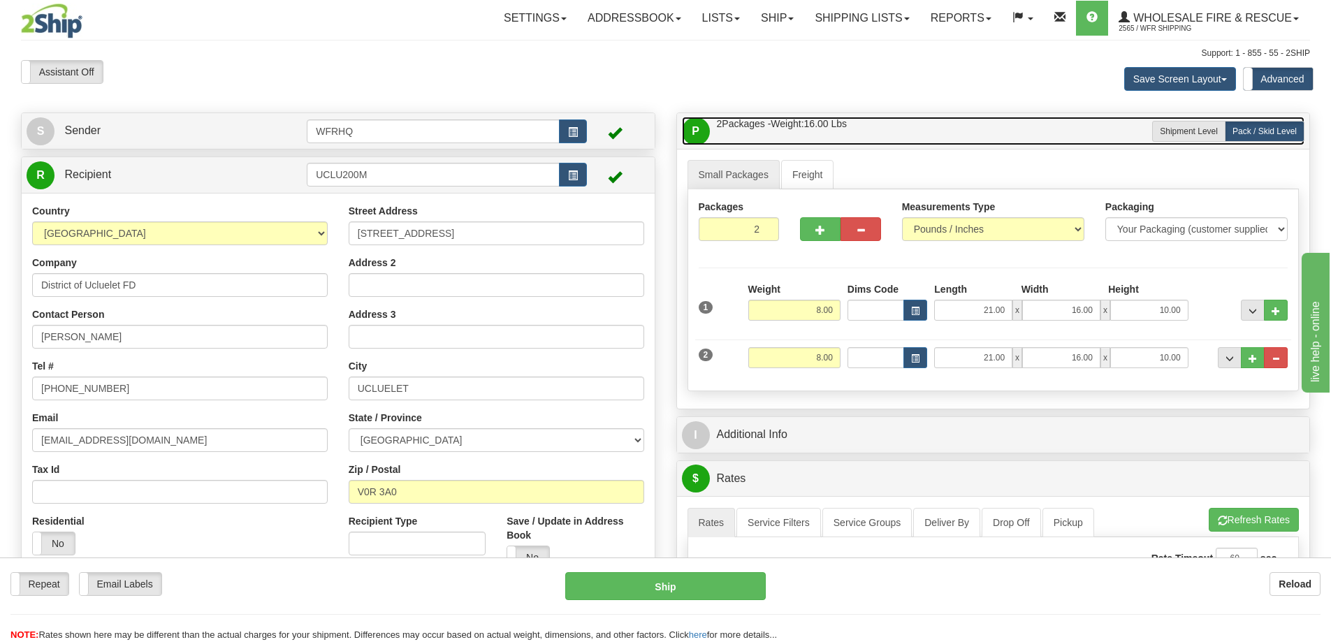
click at [959, 137] on link "P Packages / Skids 2 Packages - Weight: 16.00 Lbs 1 Skids - Weight: 0.00 Lbs" at bounding box center [993, 131] width 623 height 29
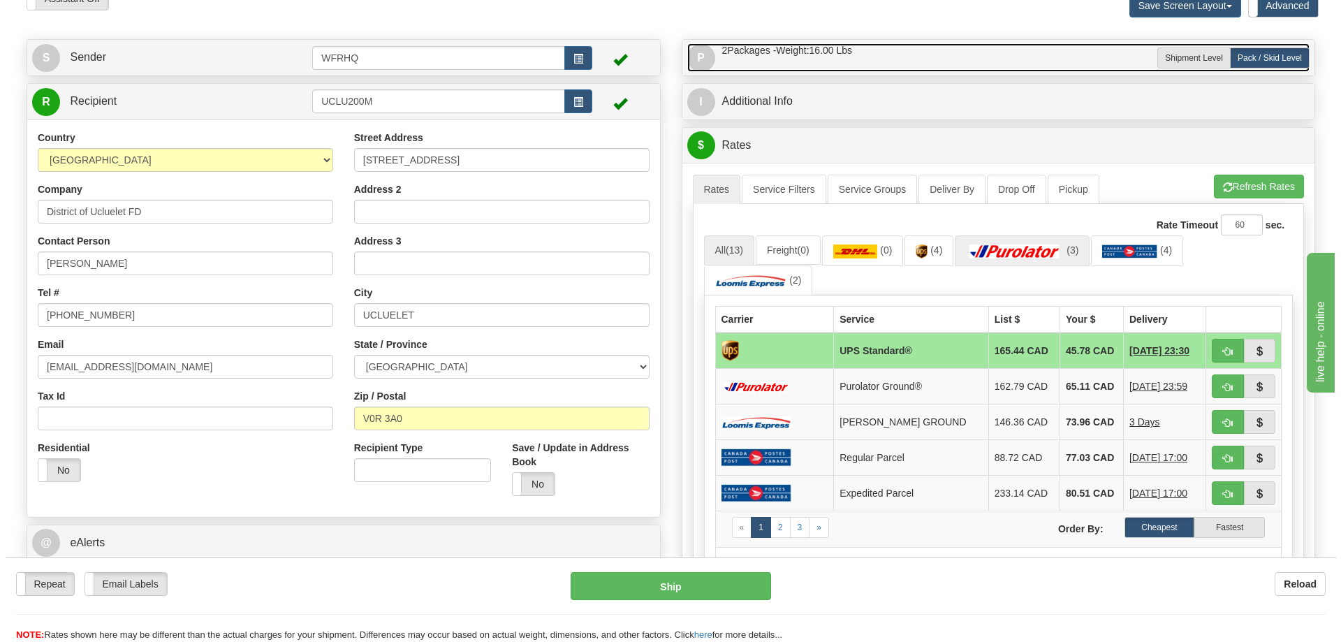
scroll to position [140, 0]
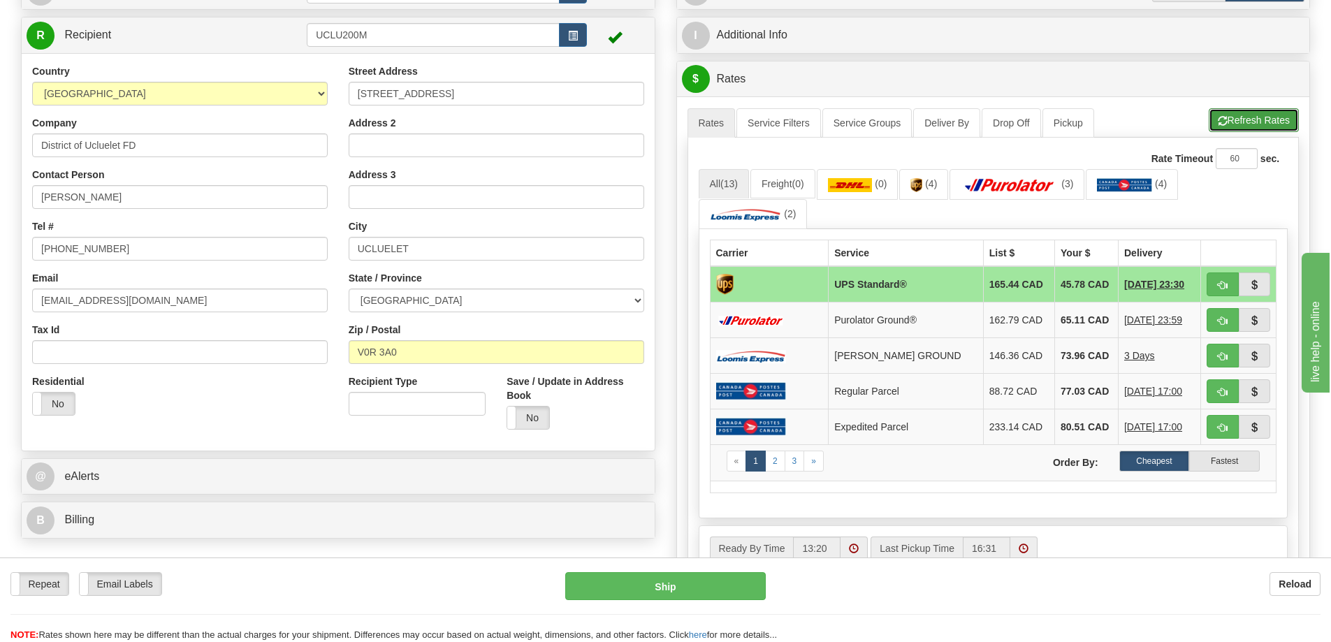
click at [1229, 110] on button "Refresh Rates" at bounding box center [1253, 120] width 90 height 24
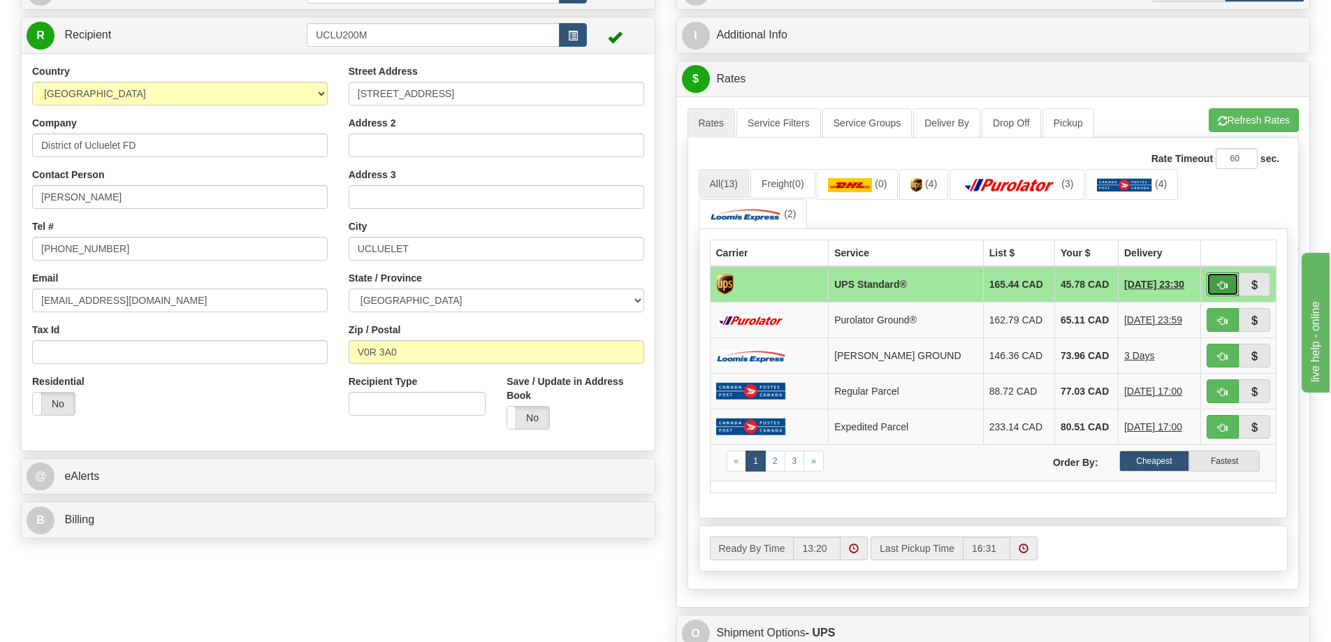
click at [1223, 286] on span "button" at bounding box center [1222, 285] width 10 height 9
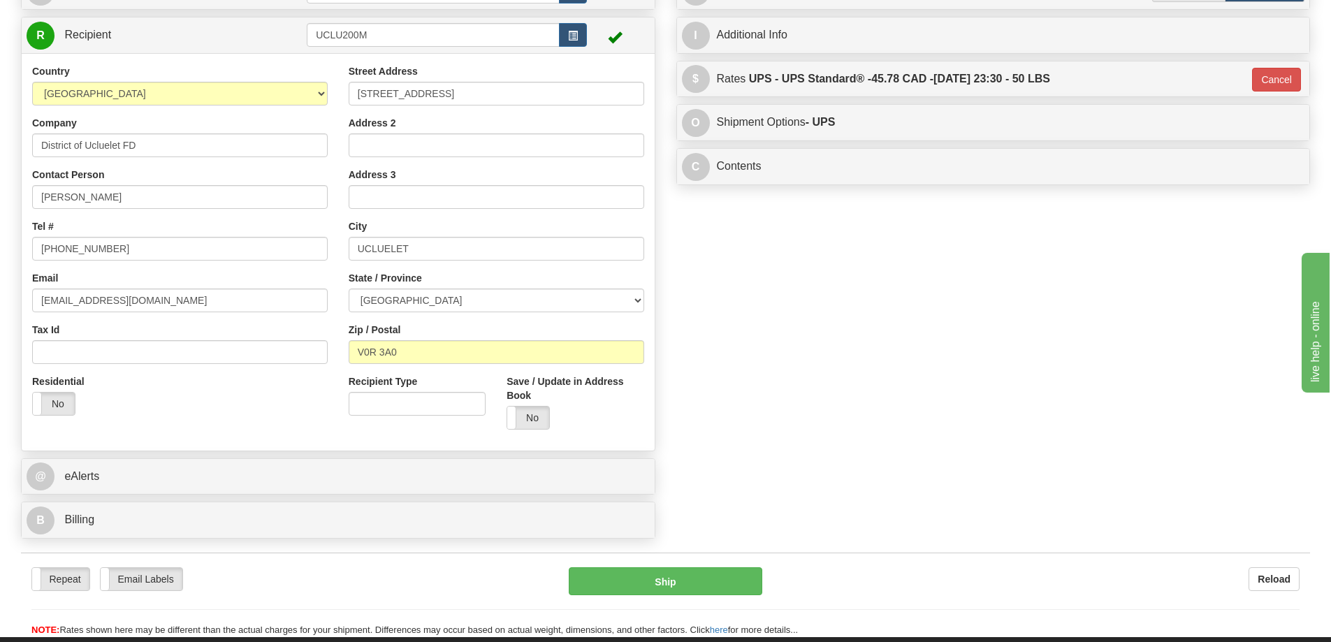
type input "11"
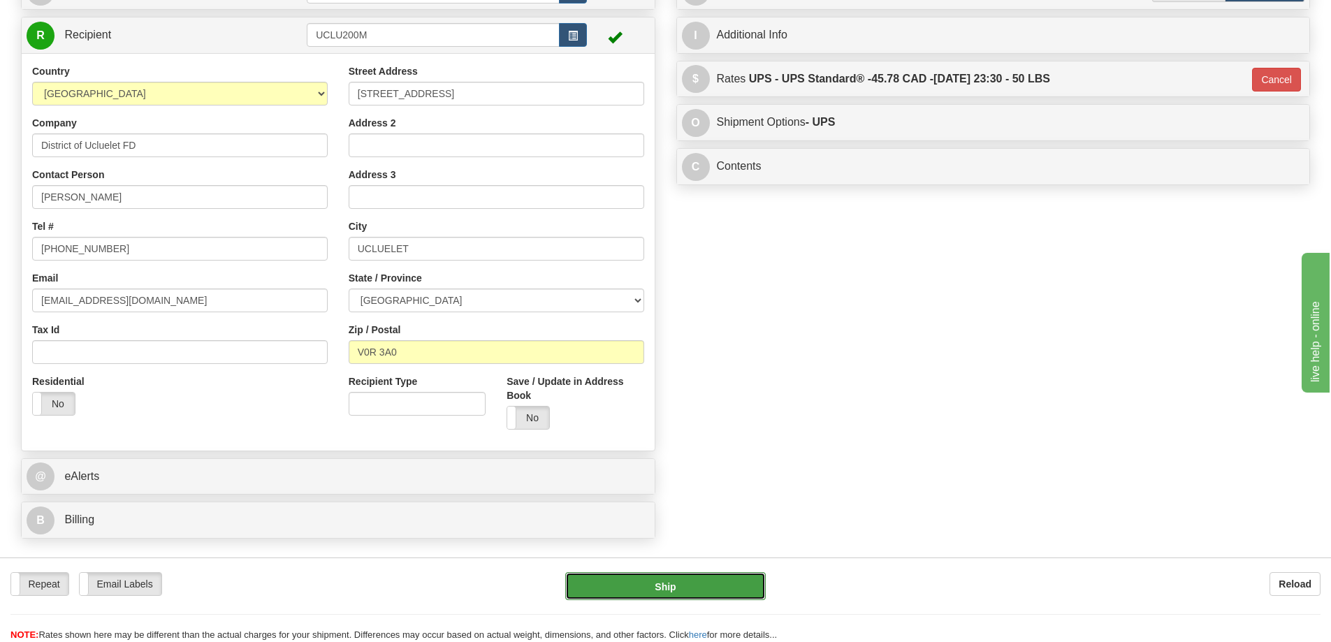
click at [652, 587] on button "Ship" at bounding box center [665, 586] width 200 height 28
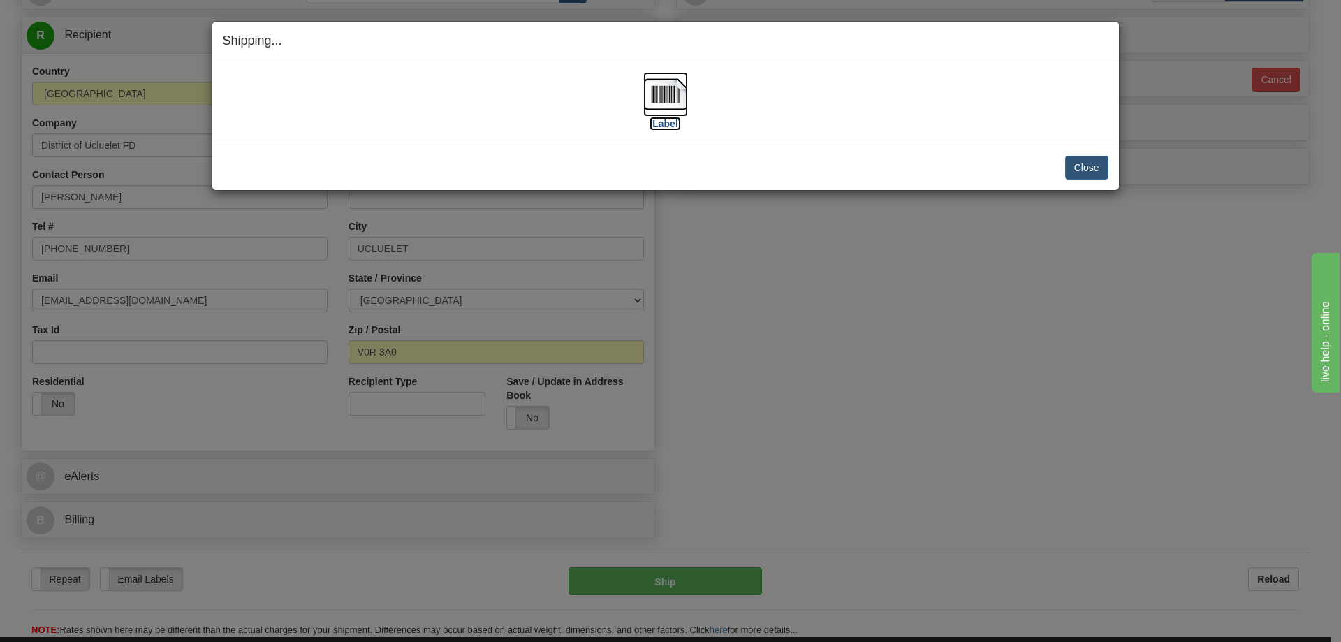
click at [671, 105] on img at bounding box center [665, 94] width 45 height 45
click at [1097, 162] on button "Close" at bounding box center [1086, 168] width 43 height 24
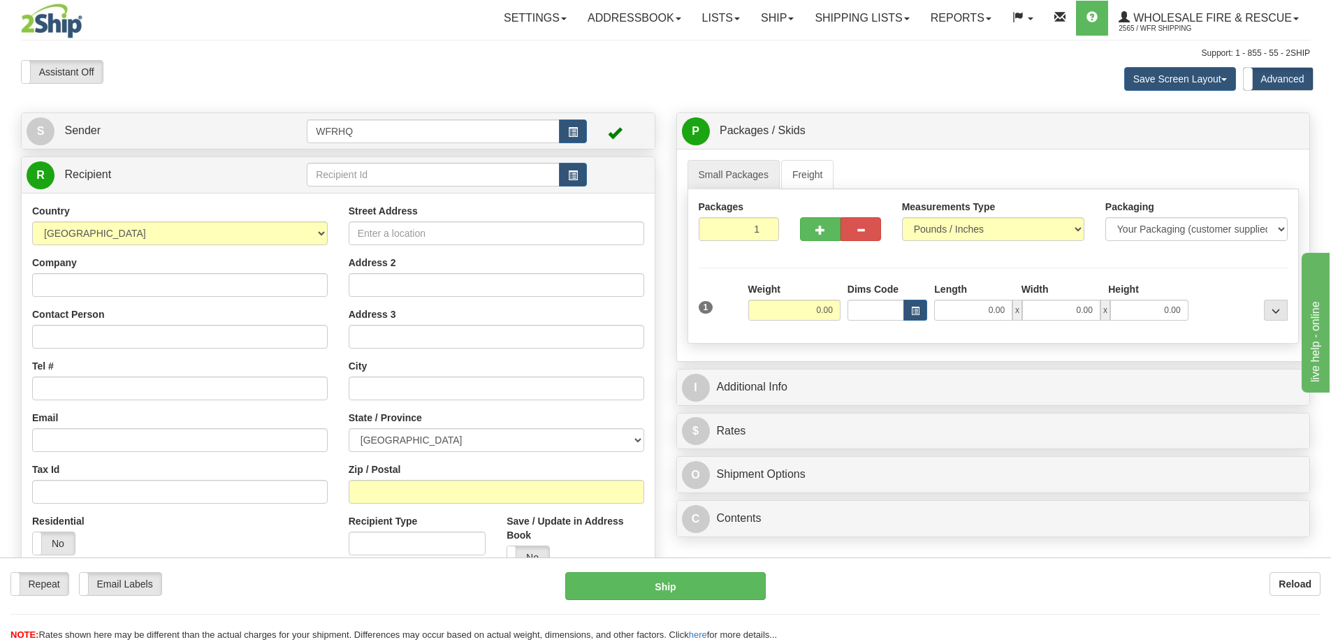
click at [348, 159] on div "R Recipient" at bounding box center [338, 175] width 633 height 36
click at [349, 170] on input "text" at bounding box center [433, 175] width 253 height 24
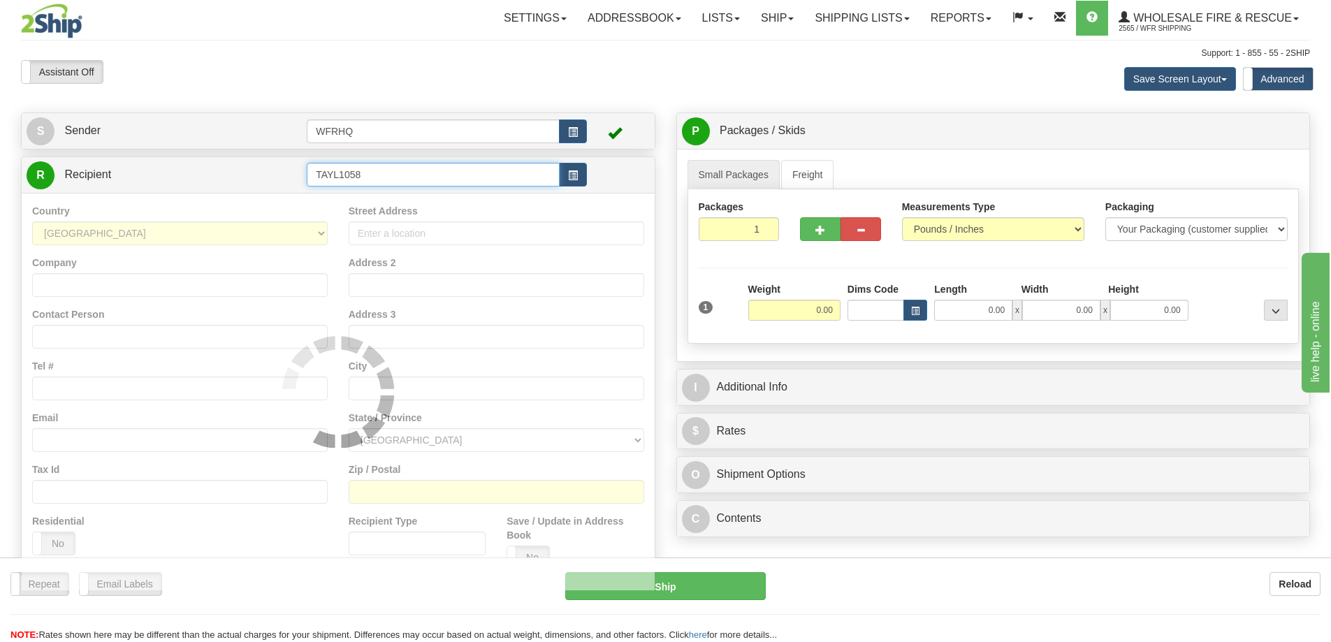
type input "TAYL1058"
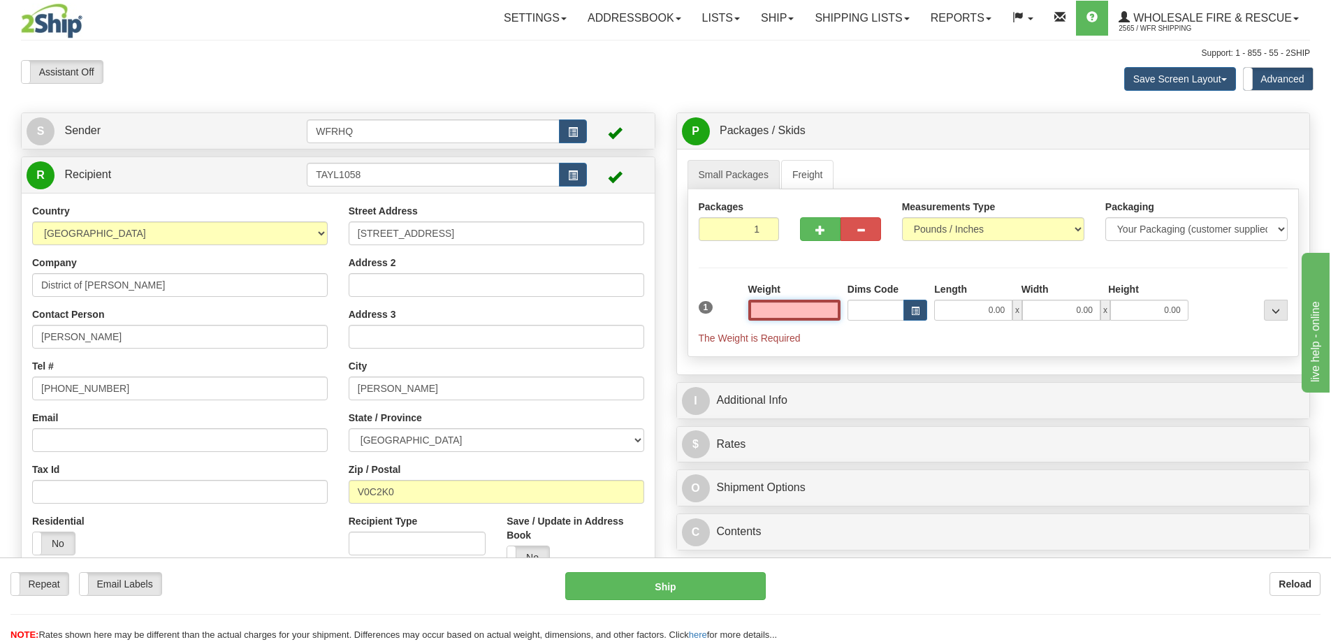
click at [787, 302] on input "text" at bounding box center [794, 310] width 92 height 21
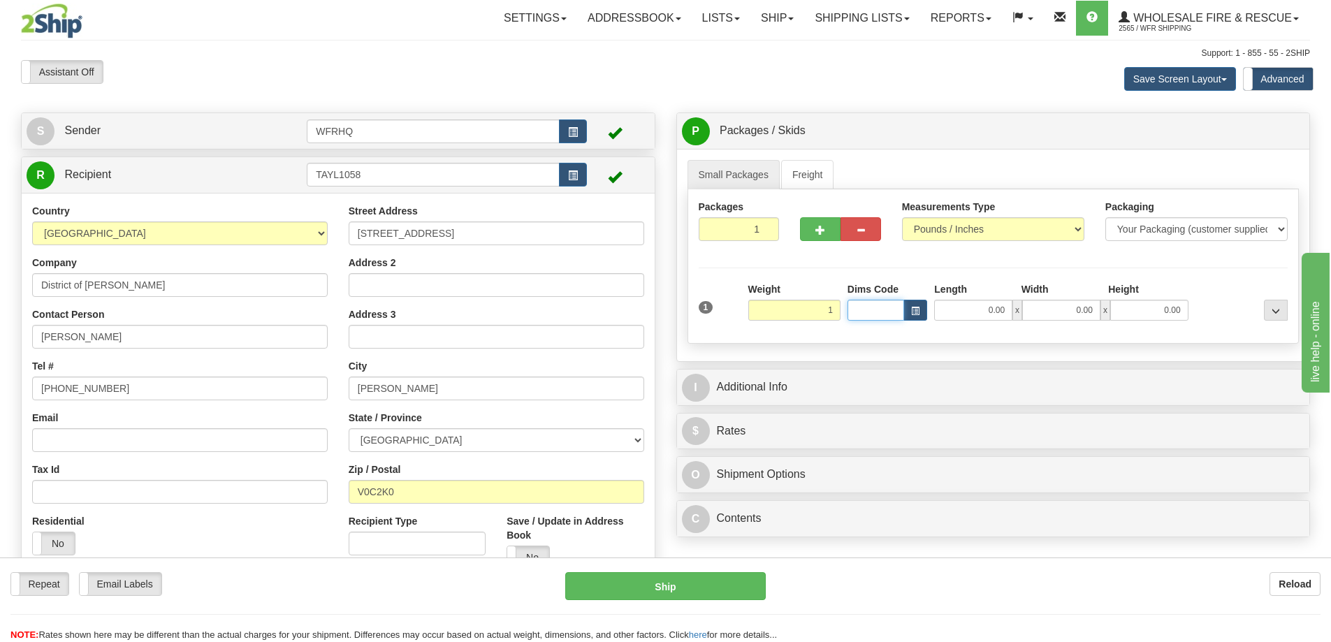
type input "1.00"
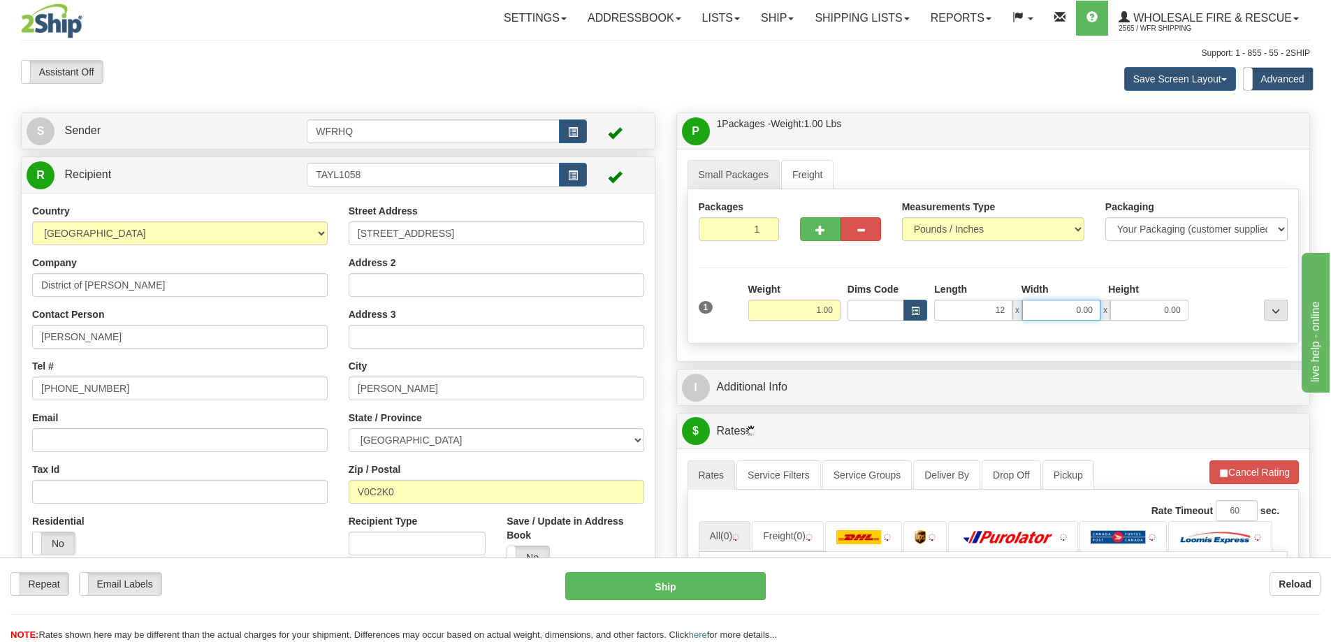
type input "12.00"
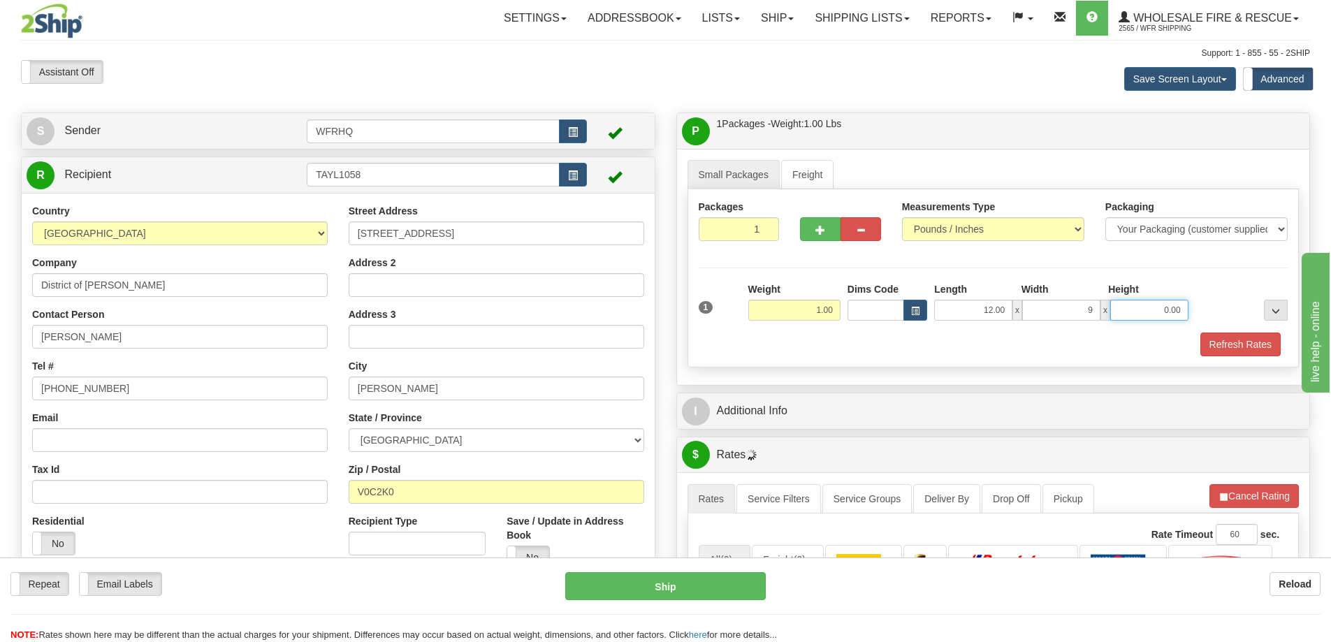
type input "9.00"
type input "6.00"
click at [1238, 340] on button "Refresh Rates" at bounding box center [1240, 344] width 80 height 24
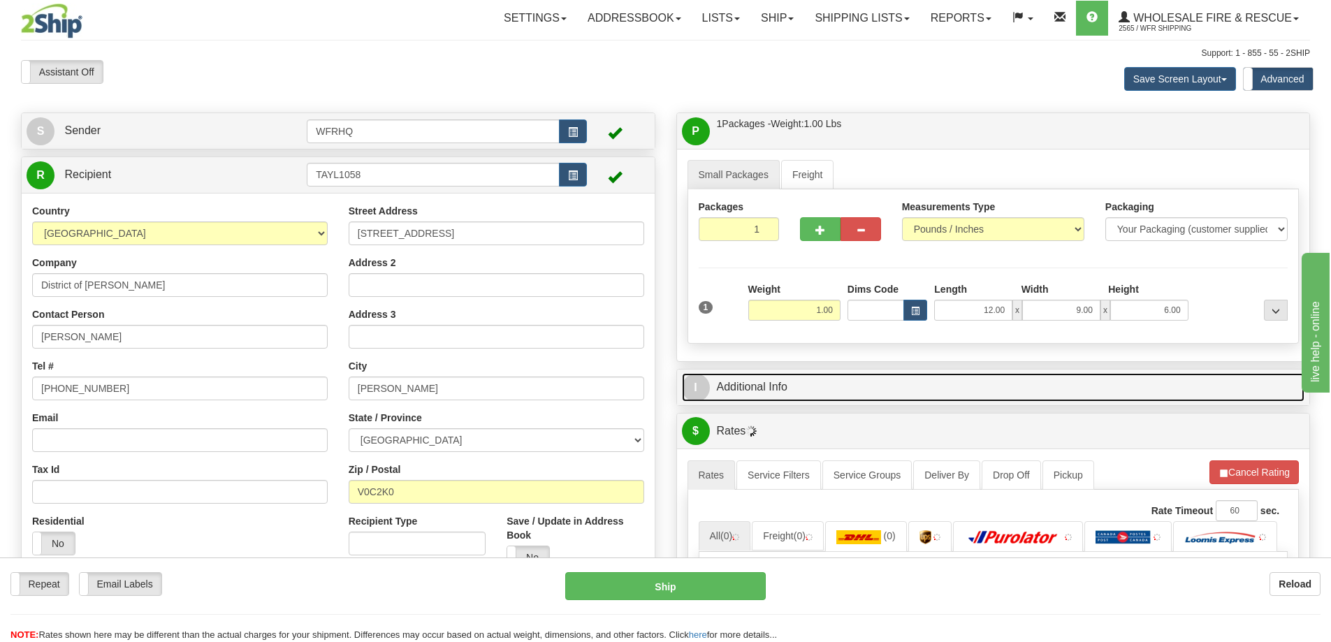
click at [850, 395] on link "I Additional Info" at bounding box center [993, 387] width 623 height 29
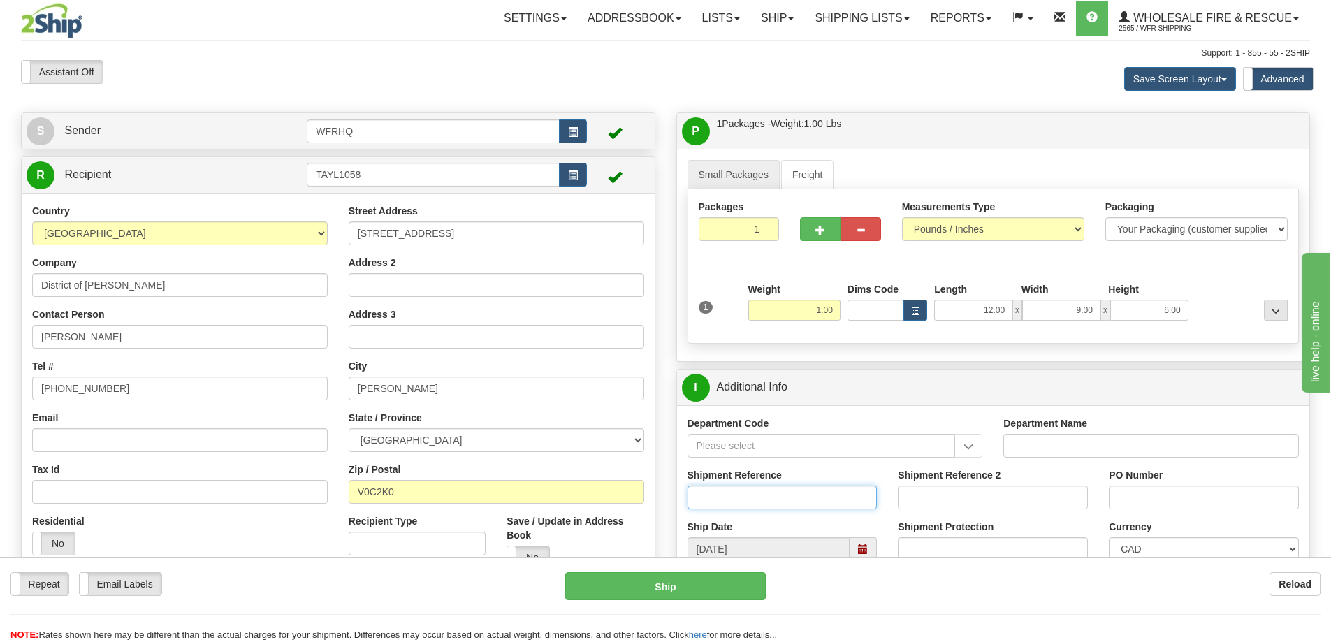
click at [759, 494] on input "Shipment Reference" at bounding box center [782, 497] width 190 height 24
type input "S45335-30392"
type input "Fire Department"
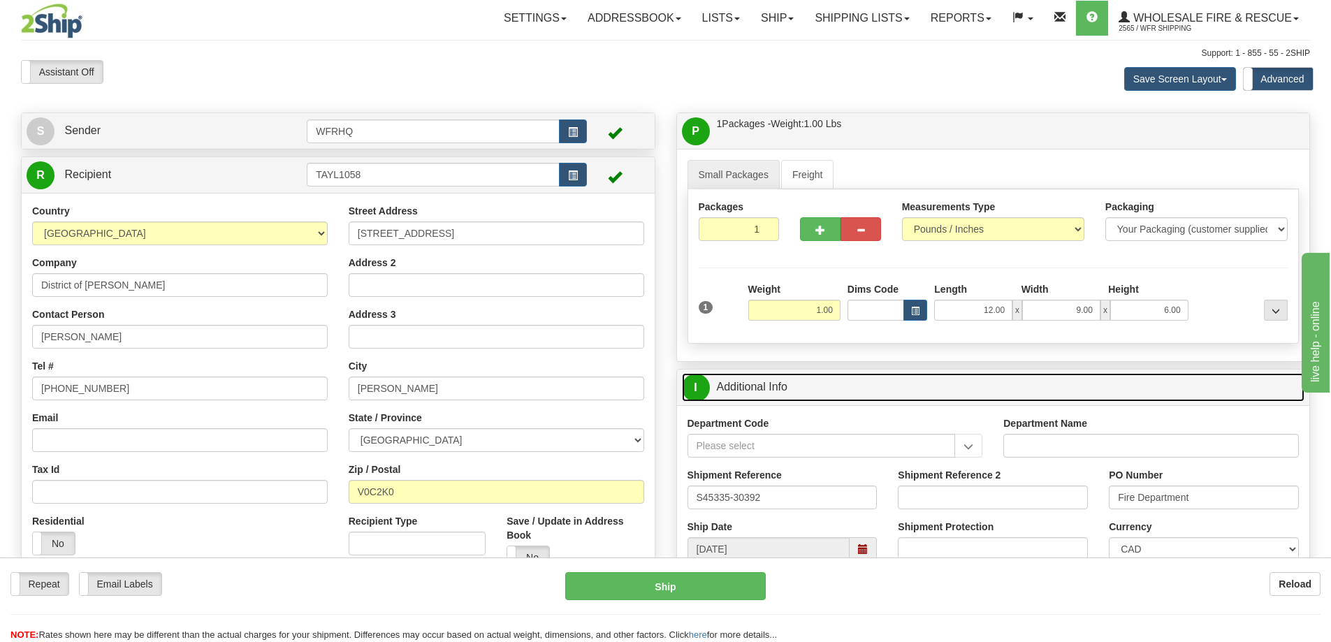
click at [1009, 377] on link "I Additional Info" at bounding box center [993, 387] width 623 height 29
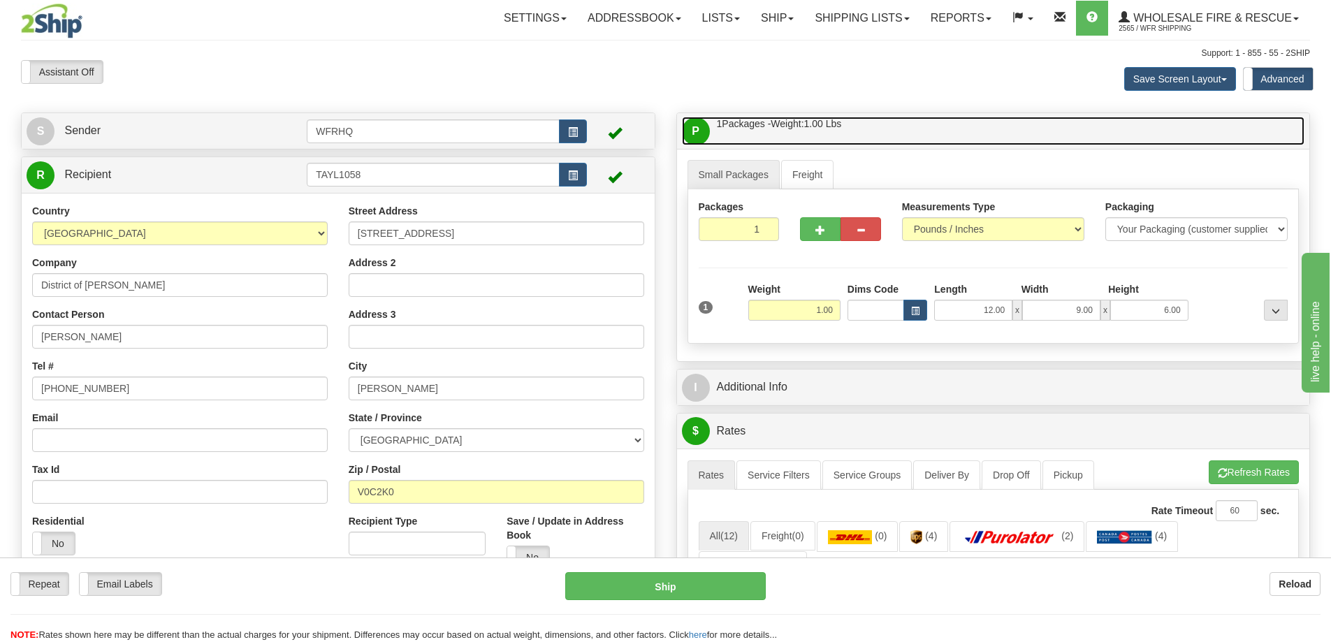
click at [959, 122] on link "P Packages / Skids 1 Packages - Weight: 1.00 Lbs 1 Skids - Weight: NaN Lbs" at bounding box center [993, 131] width 623 height 29
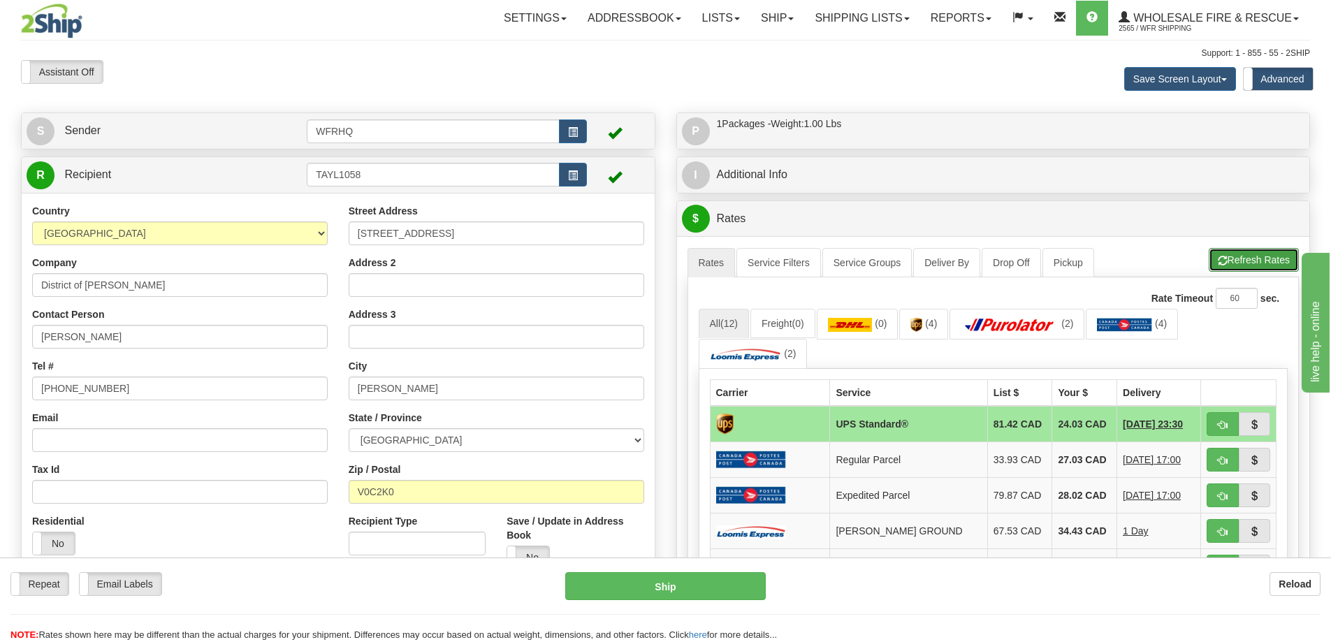
click at [1233, 263] on button "Refresh Rates" at bounding box center [1253, 260] width 90 height 24
click at [1220, 424] on span "button" at bounding box center [1222, 424] width 10 height 9
type input "11"
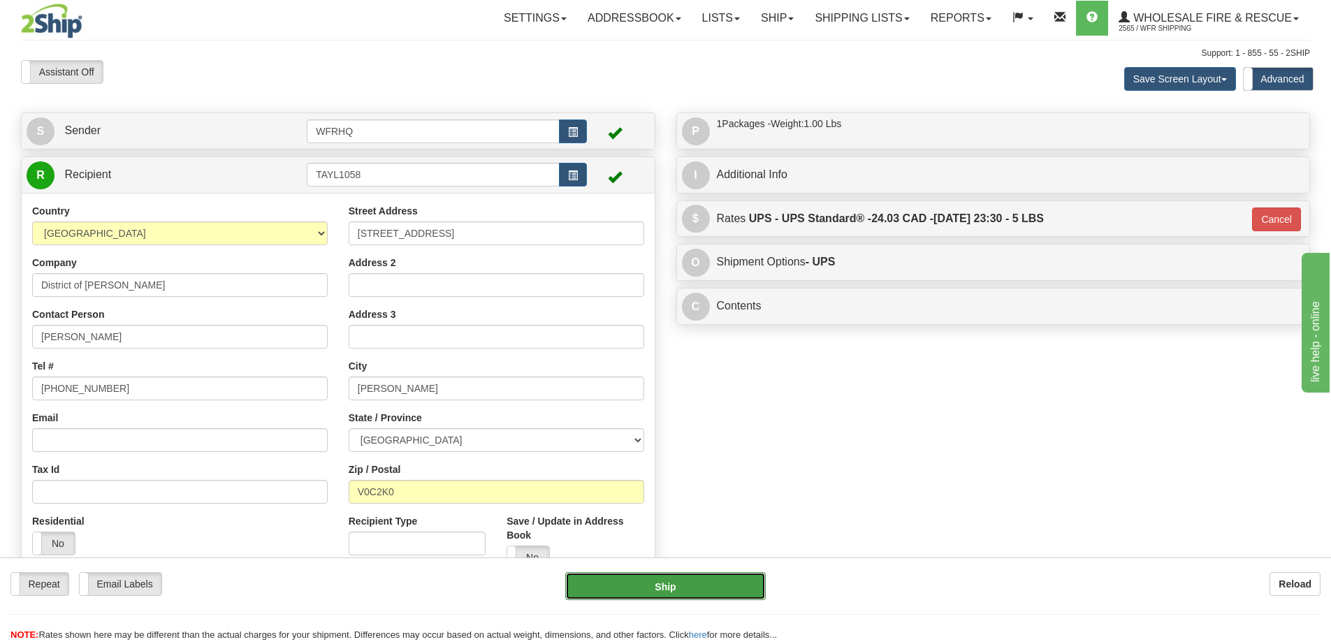
click at [697, 581] on button "Ship" at bounding box center [665, 586] width 200 height 28
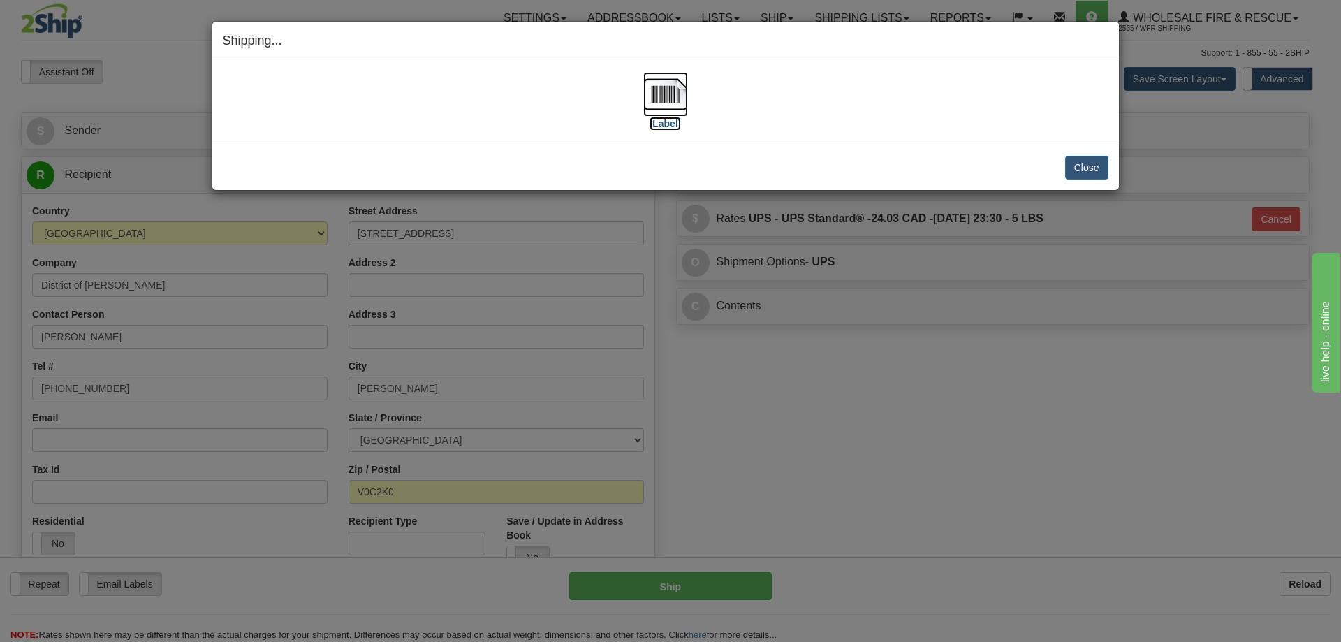
click at [654, 97] on img at bounding box center [665, 94] width 45 height 45
click at [1056, 163] on div "Close Cancel" at bounding box center [666, 168] width 886 height 24
click at [1074, 161] on button "Close" at bounding box center [1086, 168] width 43 height 24
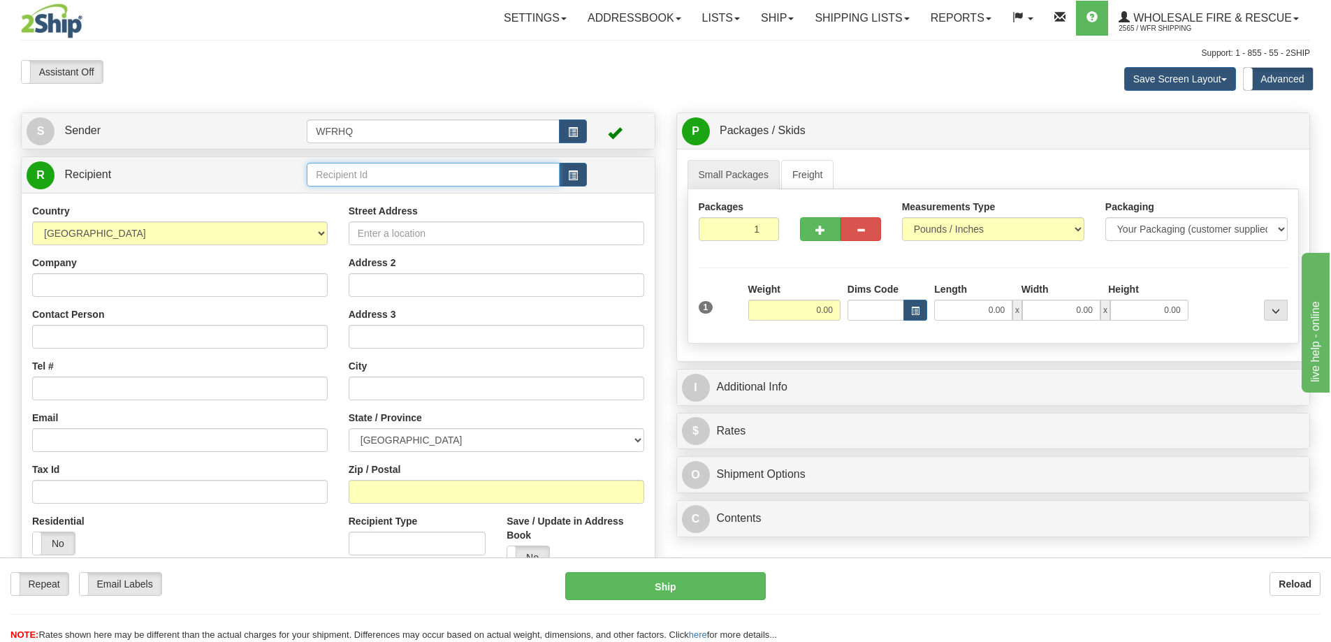
click at [380, 166] on input "text" at bounding box center [433, 175] width 253 height 24
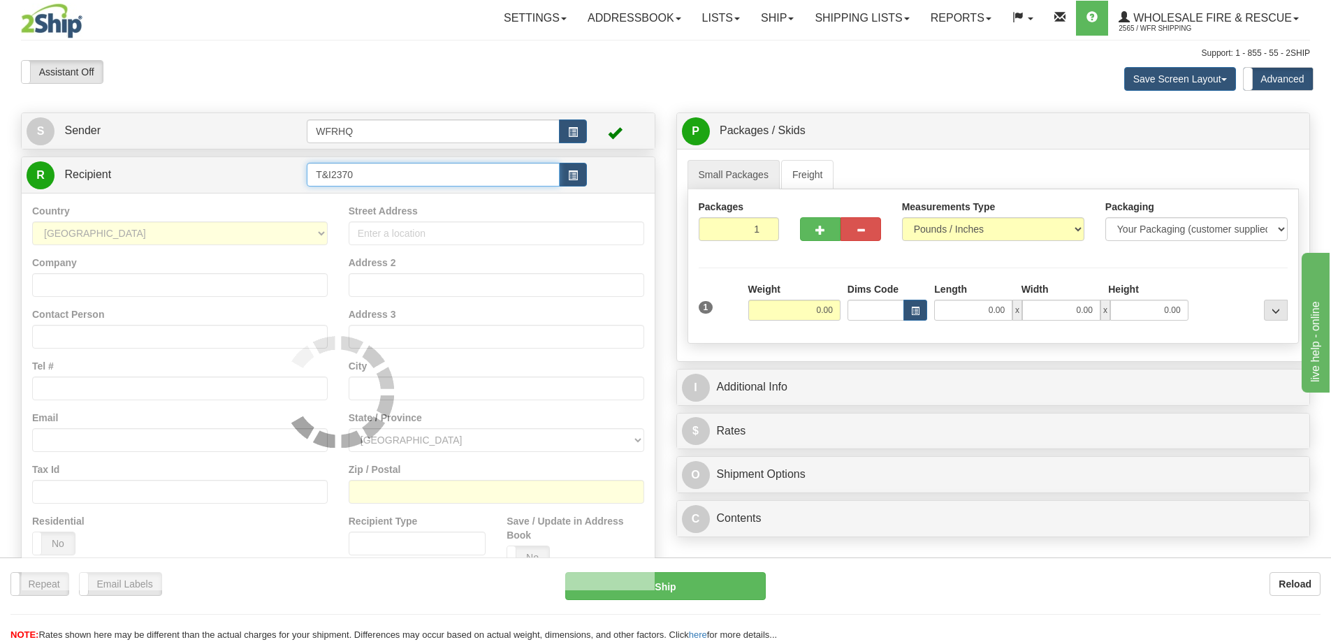
type input "T&I2370"
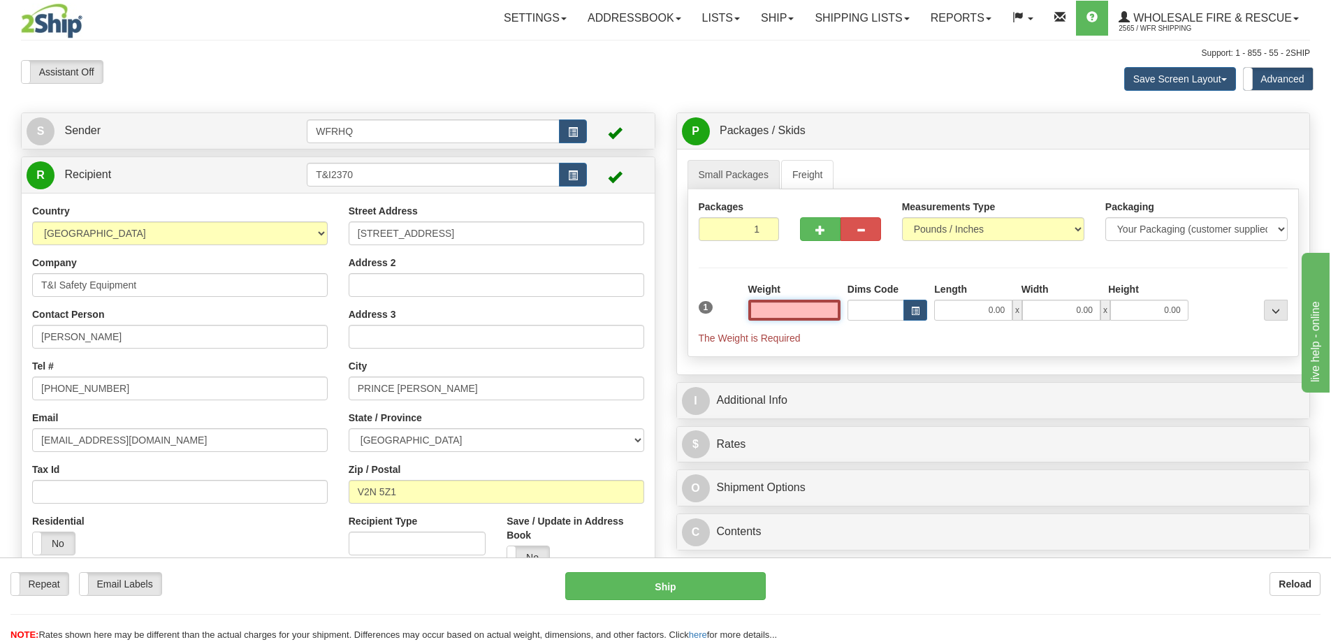
click at [789, 309] on input "text" at bounding box center [794, 310] width 92 height 21
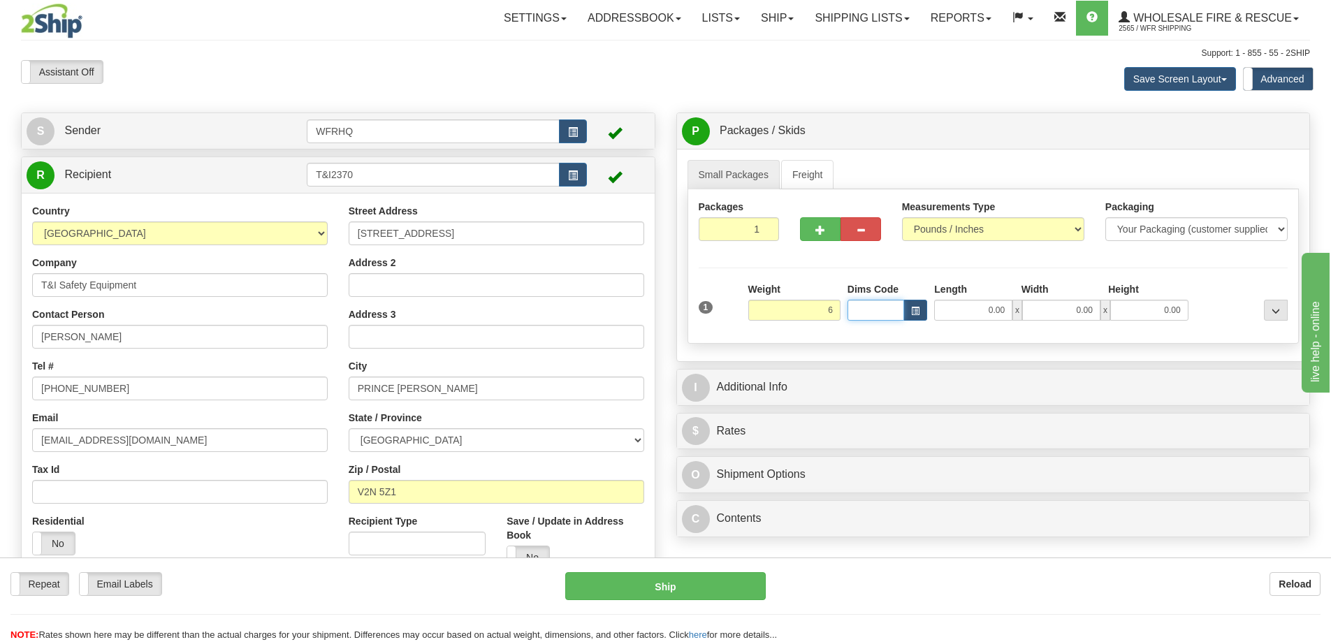
type input "6.00"
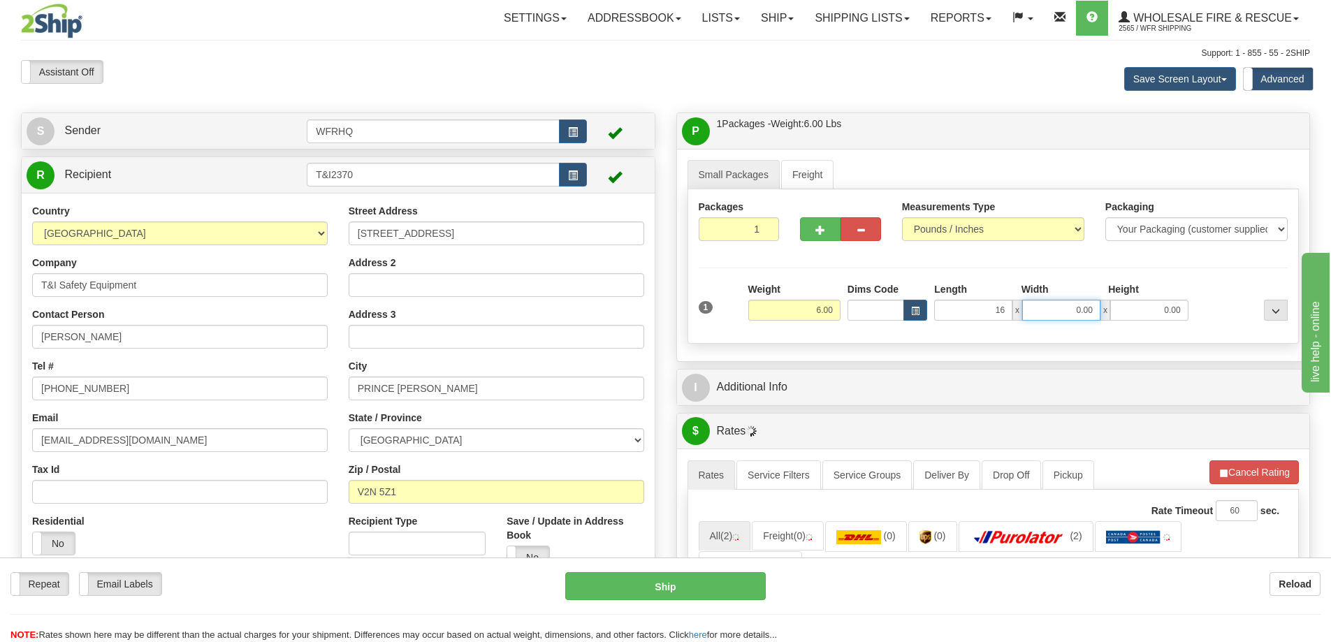
type input "16.00"
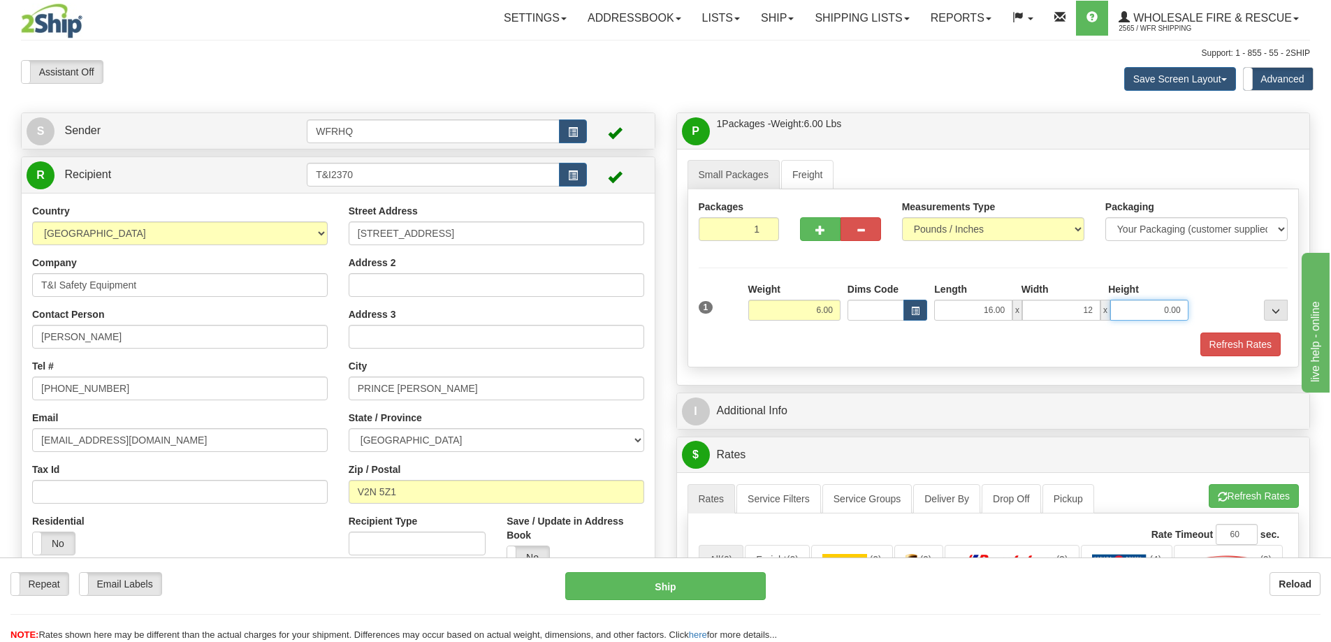
type input "12.00"
drag, startPoint x: 1264, startPoint y: 359, endPoint x: 1260, endPoint y: 350, distance: 9.7
click at [1263, 357] on div "Packages 1 1 Measurements Type" at bounding box center [993, 278] width 612 height 178
click at [1259, 349] on button "Refresh Rates" at bounding box center [1240, 344] width 80 height 24
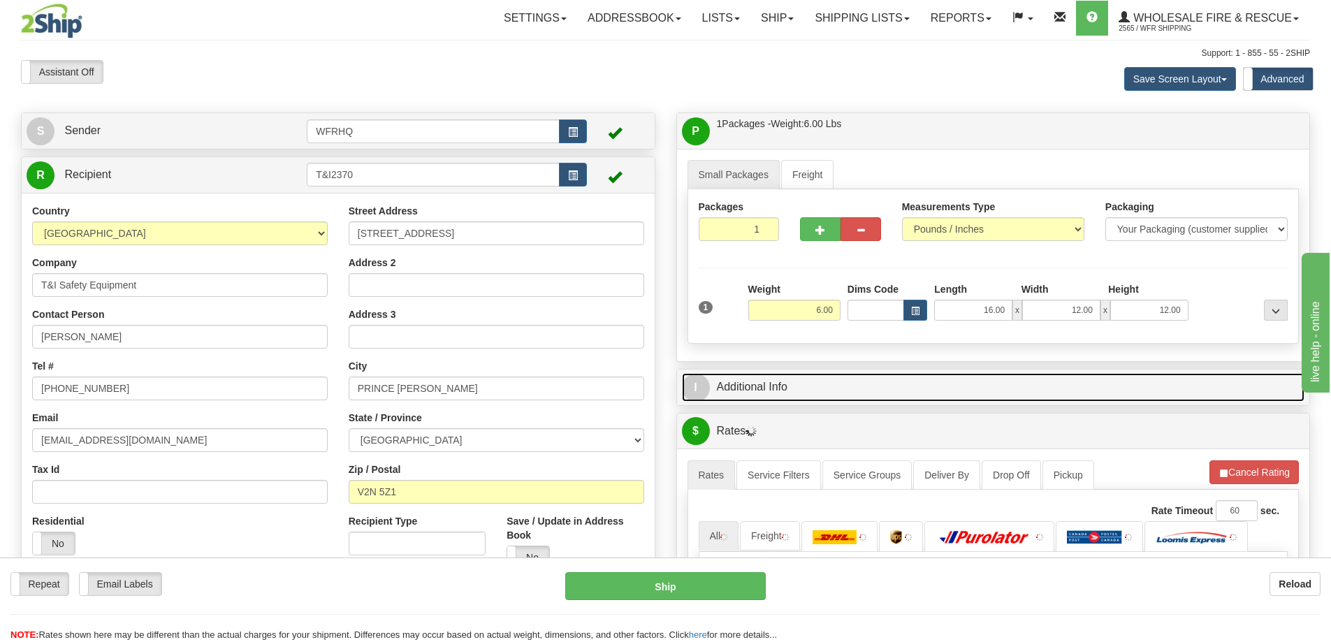
click at [911, 391] on link "I Additional Info" at bounding box center [993, 387] width 623 height 29
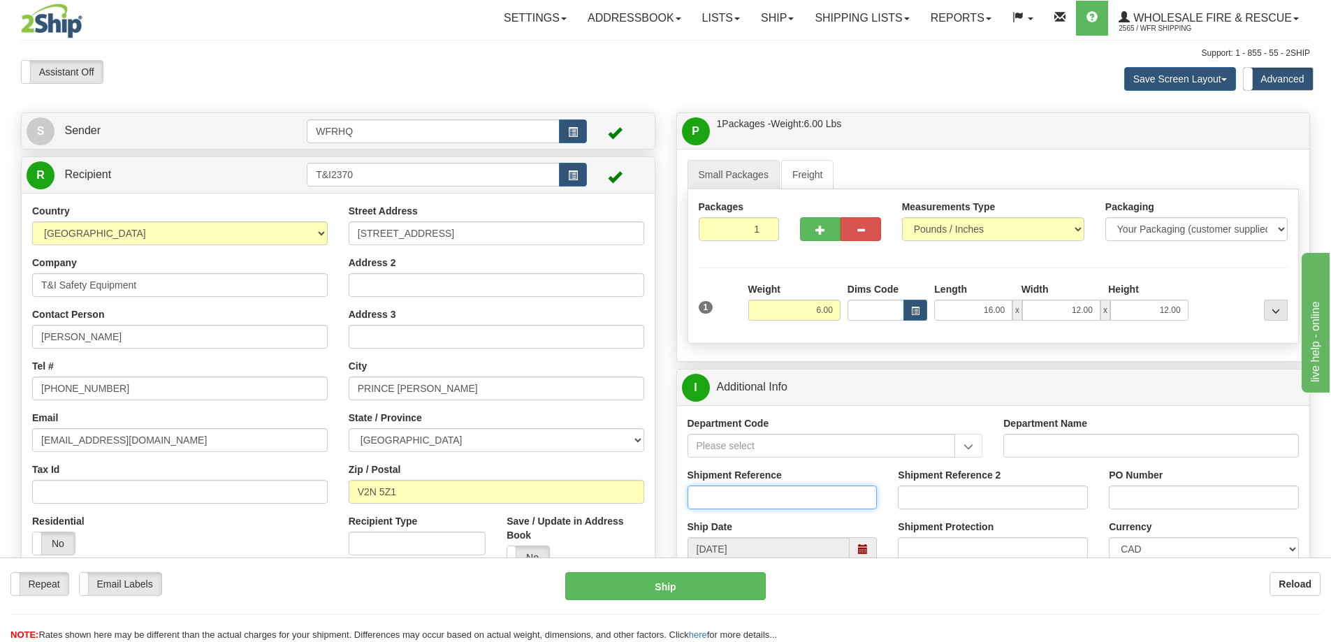
click at [771, 491] on input "Shipment Reference" at bounding box center [782, 497] width 190 height 24
type input "S46161-30580"
type input "NLVFD"
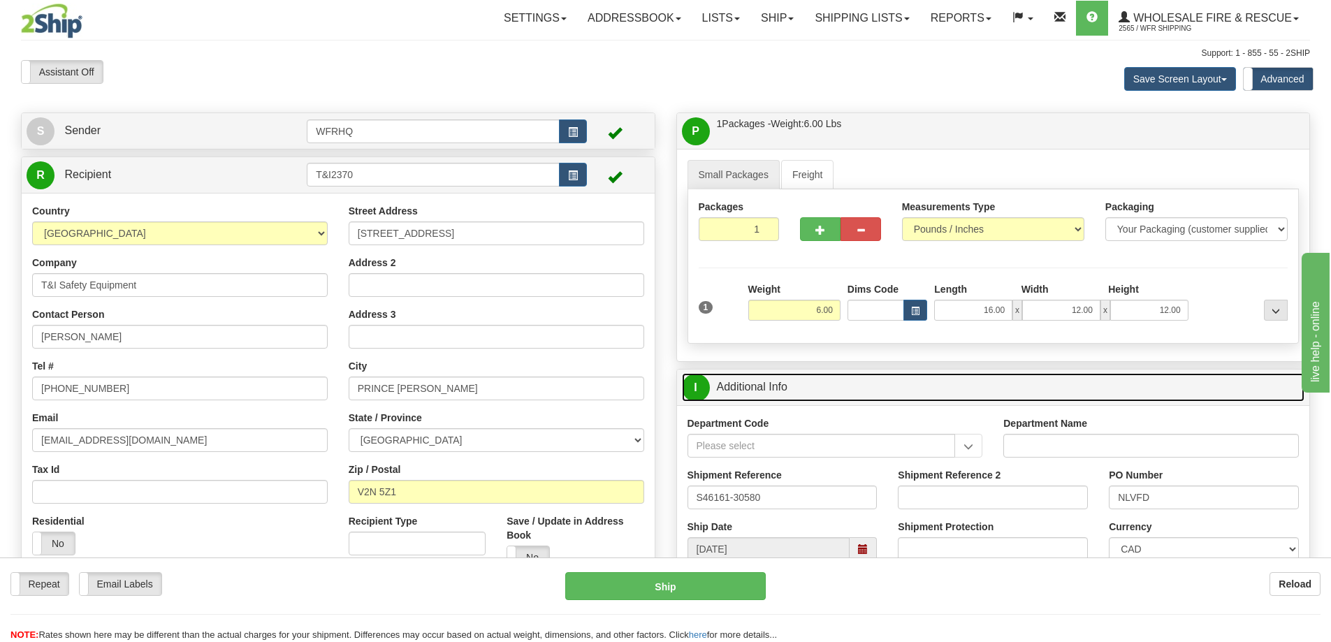
click at [935, 373] on link "I Additional Info" at bounding box center [993, 387] width 623 height 29
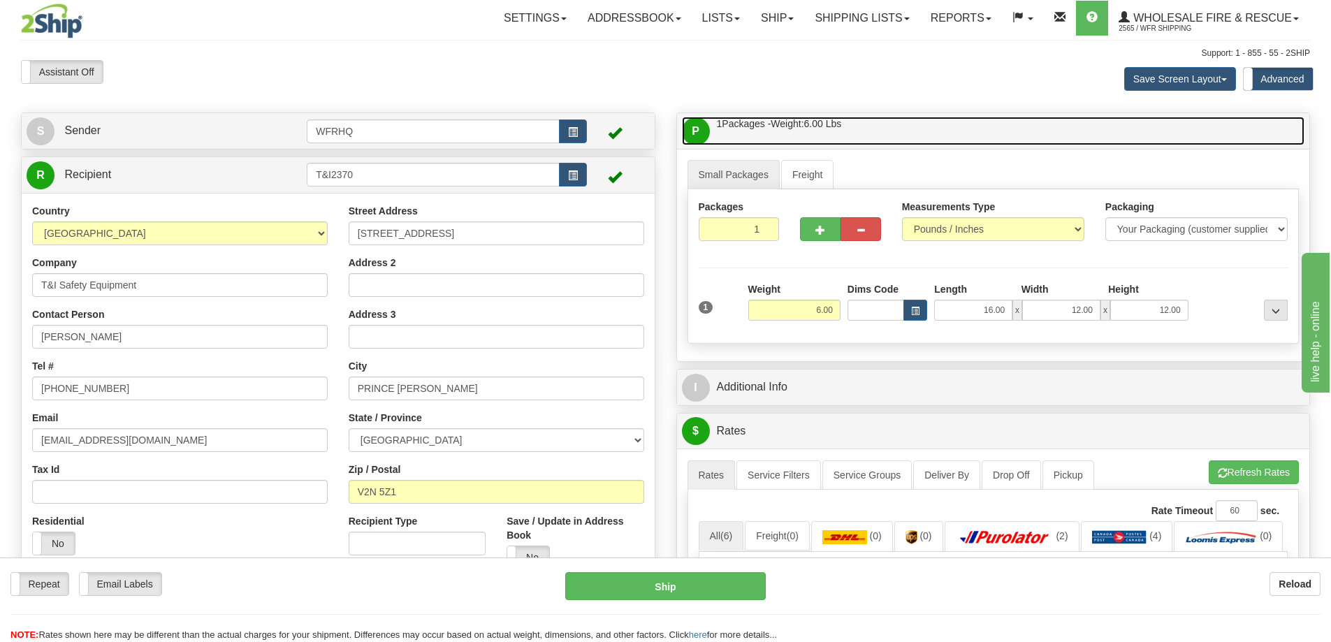
click at [874, 129] on link "P Packages / Skids 1 Packages - Weight: 6.00 Lbs 1 Skids - Weight: NaN Lbs" at bounding box center [993, 131] width 623 height 29
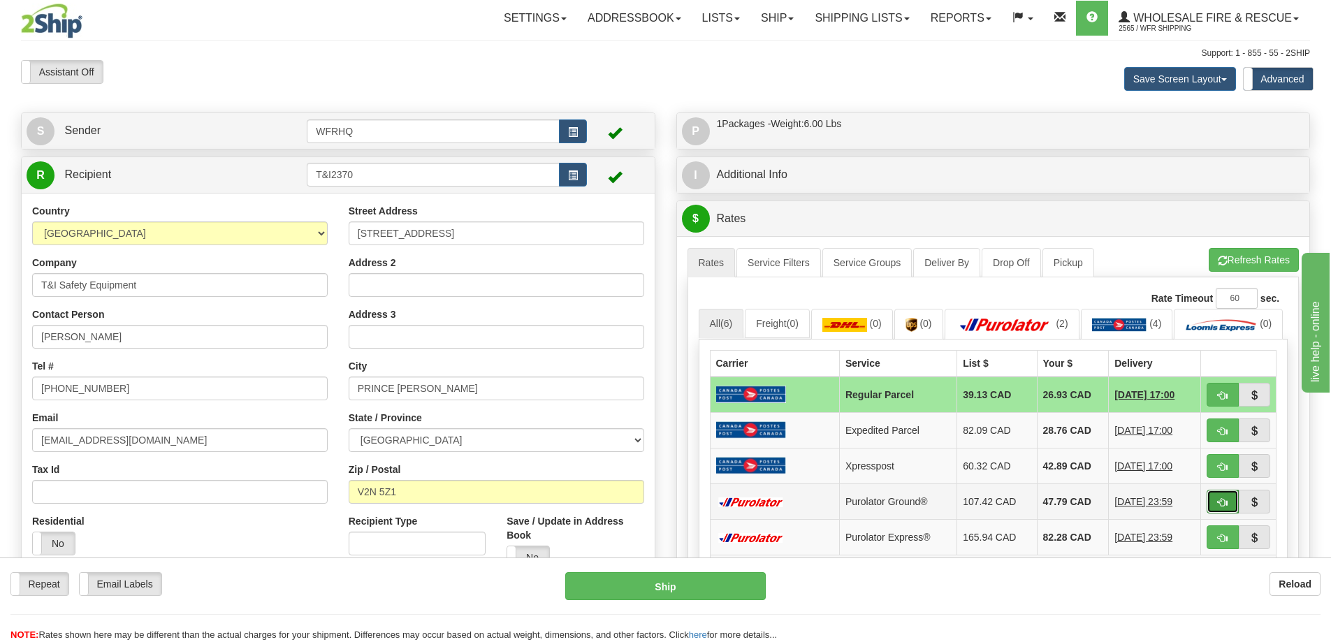
click at [1216, 513] on button "button" at bounding box center [1222, 502] width 32 height 24
type input "260"
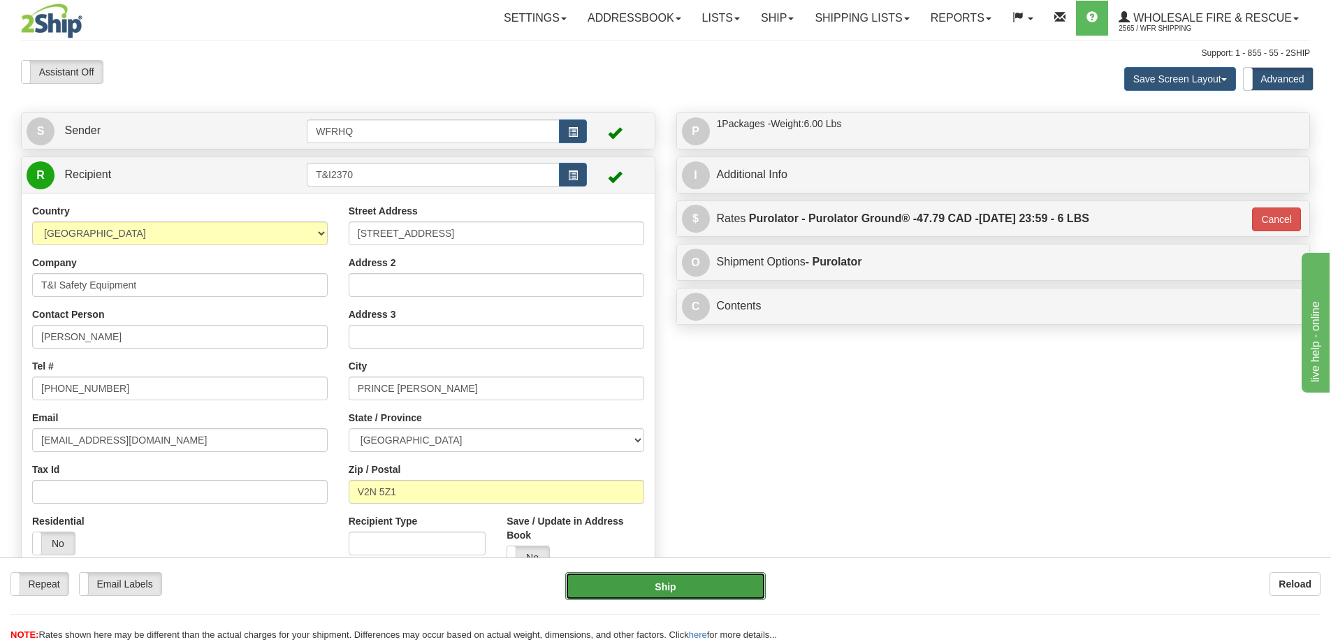
click at [650, 583] on button "Ship" at bounding box center [665, 586] width 200 height 28
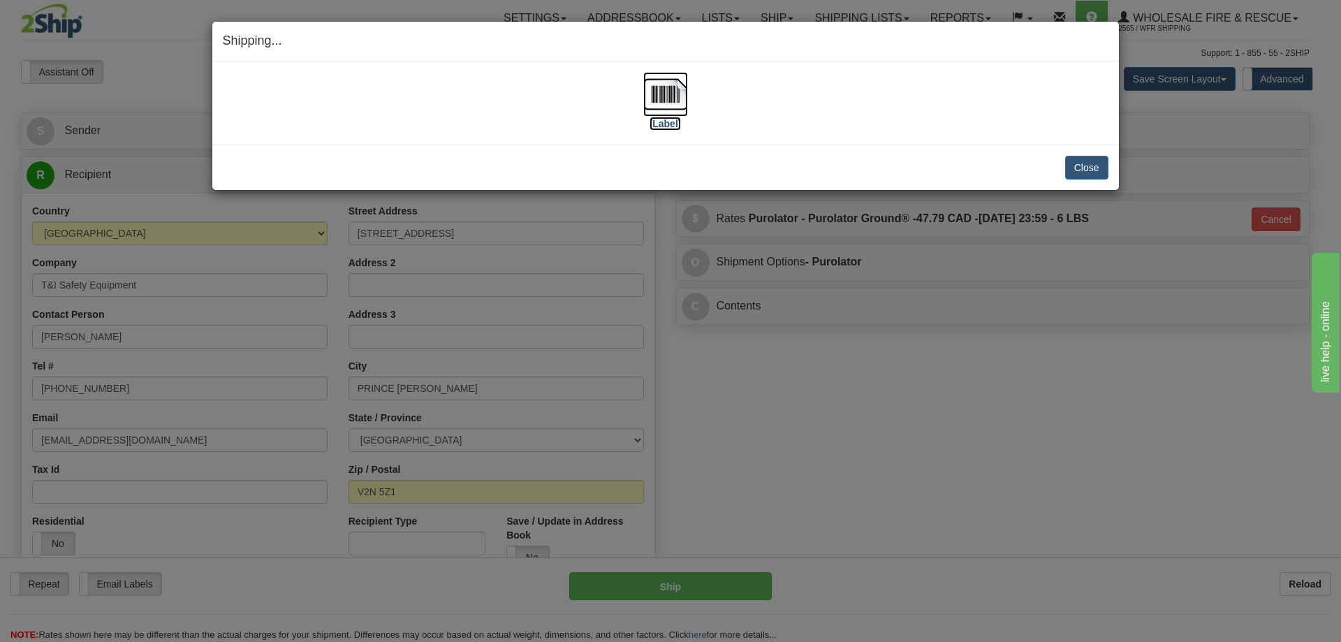
click at [650, 96] on img at bounding box center [665, 94] width 45 height 45
click at [1072, 168] on button "Close" at bounding box center [1086, 168] width 43 height 24
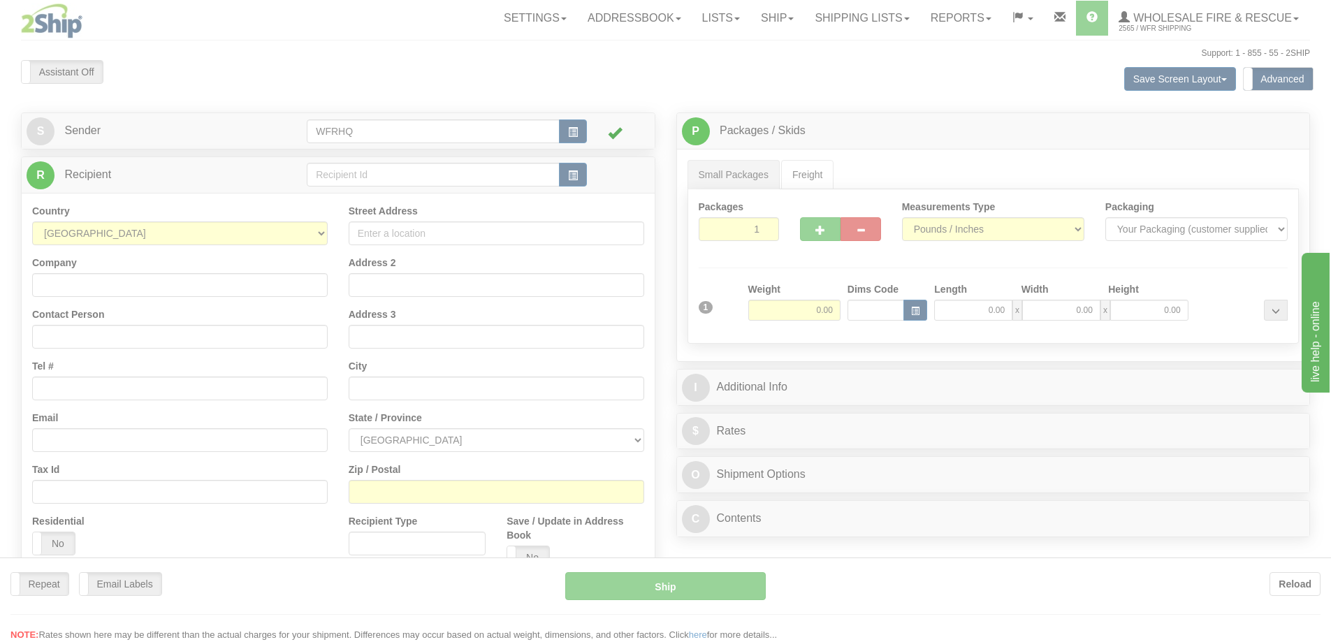
click at [369, 179] on div at bounding box center [665, 321] width 1331 height 642
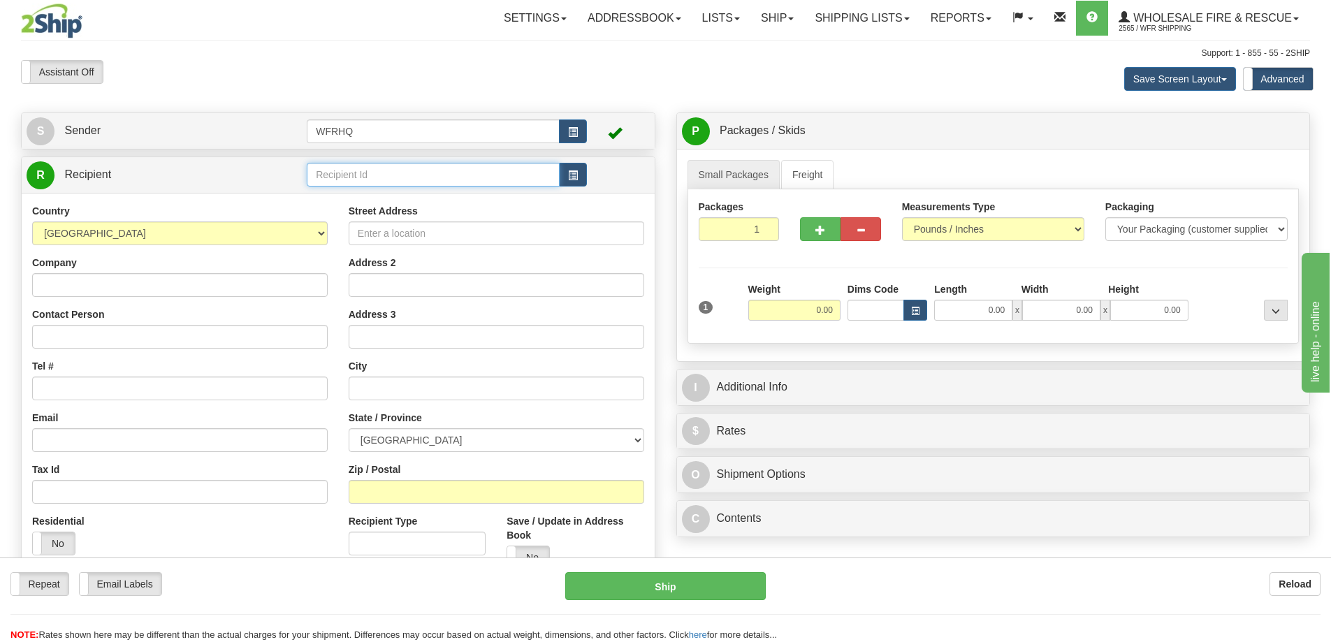
click at [369, 177] on input "text" at bounding box center [433, 175] width 253 height 24
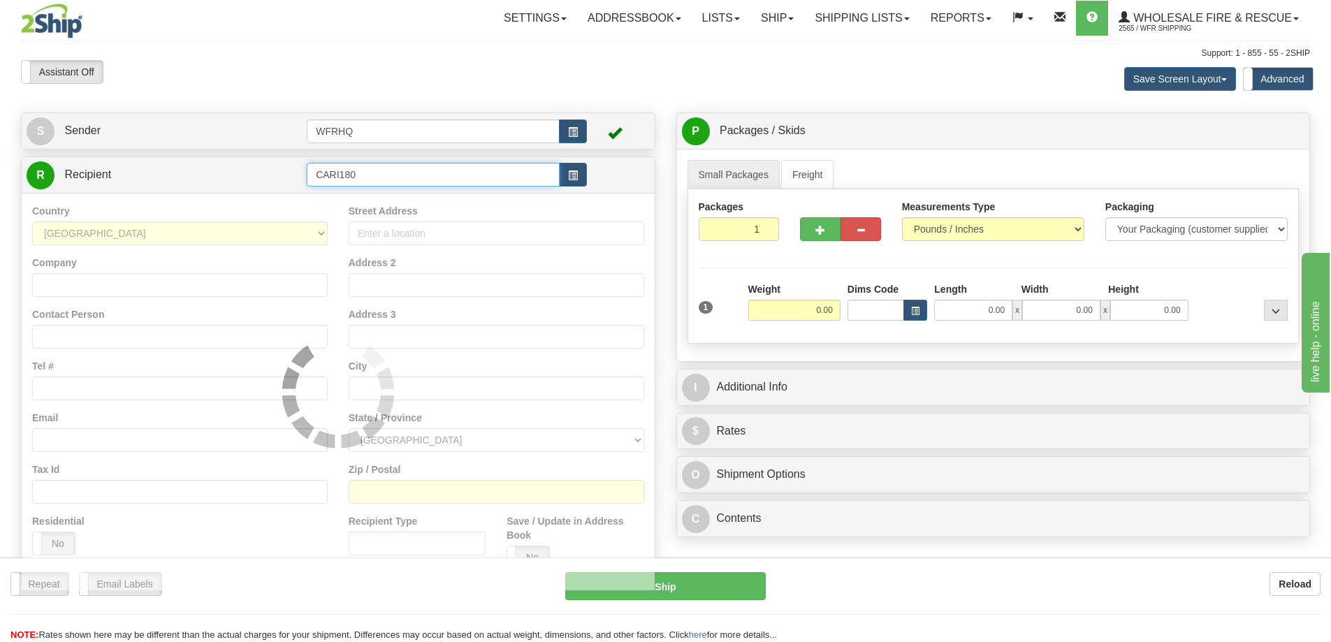
type input "CARI180"
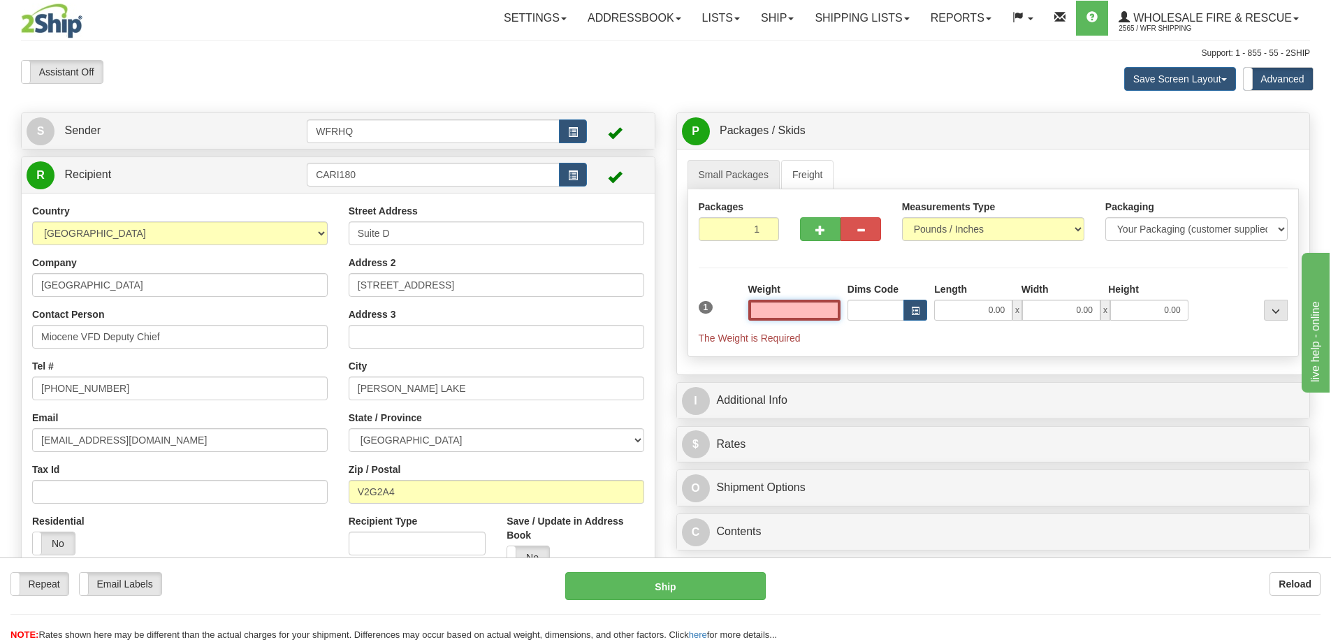
click at [801, 311] on input "text" at bounding box center [794, 310] width 92 height 21
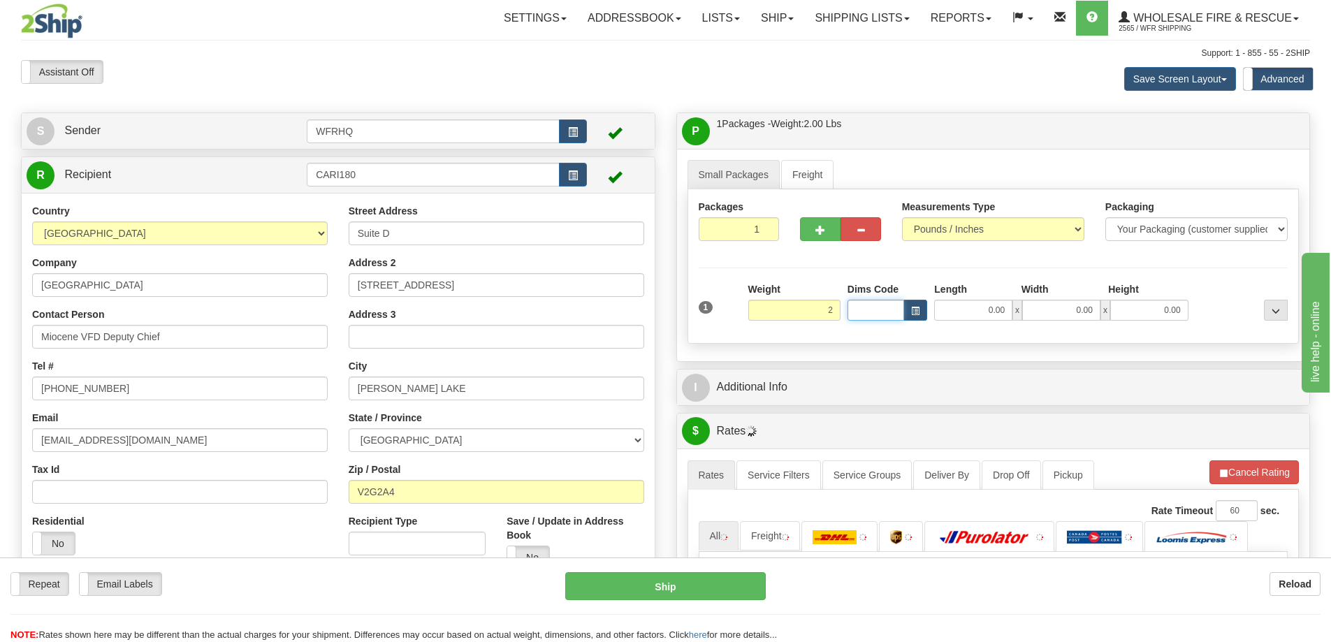
type input "2.00"
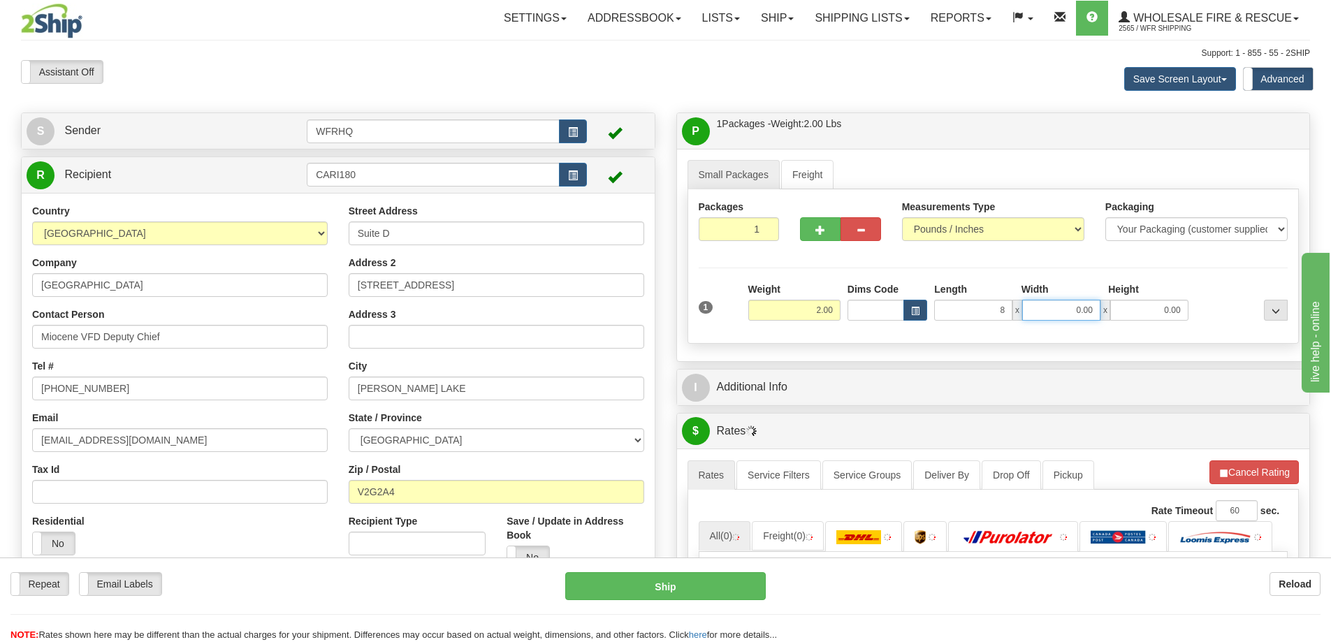
type input "8.00"
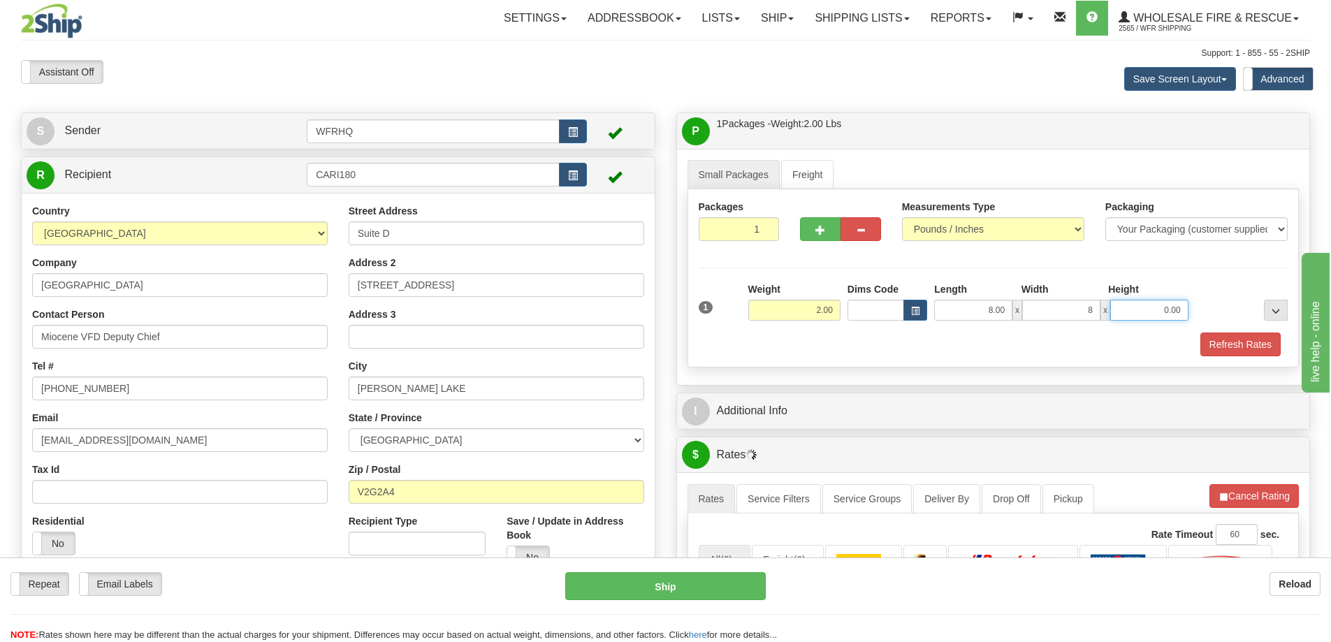
type input "8.00"
drag, startPoint x: 1213, startPoint y: 348, endPoint x: 1205, endPoint y: 349, distance: 8.5
click at [1213, 348] on button "Refresh Rates" at bounding box center [1240, 344] width 80 height 24
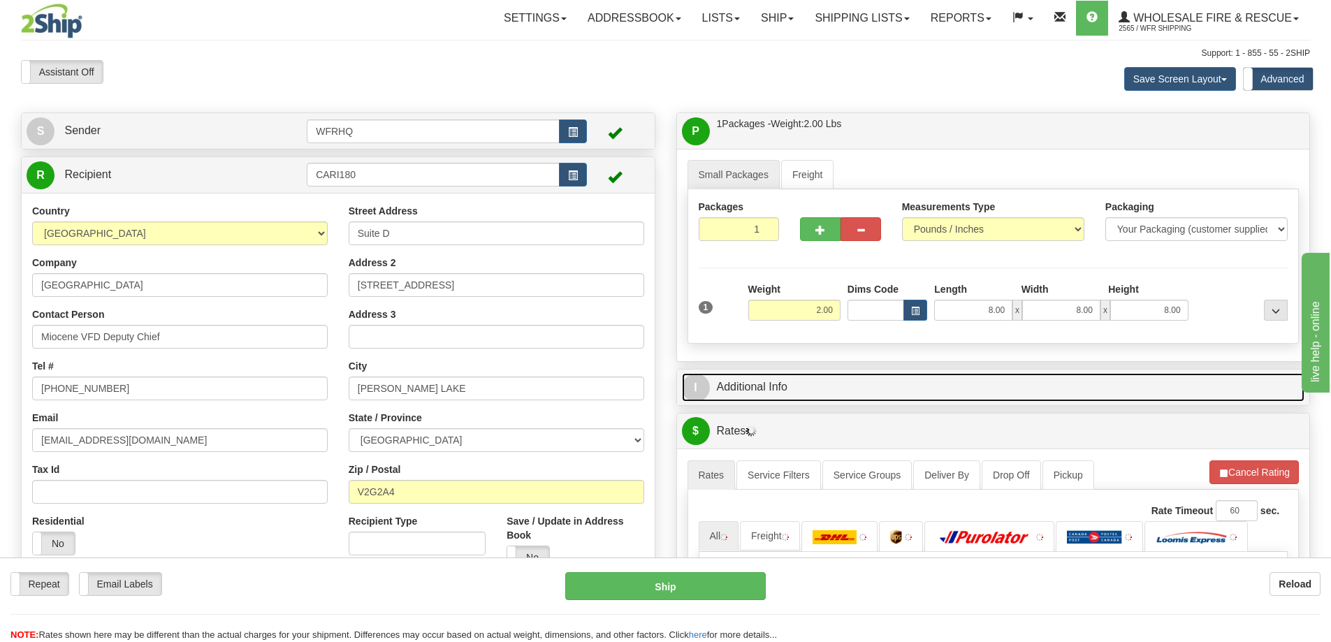
click at [958, 376] on link "I Additional Info" at bounding box center [993, 387] width 623 height 29
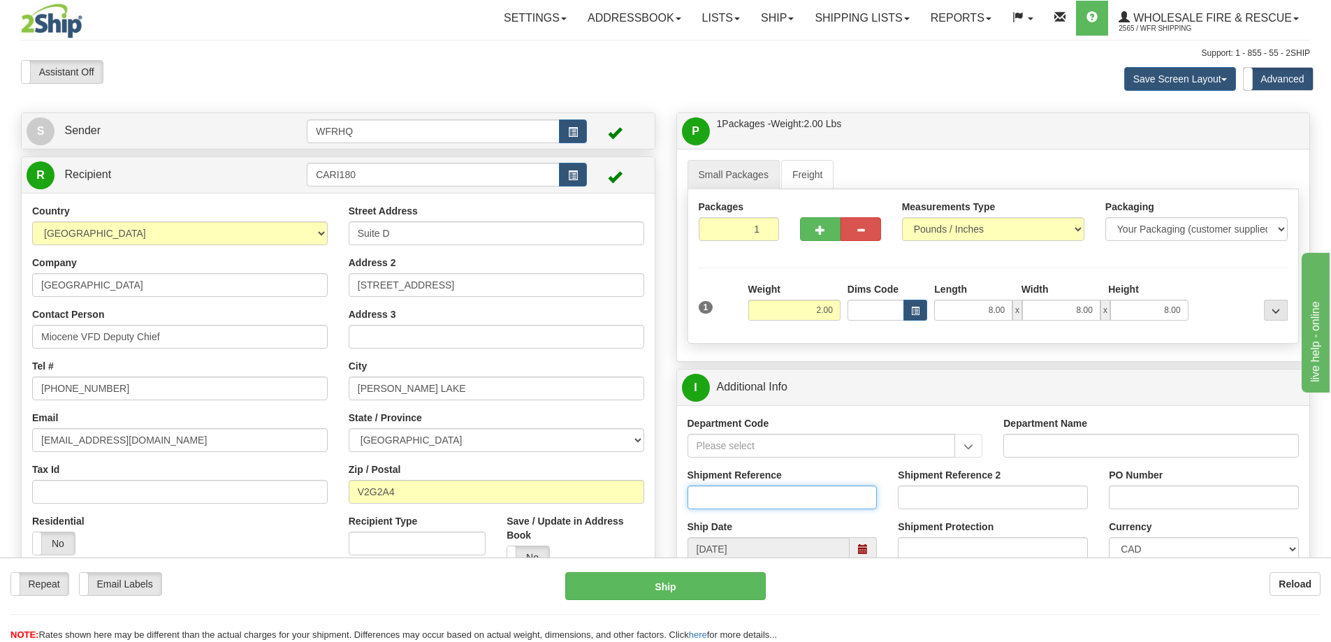
click at [738, 490] on input "Shipment Reference" at bounding box center [782, 497] width 190 height 24
type input "S45783-30738"
type input "4868"
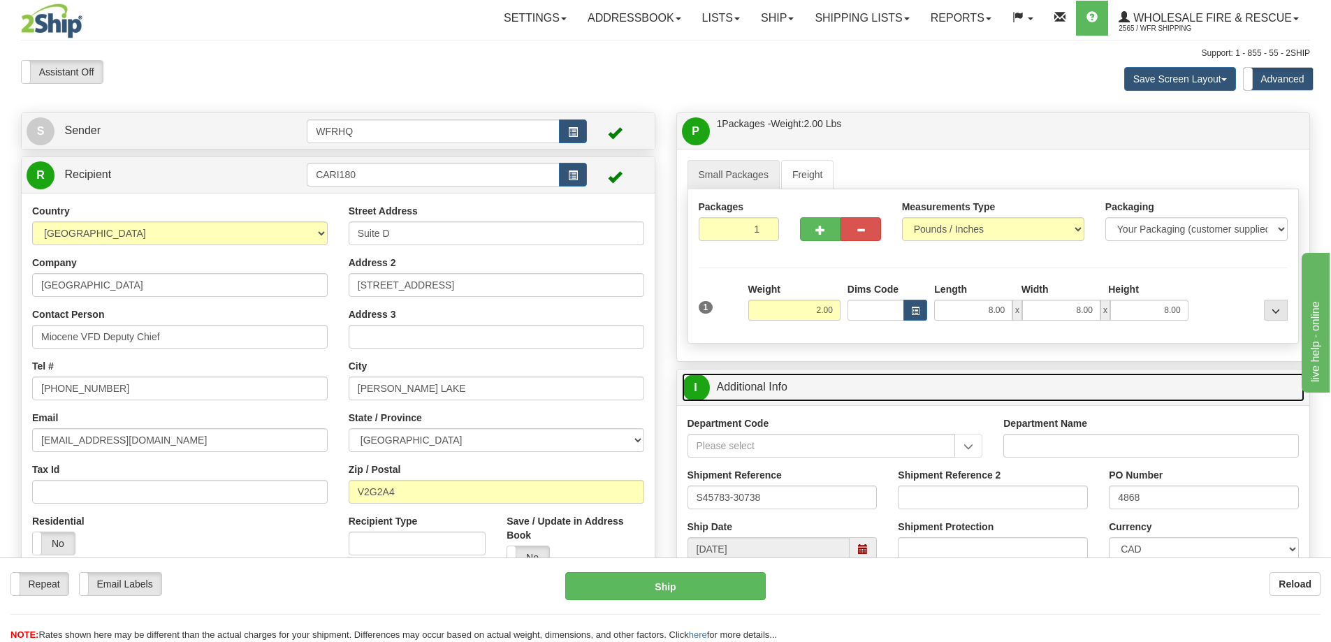
click at [929, 385] on link "I Additional Info" at bounding box center [993, 387] width 623 height 29
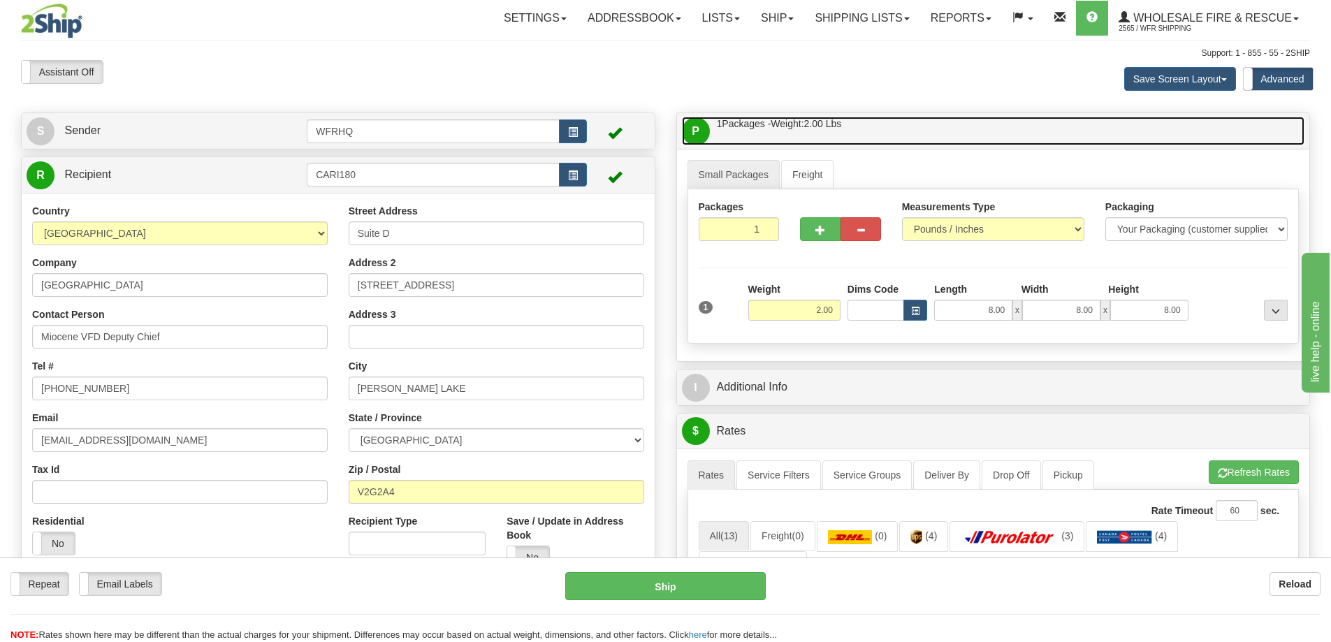
click at [942, 142] on link "P Packages / Skids 1 Packages - Weight: 2.00 Lbs 1 Skids - Weight: NaN Lbs" at bounding box center [993, 131] width 623 height 29
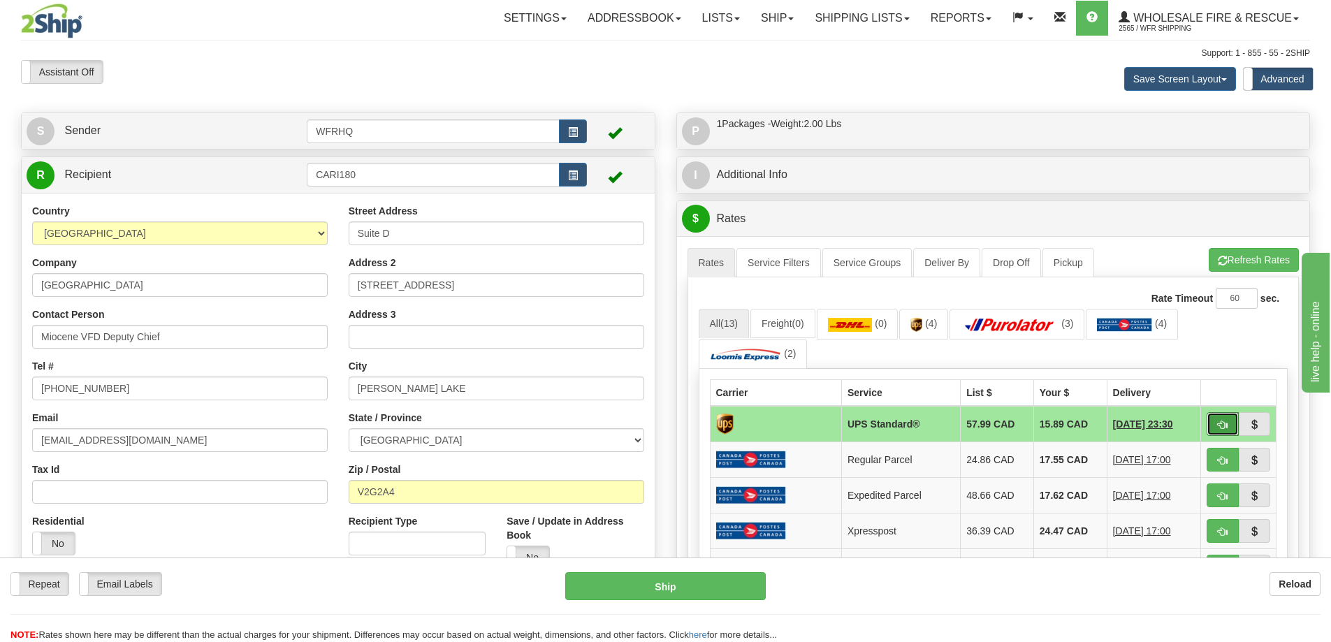
click at [1216, 431] on button "button" at bounding box center [1222, 424] width 32 height 24
type input "11"
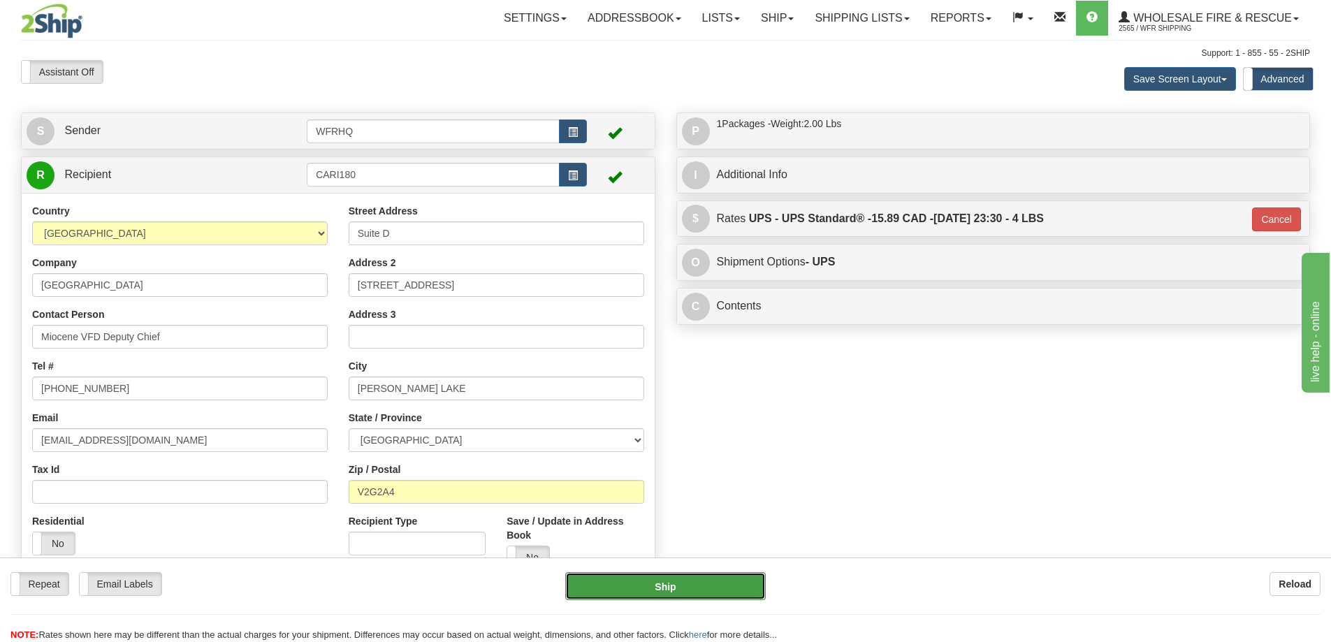
click at [718, 580] on button "Ship" at bounding box center [665, 586] width 200 height 28
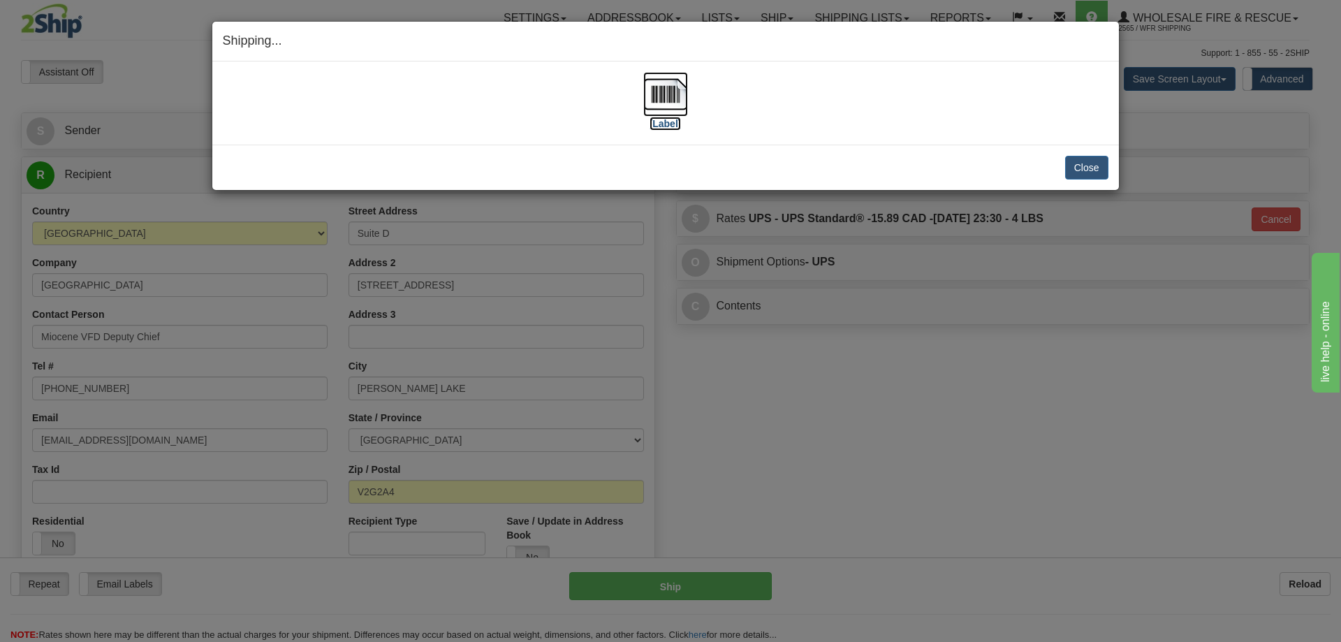
click at [657, 83] on img at bounding box center [665, 94] width 45 height 45
click at [1082, 163] on button "Close" at bounding box center [1086, 168] width 43 height 24
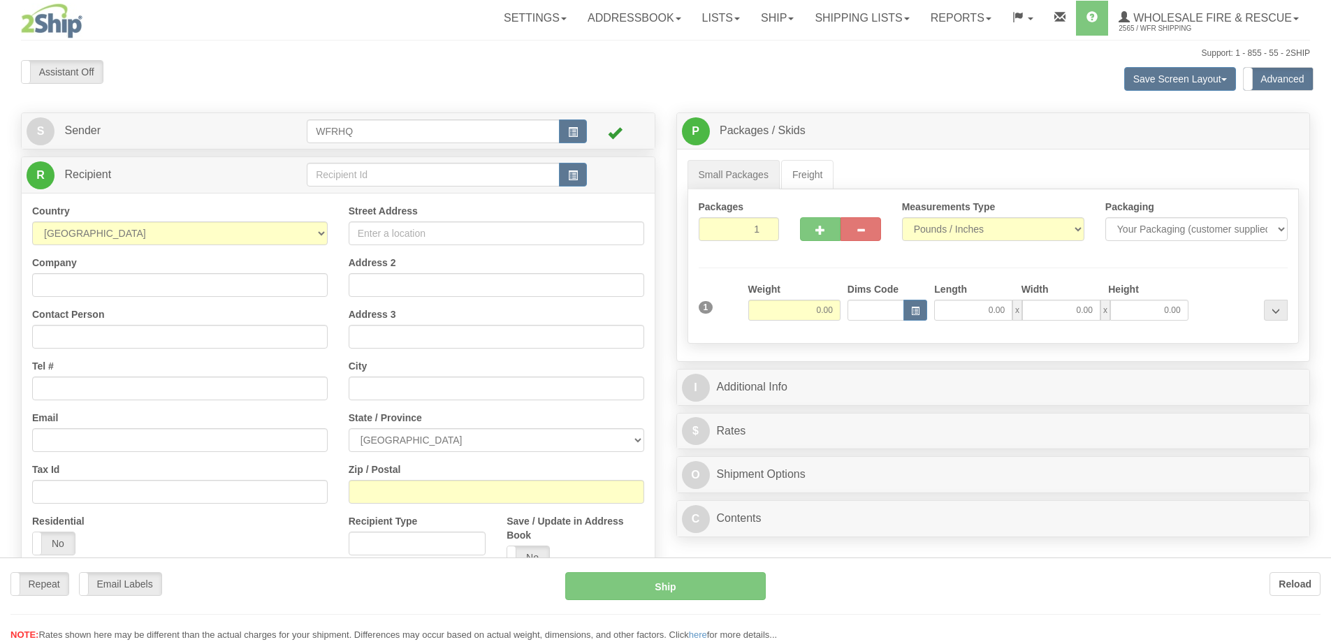
click at [407, 177] on div at bounding box center [665, 321] width 1331 height 642
click at [404, 172] on input "text" at bounding box center [433, 175] width 253 height 24
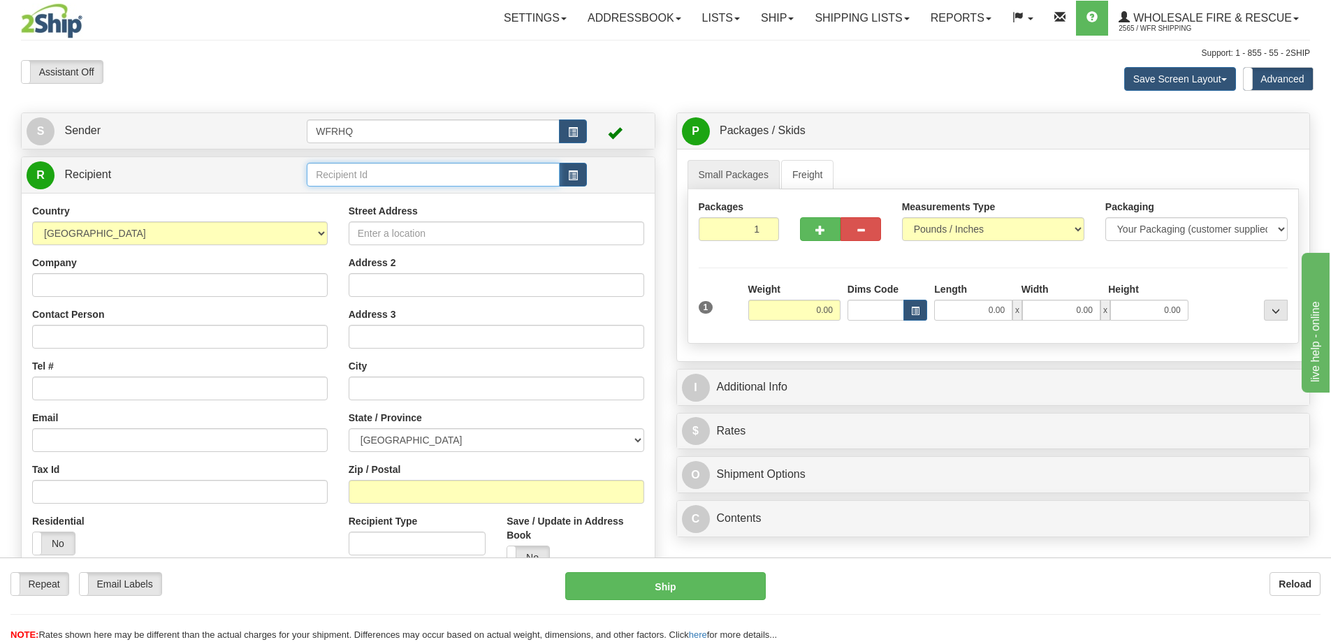
click at [403, 172] on input "text" at bounding box center [433, 175] width 253 height 24
type input "TRAC3525"
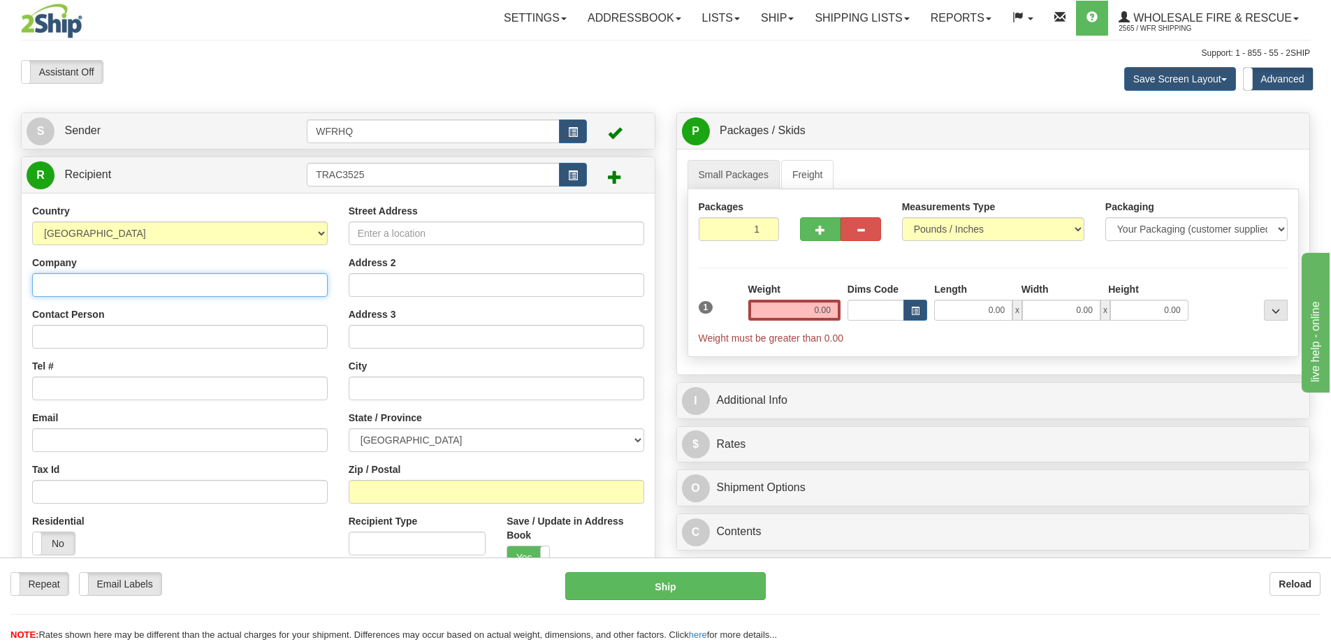
click at [200, 277] on input "Company" at bounding box center [179, 285] width 295 height 24
paste input "Regional Municipal of [GEOGRAPHIC_DATA], [PERSON_NAME]"
type input "Regional Municipal of [GEOGRAPHIC_DATA]"
paste input ", [PERSON_NAME]"
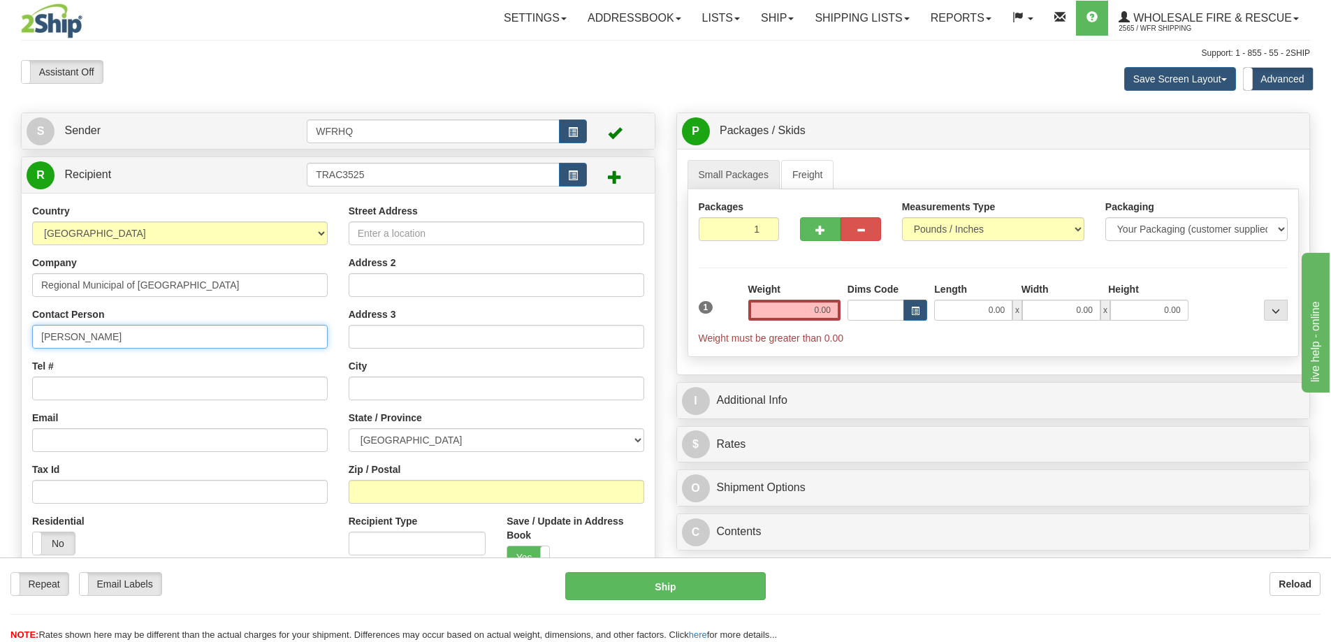
type input "[PERSON_NAME]"
click at [61, 389] on input "Tel #" at bounding box center [179, 388] width 295 height 24
paste input "[PHONE_NUMBER]"
type input "[PHONE_NUMBER]"
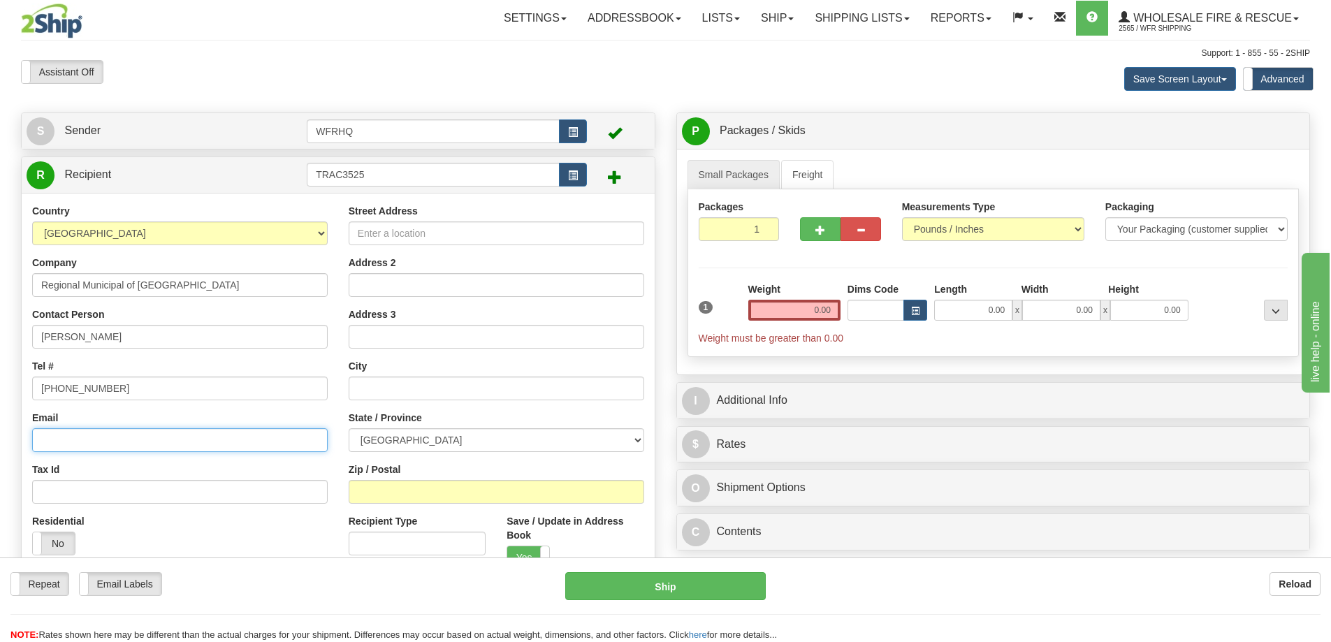
click at [91, 444] on input "Email" at bounding box center [179, 440] width 295 height 24
click at [147, 437] on input "Email" at bounding box center [179, 440] width 295 height 24
paste input "[EMAIL_ADDRESS][DOMAIN_NAME]"
type input "[EMAIL_ADDRESS][DOMAIN_NAME]"
click at [417, 235] on input "Street Address" at bounding box center [496, 233] width 295 height 24
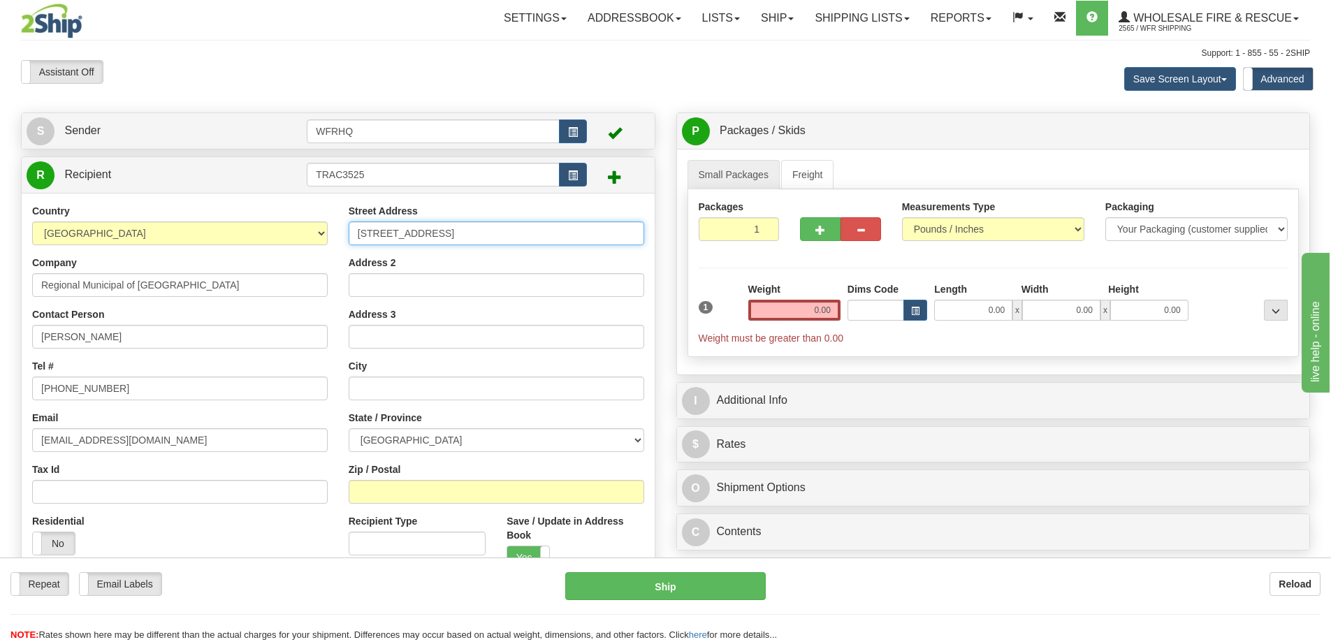
drag, startPoint x: 448, startPoint y: 233, endPoint x: 314, endPoint y: 241, distance: 135.0
click at [314, 241] on div "Country [GEOGRAPHIC_DATA] [GEOGRAPHIC_DATA] [GEOGRAPHIC_DATA] [GEOGRAPHIC_DATA]…" at bounding box center [338, 392] width 633 height 376
click at [451, 233] on input "[STREET_ADDRESS]" at bounding box center [496, 233] width 295 height 24
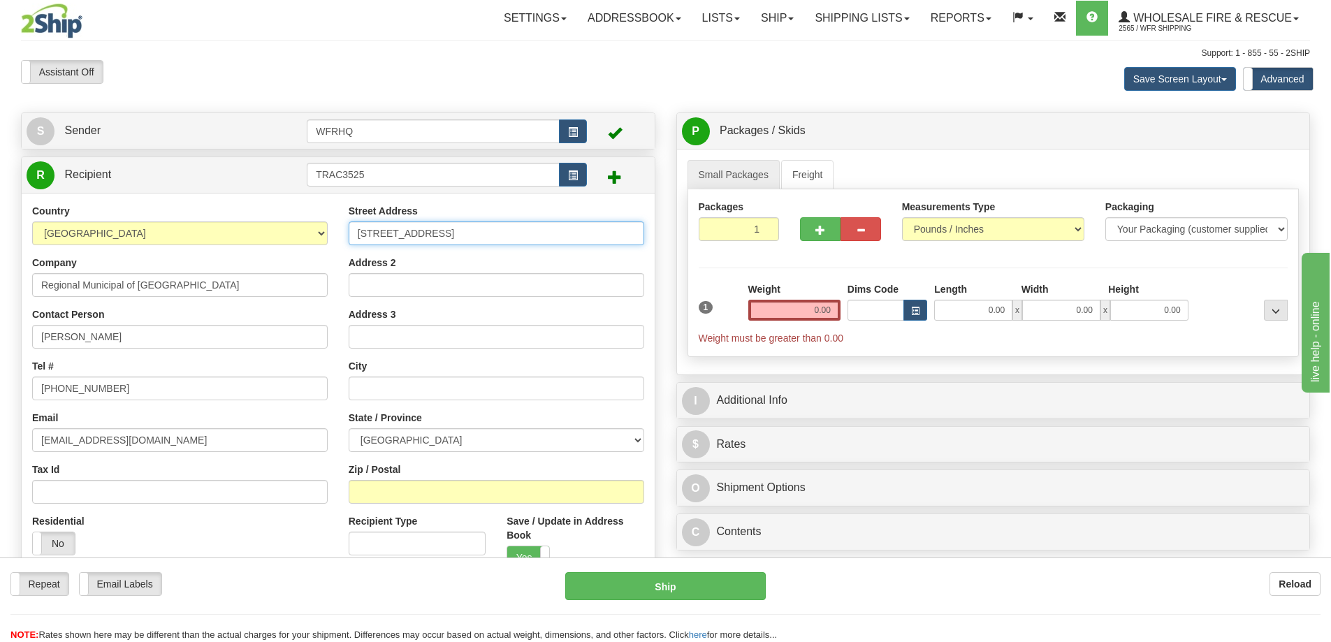
click at [455, 237] on input "[STREET_ADDRESS]" at bounding box center [496, 233] width 295 height 24
type input "[STREET_ADDRESS][PERSON_NAME]"
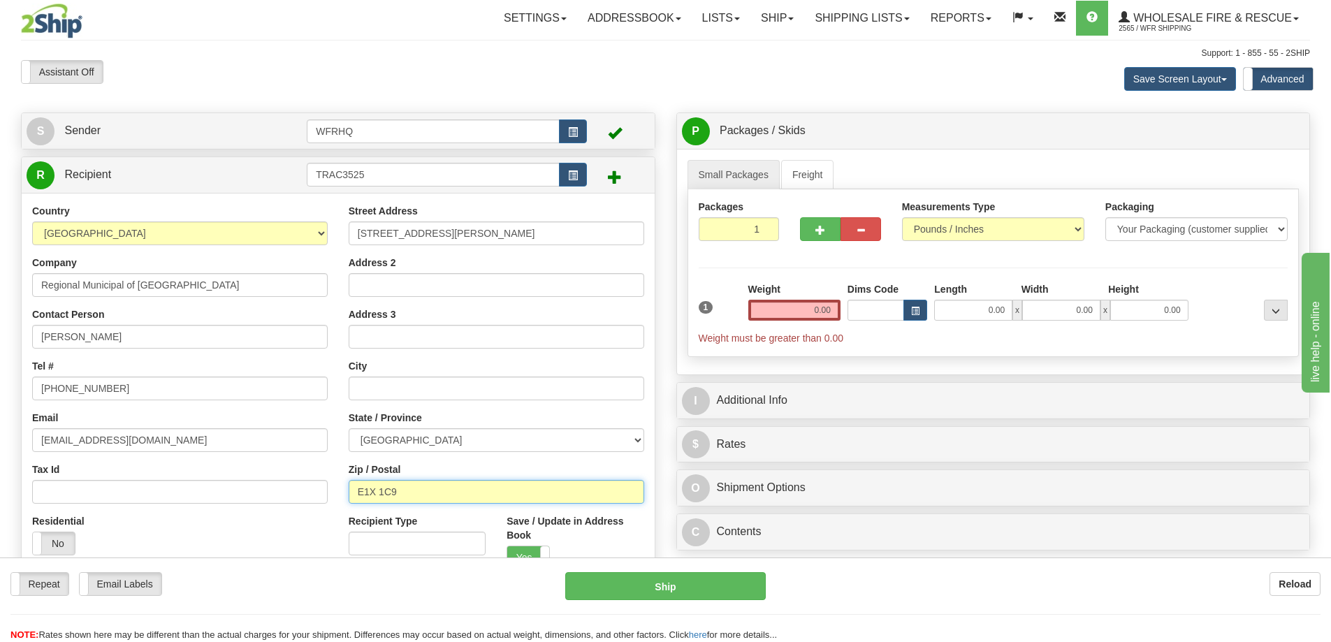
type input "E1X 1C9"
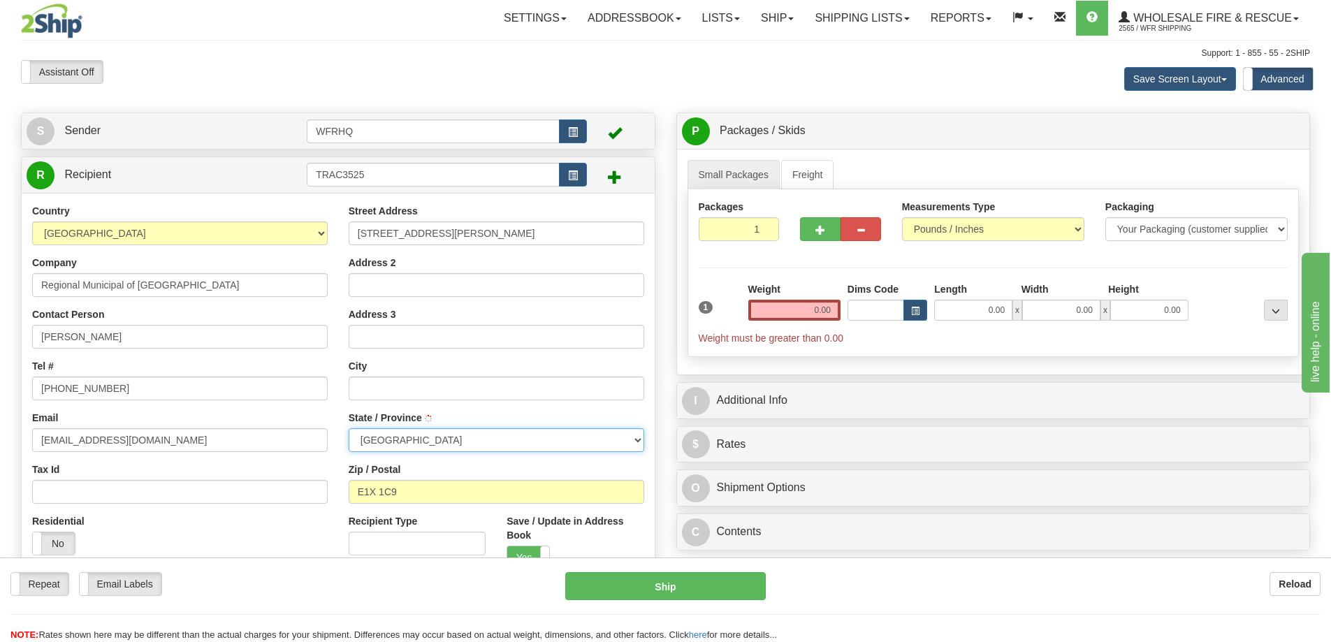
type input "TRACADIE-[PERSON_NAME]"
select select "NB"
click at [789, 310] on input "0.00" at bounding box center [794, 310] width 92 height 21
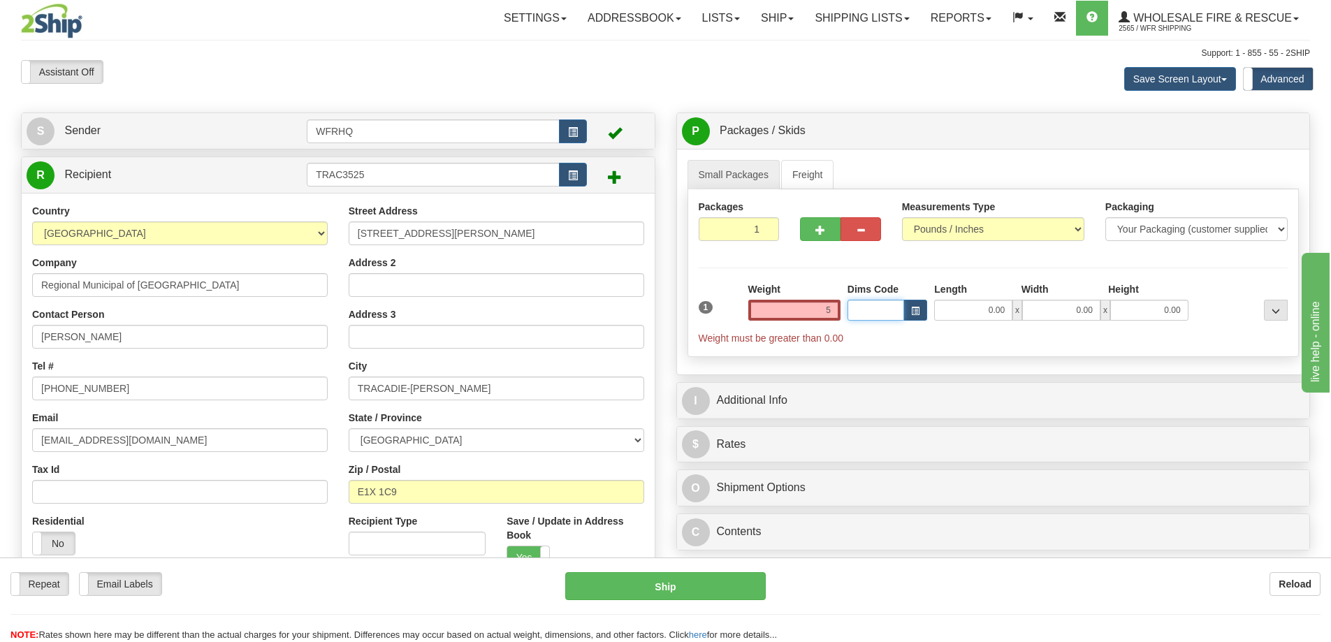
type input "5.00"
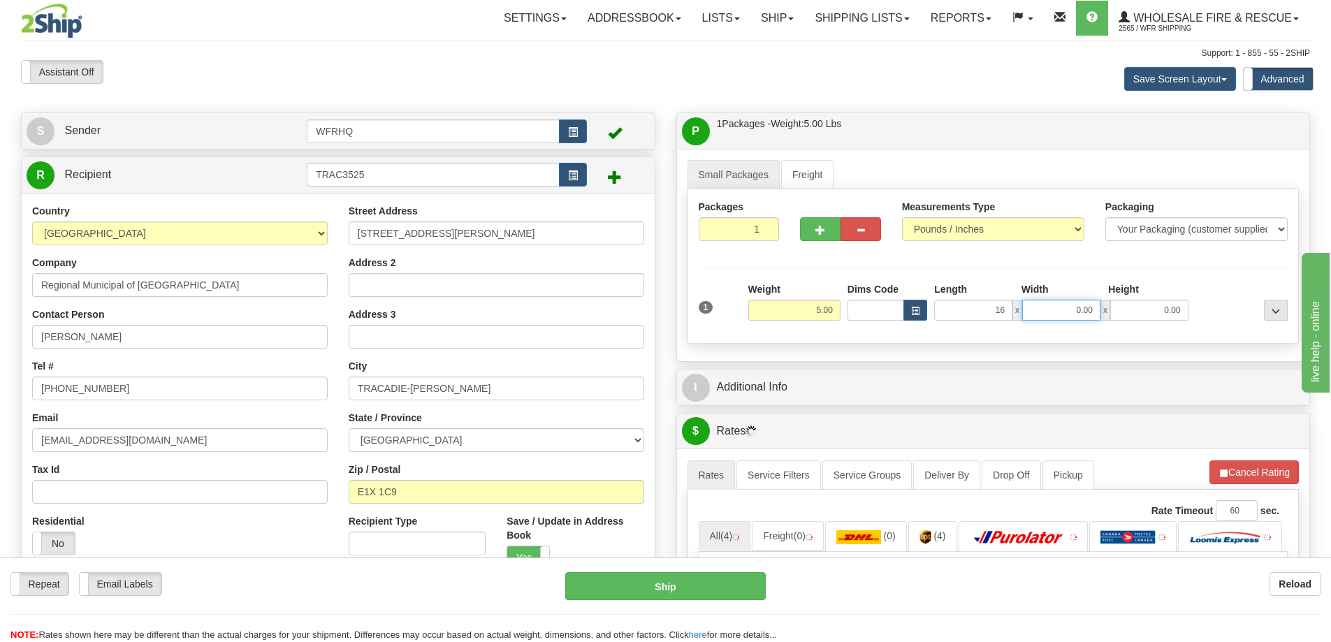
type input "16.00"
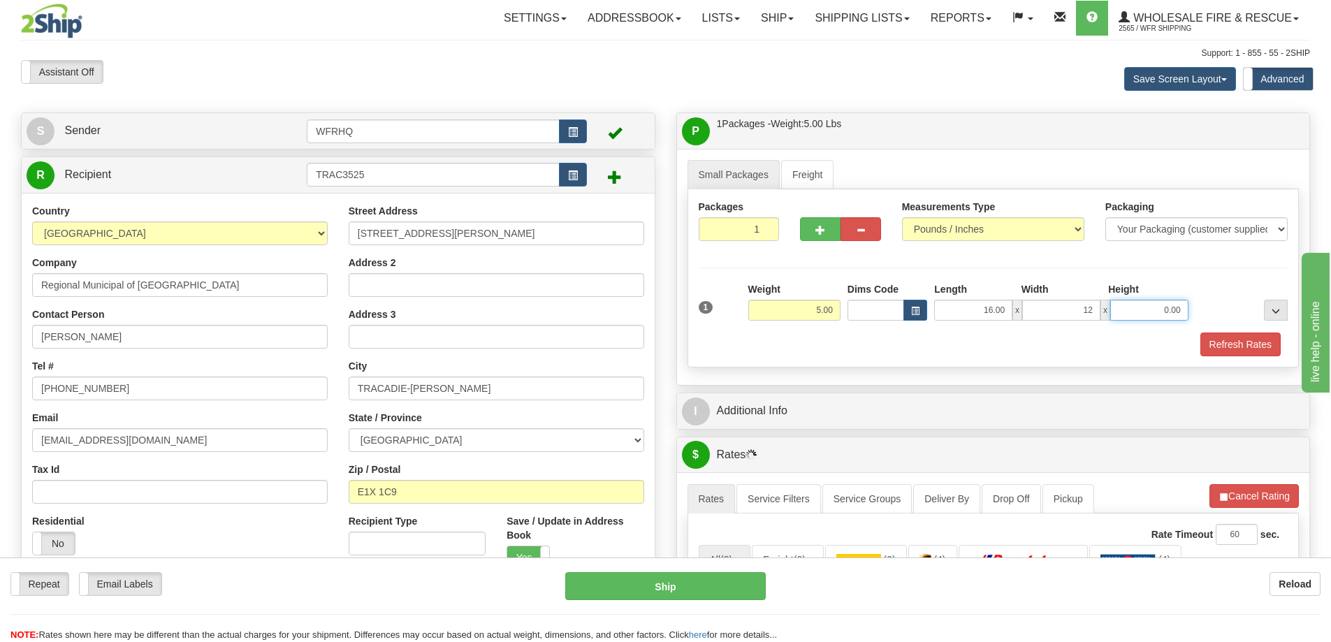
type input "12.00"
click at [814, 224] on button "button" at bounding box center [820, 229] width 41 height 24
radio input "true"
type input "2"
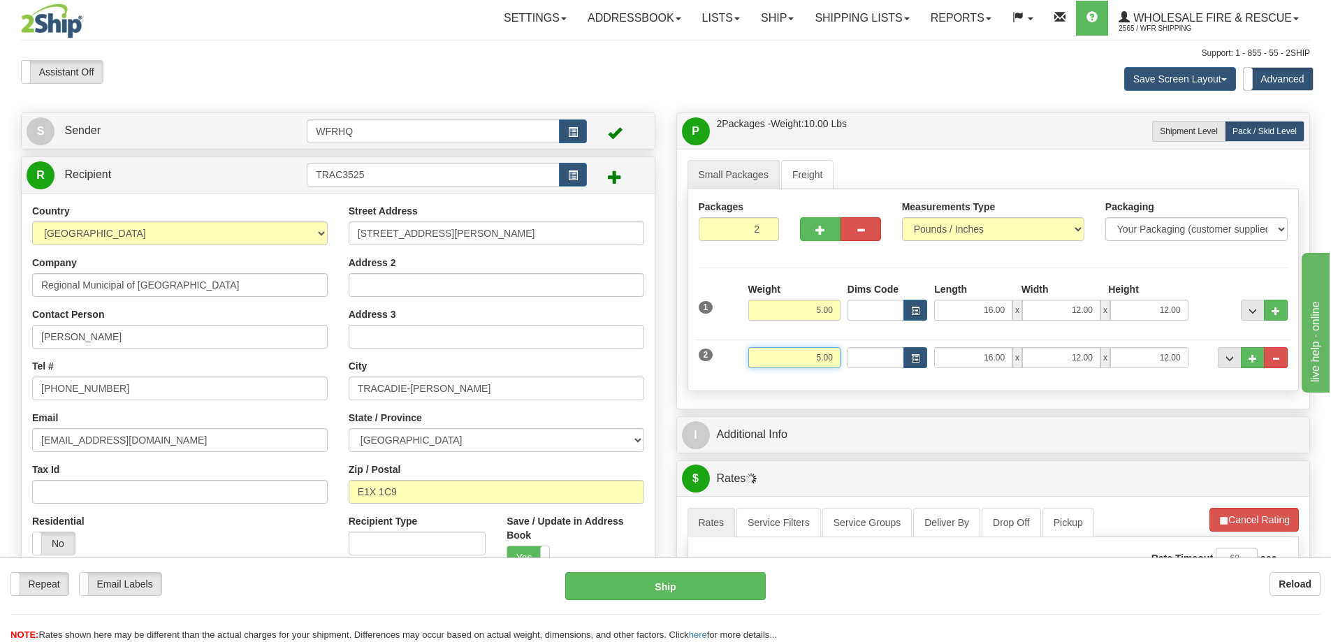
drag, startPoint x: 803, startPoint y: 352, endPoint x: 888, endPoint y: 358, distance: 85.4
click at [886, 358] on div "2 Weight 5.00 Dims Code Length Width Height" at bounding box center [993, 355] width 596 height 47
type input "2"
type input "16.00"
type input "24.00"
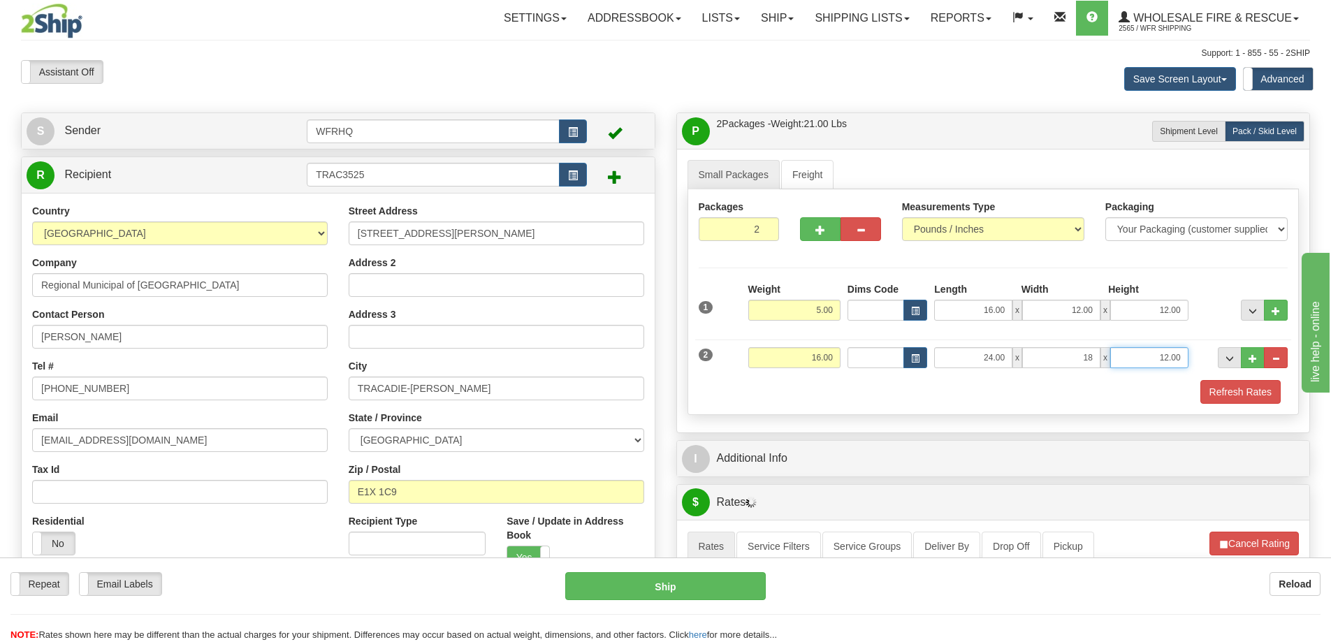
type input "18.00"
type input "14.00"
click at [805, 225] on button "button" at bounding box center [820, 229] width 41 height 24
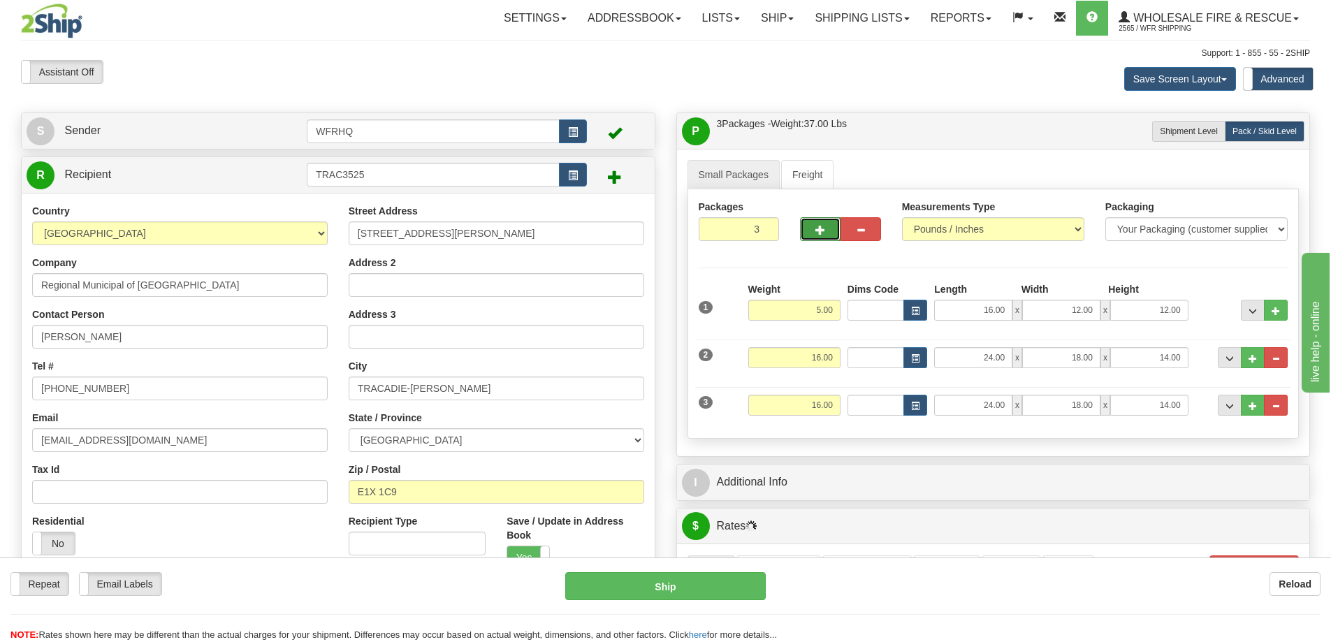
click at [805, 225] on button "button" at bounding box center [820, 229] width 41 height 24
type input "4"
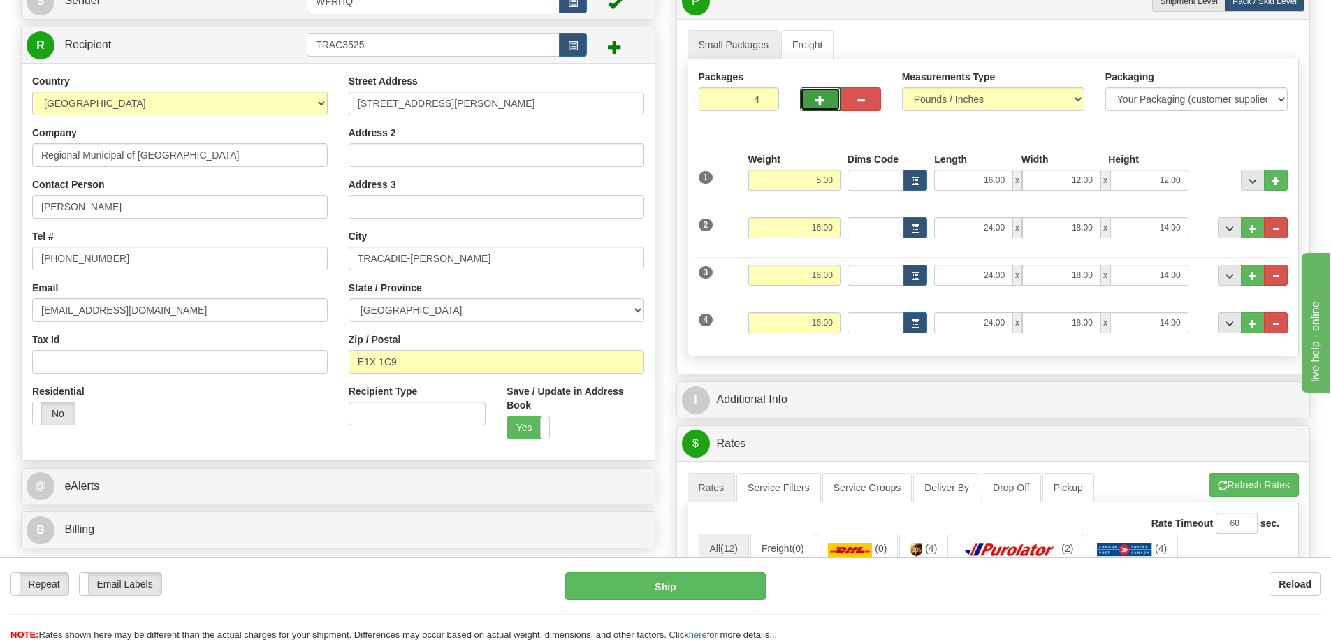
scroll to position [140, 0]
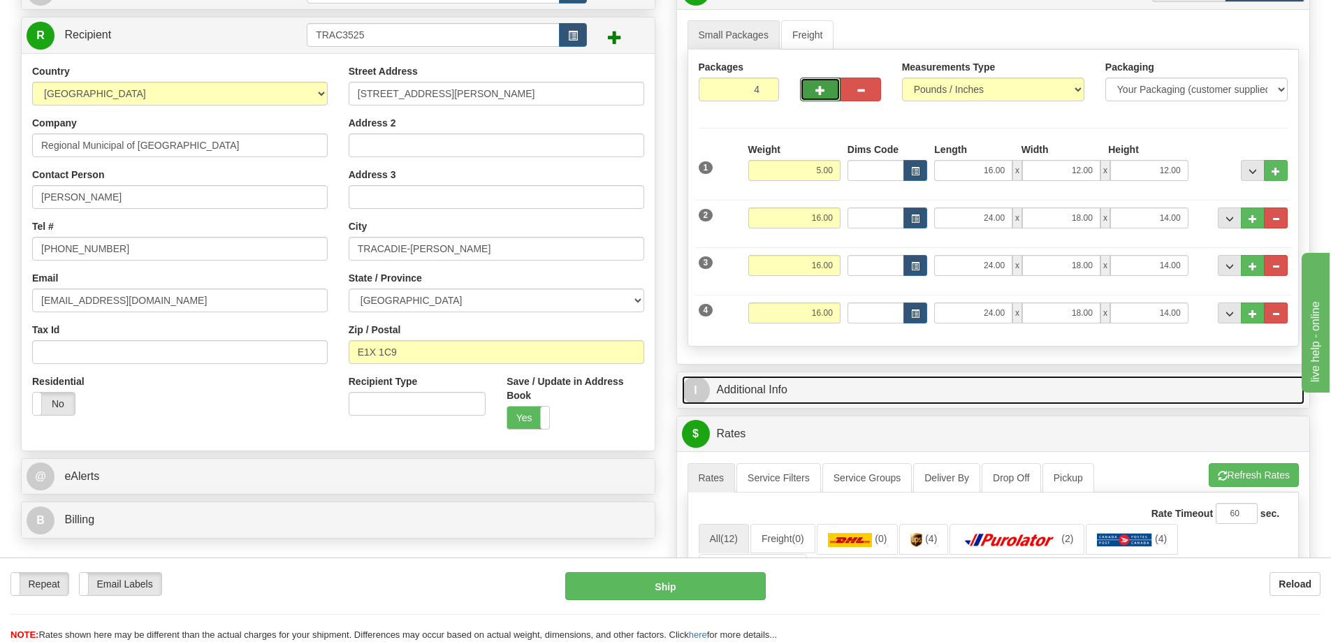
click at [880, 386] on link "I Additional Info" at bounding box center [993, 390] width 623 height 29
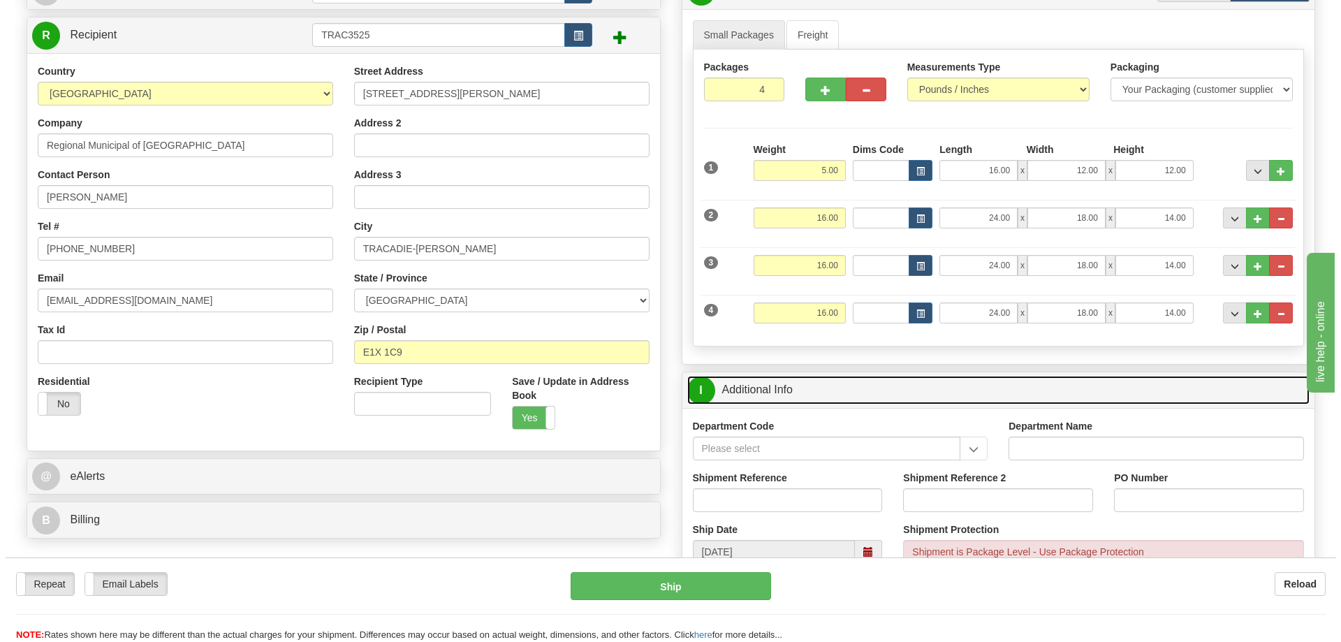
scroll to position [0, 0]
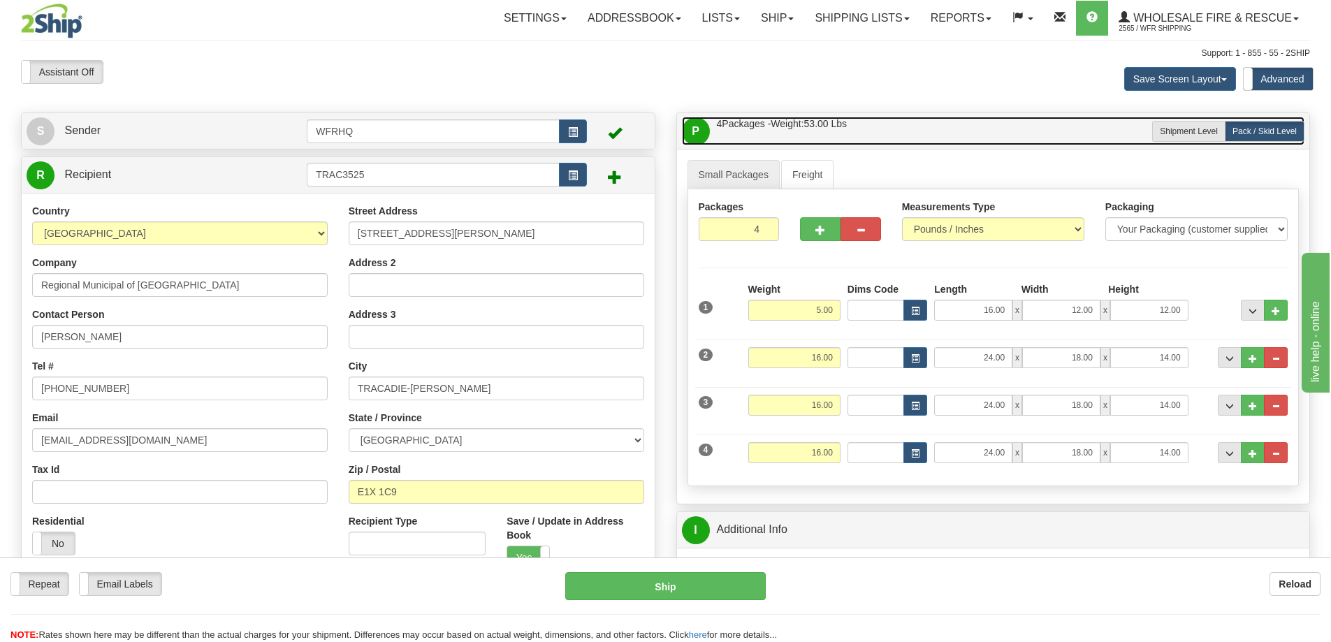
click at [877, 131] on link "P Packages / Skids 4 Packages - Weight: 53.00 Lbs 1 Skids - Weight: 0.00 Lbs" at bounding box center [993, 131] width 623 height 29
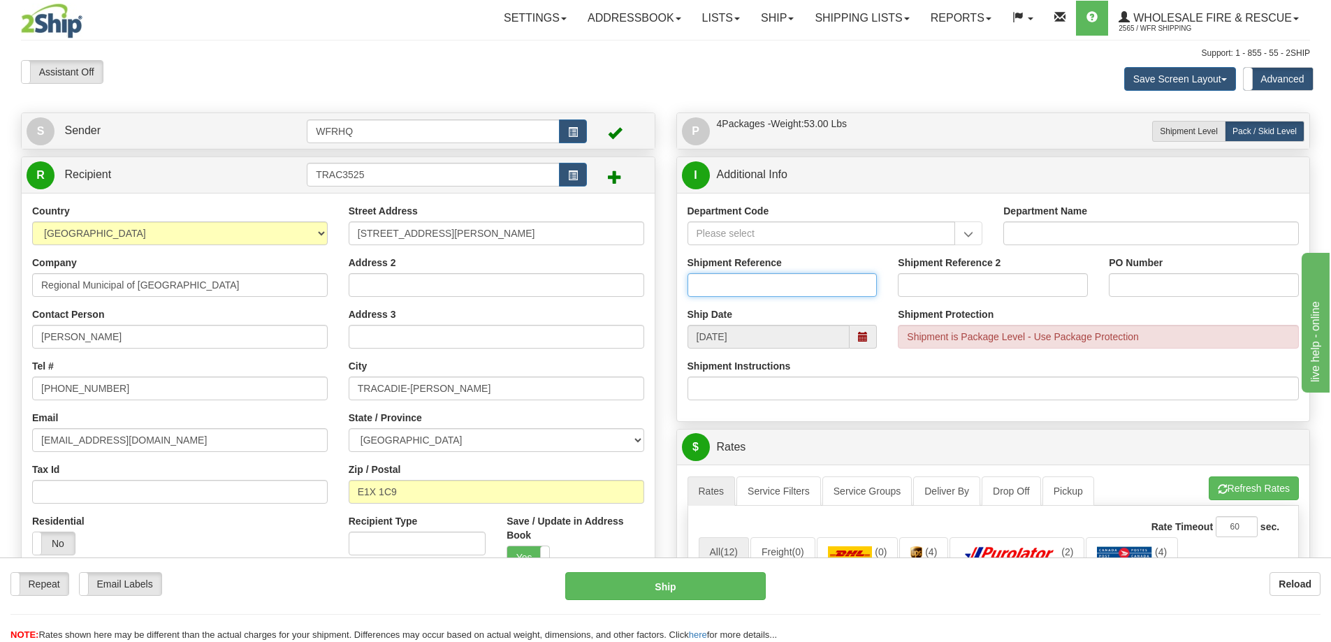
click at [768, 279] on input "Shipment Reference" at bounding box center [782, 285] width 190 height 24
type input "S46423-30666"
type input "22283"
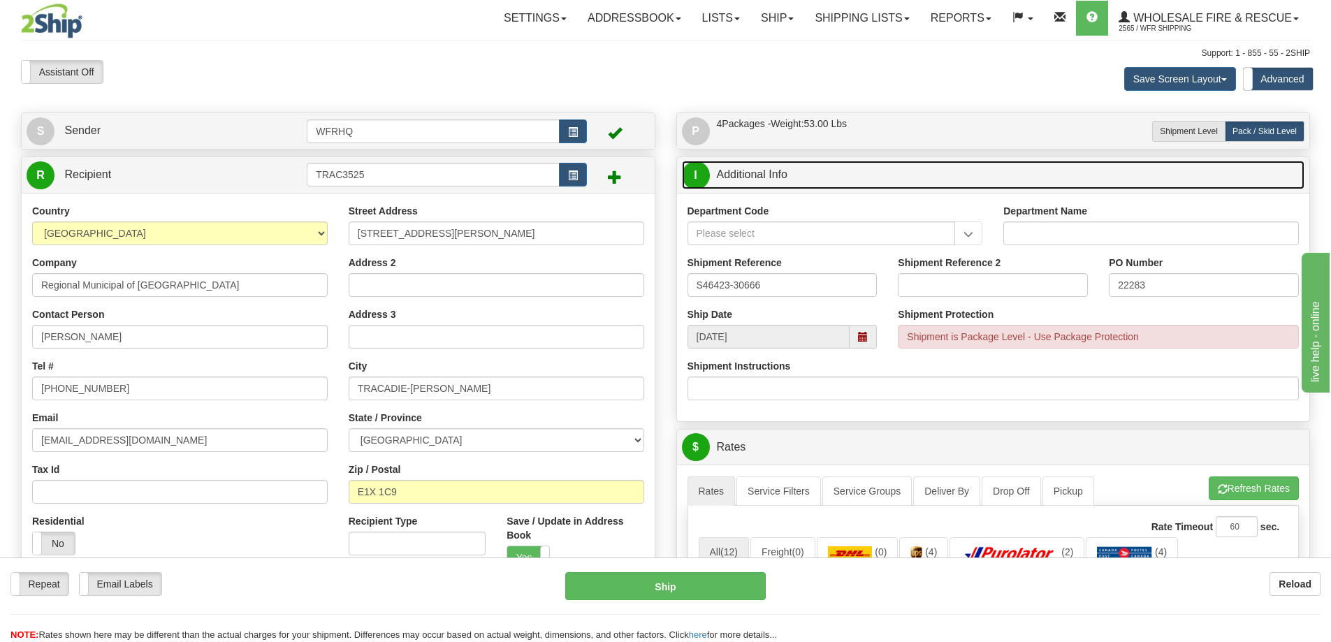
click at [923, 167] on link "I Additional Info" at bounding box center [993, 175] width 623 height 29
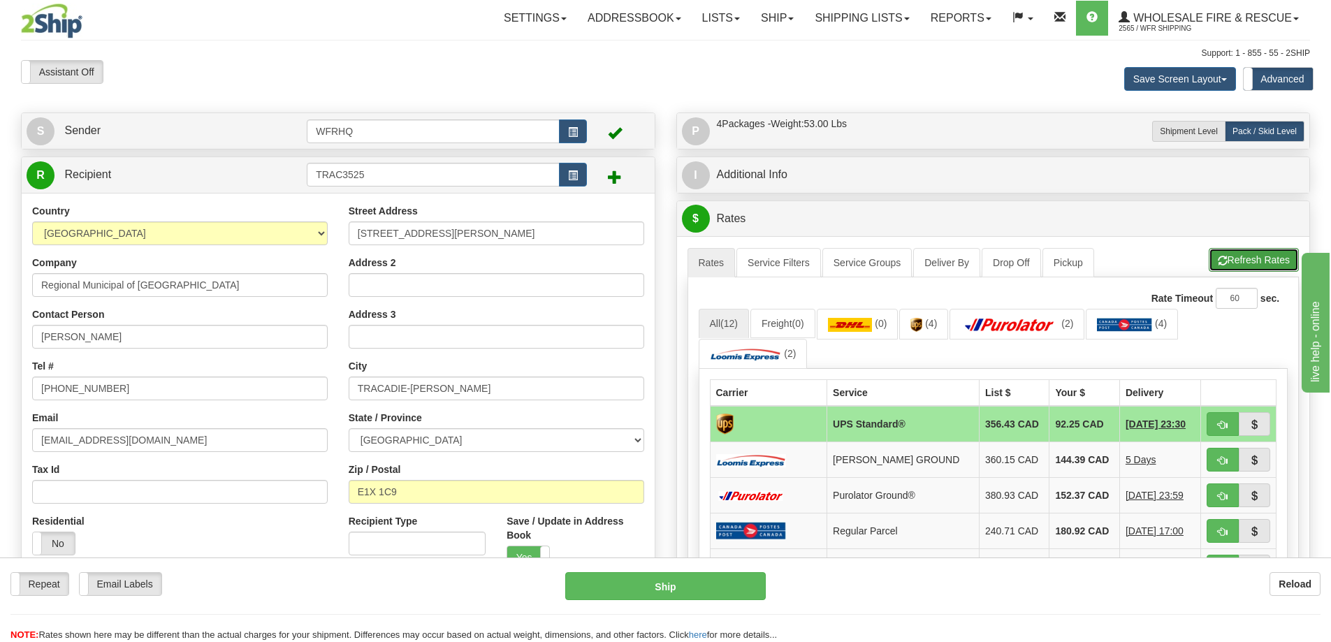
click at [1234, 263] on button "Refresh Rates" at bounding box center [1253, 260] width 90 height 24
click at [1232, 431] on button "button" at bounding box center [1222, 424] width 32 height 24
type input "11"
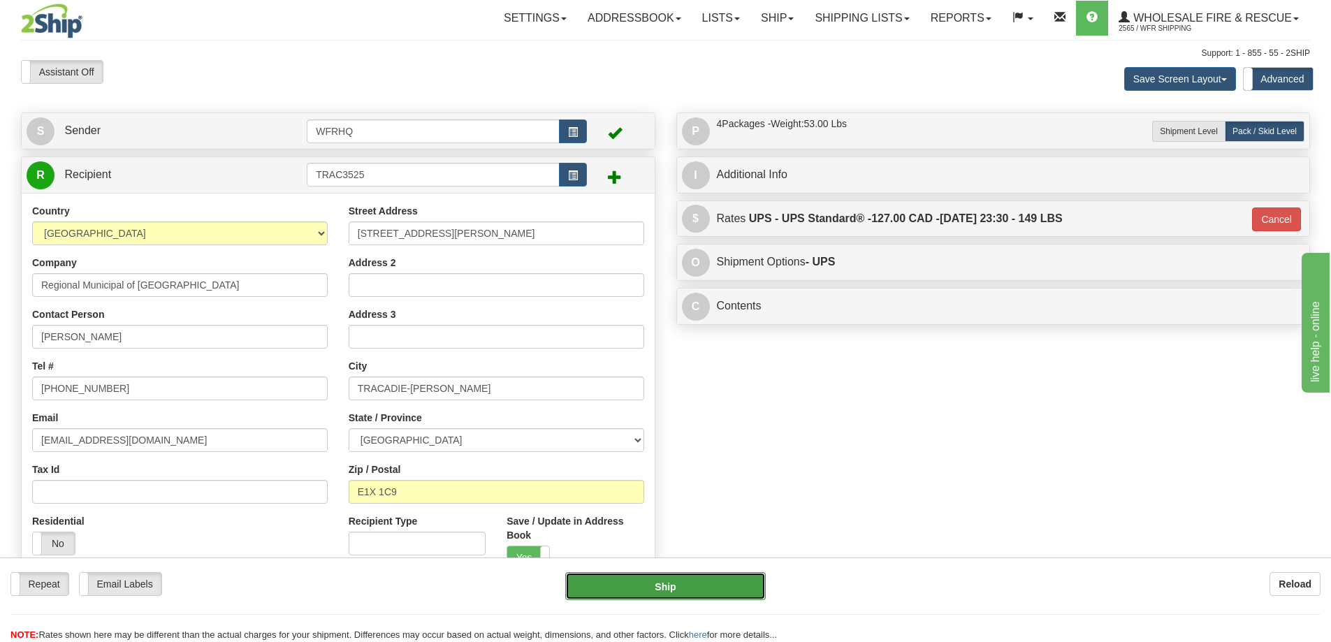
click at [643, 584] on button "Ship" at bounding box center [665, 586] width 200 height 28
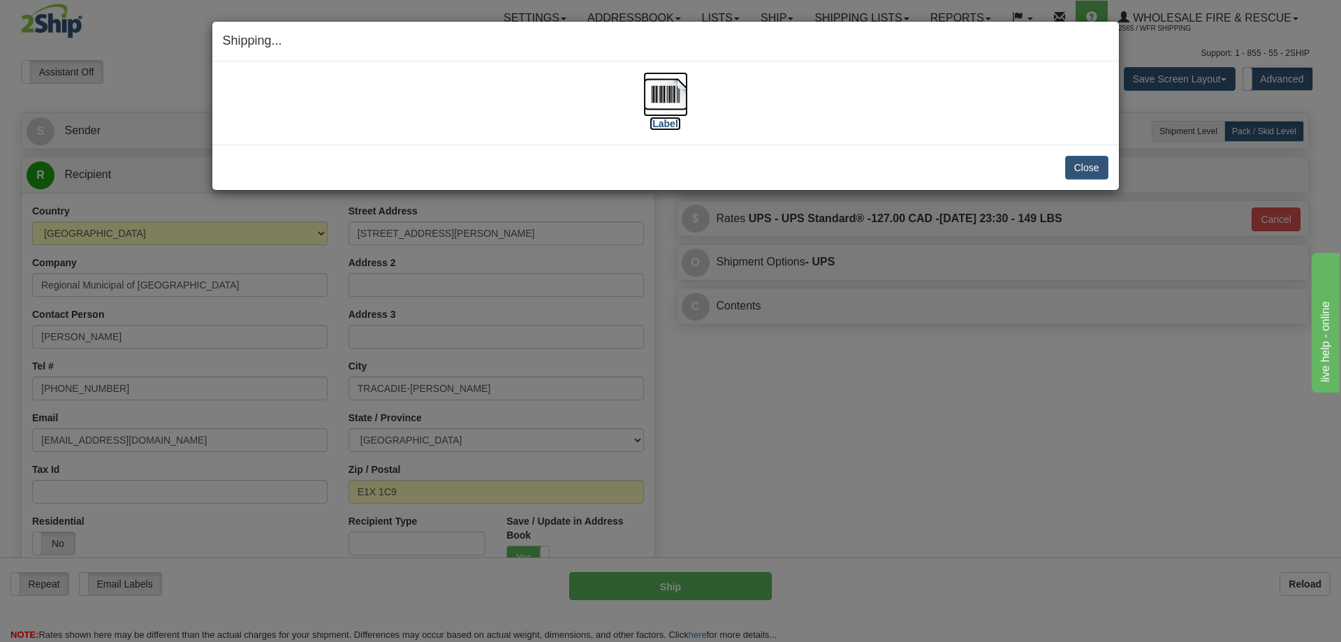
click at [661, 95] on img at bounding box center [665, 94] width 45 height 45
click at [1104, 168] on button "Close" at bounding box center [1086, 168] width 43 height 24
